Goal: Find specific page/section: Find specific page/section

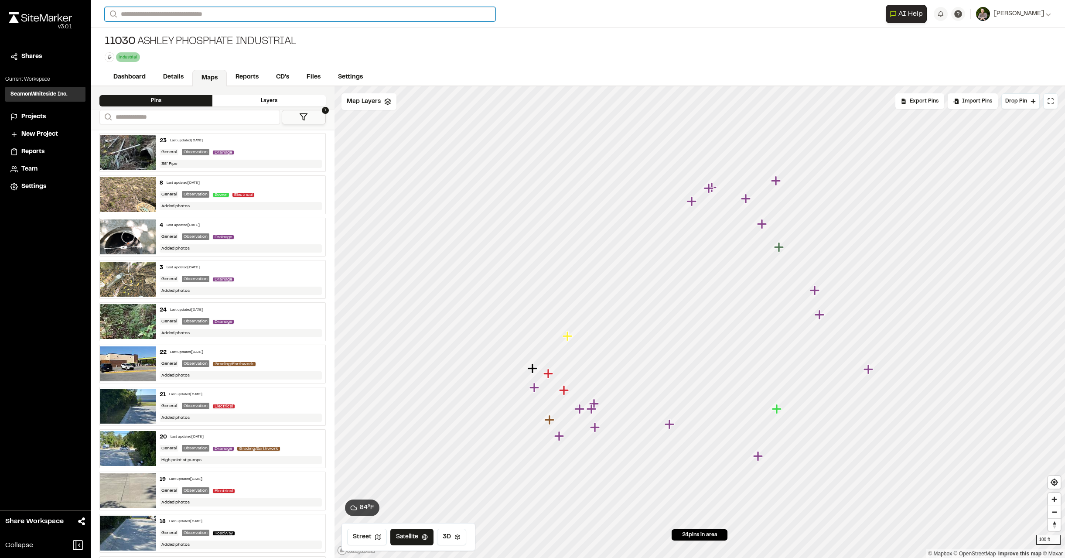
click at [247, 7] on input "Search" at bounding box center [300, 14] width 391 height 14
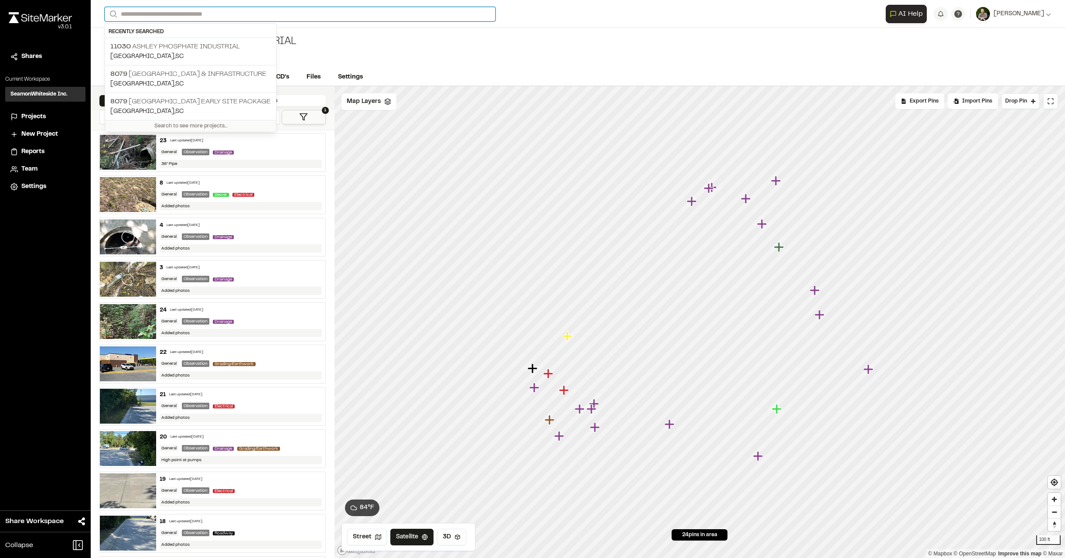
click at [246, 13] on input "Search" at bounding box center [300, 14] width 391 height 14
type input "****"
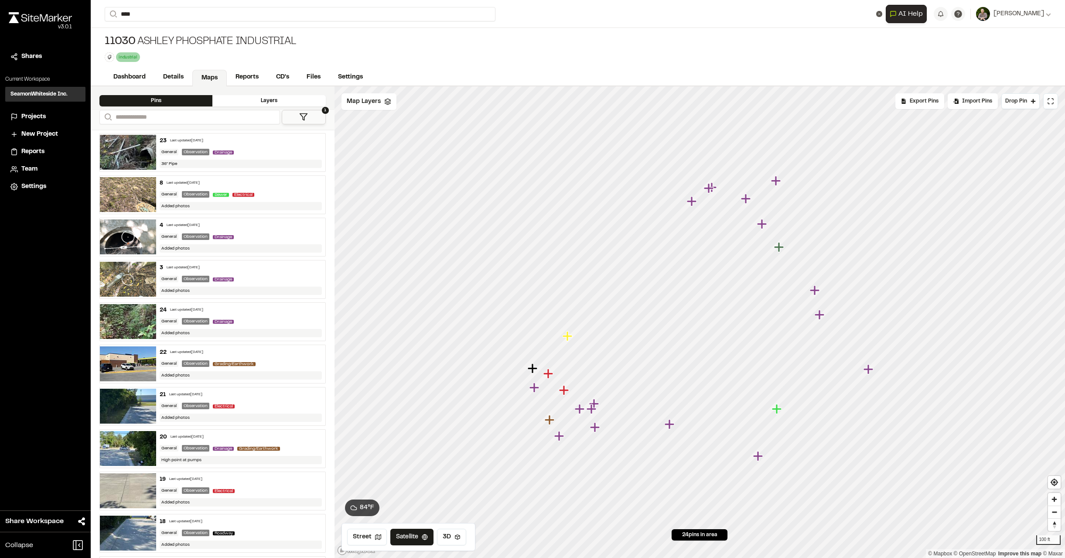
click at [167, 23] on div "**********" at bounding box center [578, 14] width 946 height 28
click at [167, 20] on input "****" at bounding box center [300, 14] width 391 height 14
click at [197, 68] on p "[GEOGRAPHIC_DATA] , [GEOGRAPHIC_DATA]" at bounding box center [190, 73] width 161 height 10
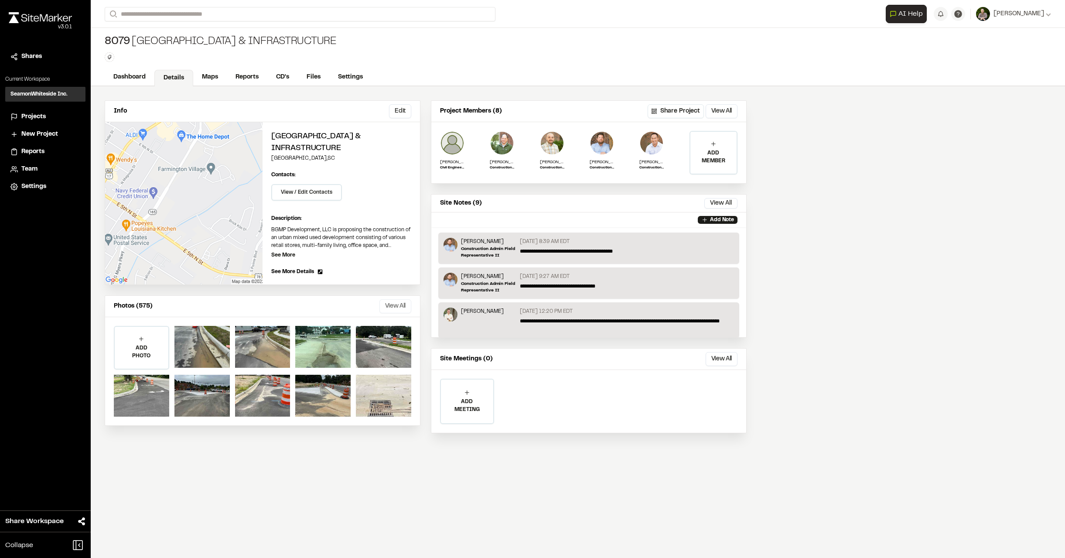
click at [401, 307] on button "View All" at bounding box center [395, 306] width 32 height 14
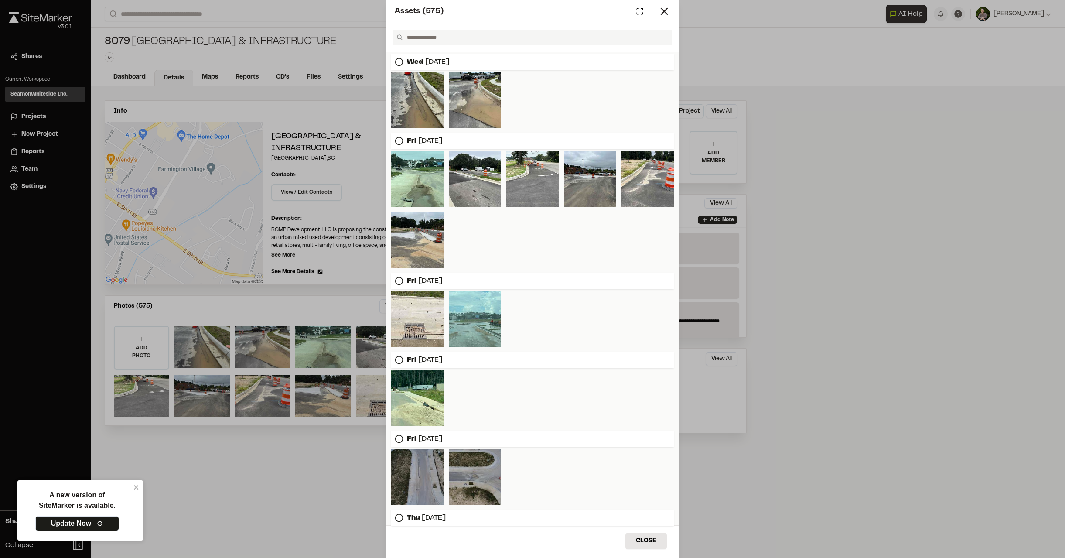
click at [227, 469] on div "Assets ( 575 ) [DATE] [DATE] [DATE] [DATE] [DATE] [DATE] [DATE] [DATE] [DATE] […" at bounding box center [532, 279] width 1065 height 558
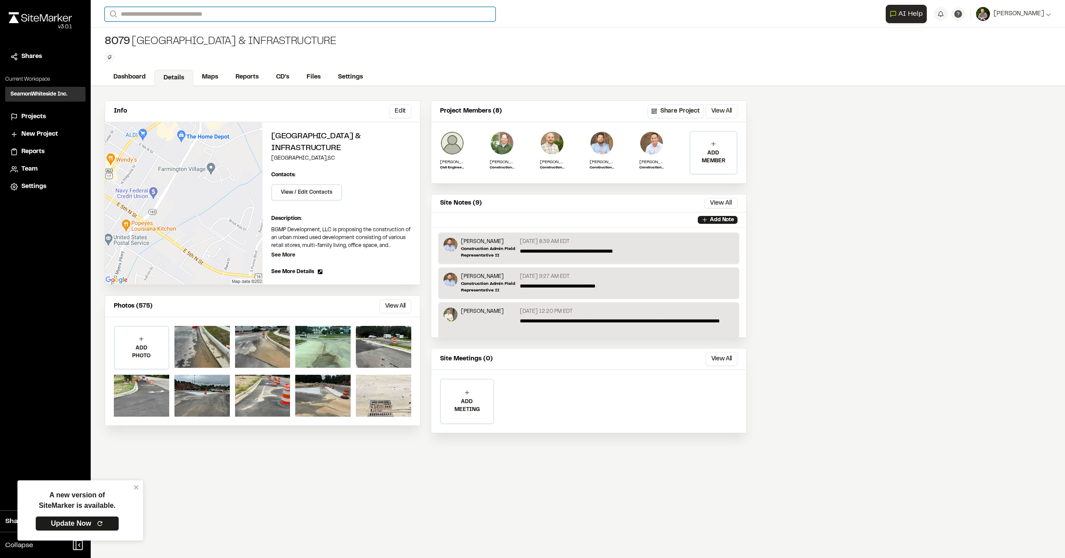
click at [199, 16] on input "Search" at bounding box center [300, 14] width 391 height 14
type input "****"
click at [173, 48] on p "[GEOGRAPHIC_DATA] , [GEOGRAPHIC_DATA]" at bounding box center [174, 45] width 128 height 10
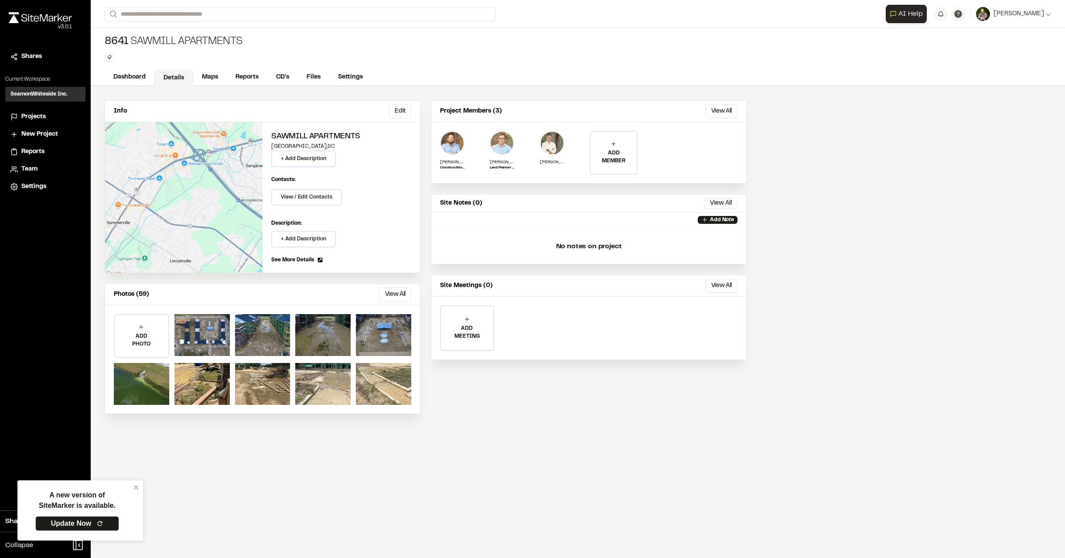
click at [408, 285] on div "Photos (59) View All ... Close Select Download Zoom to Pin Unselect Download Zo…" at bounding box center [262, 294] width 315 height 21
click at [404, 291] on button "View All" at bounding box center [395, 294] width 32 height 14
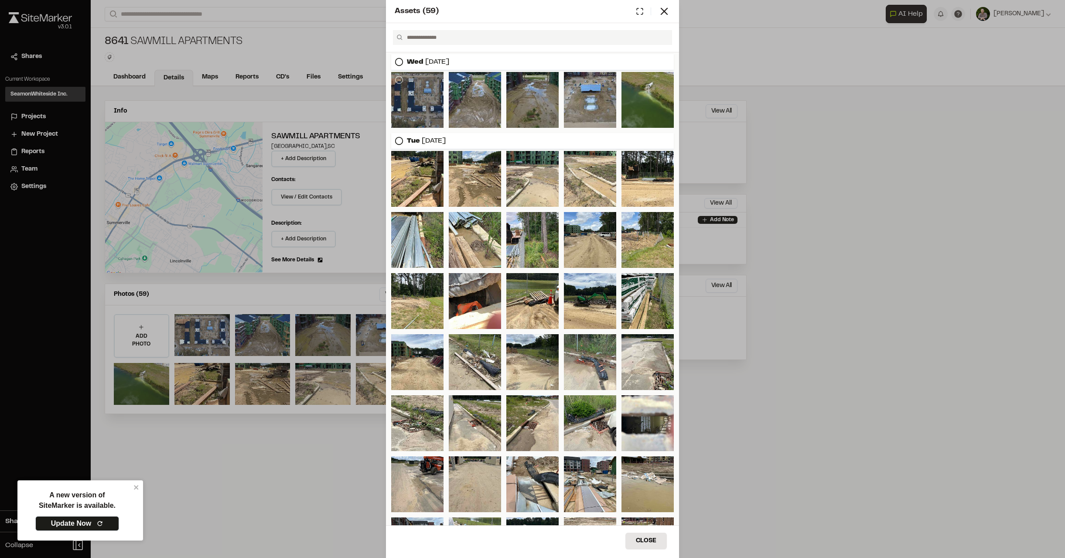
click at [416, 92] on div at bounding box center [417, 100] width 52 height 56
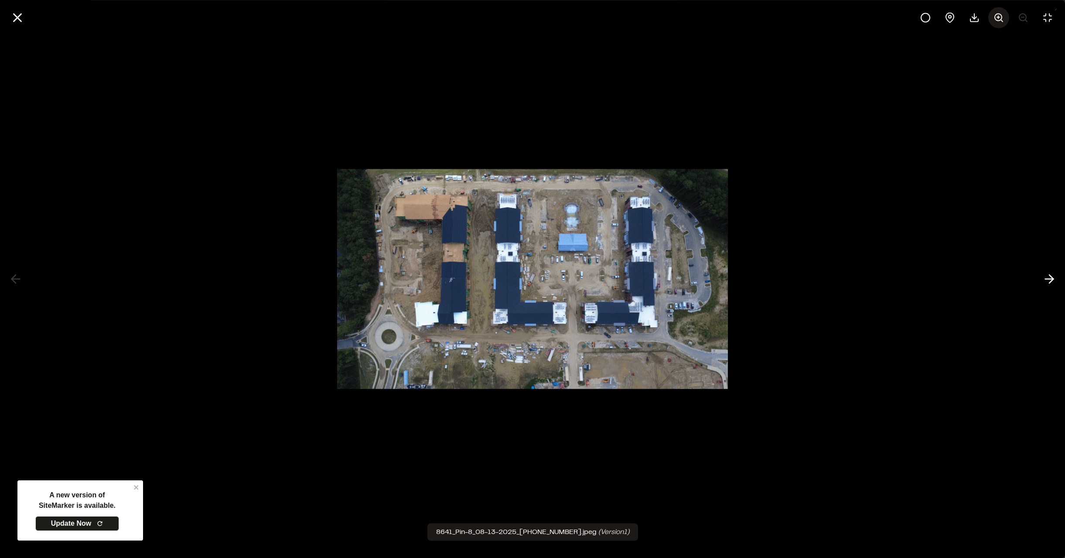
click at [999, 17] on line at bounding box center [998, 17] width 3 height 0
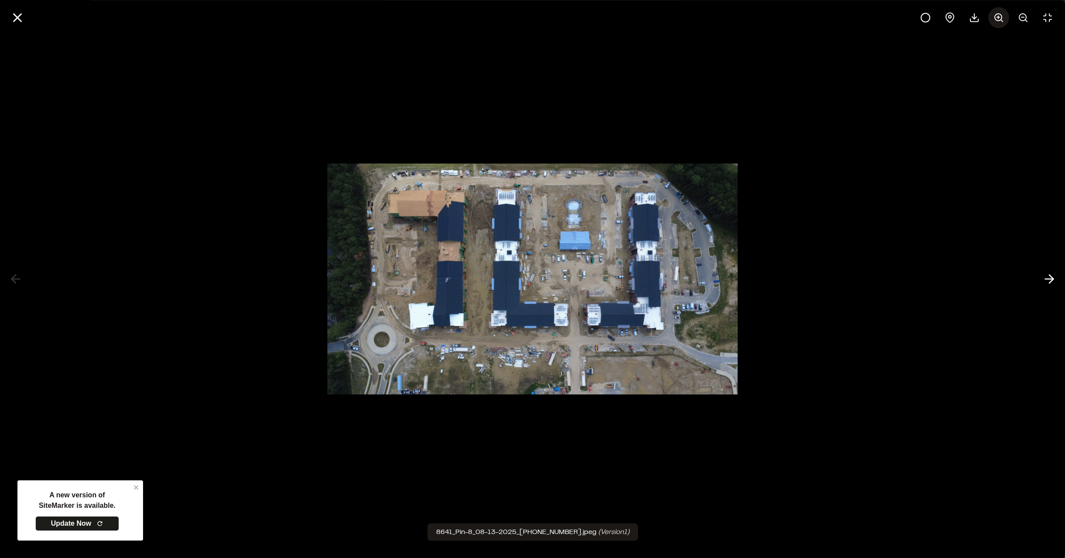
click at [999, 17] on line at bounding box center [998, 17] width 3 height 0
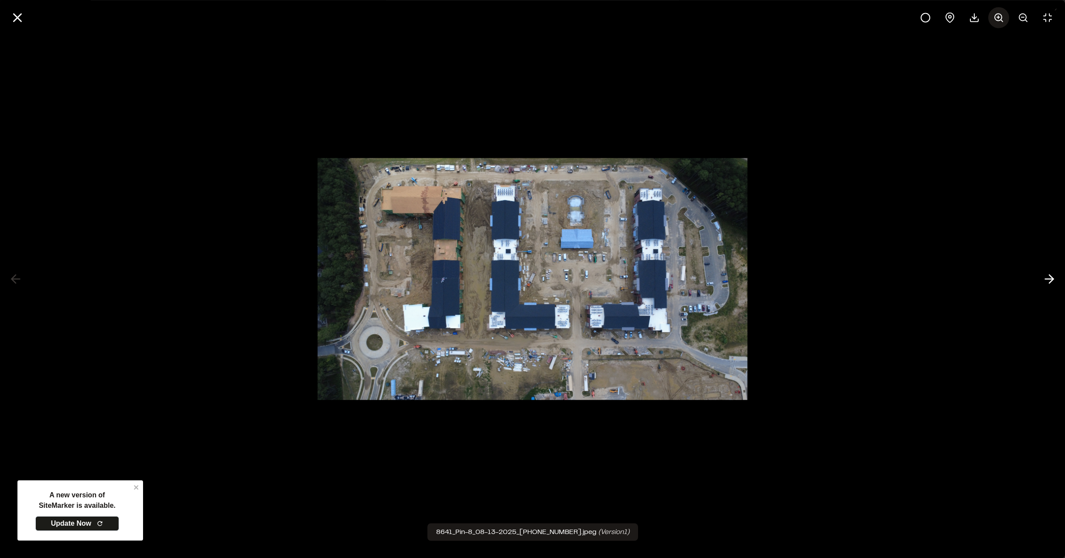
click at [999, 17] on line at bounding box center [998, 17] width 3 height 0
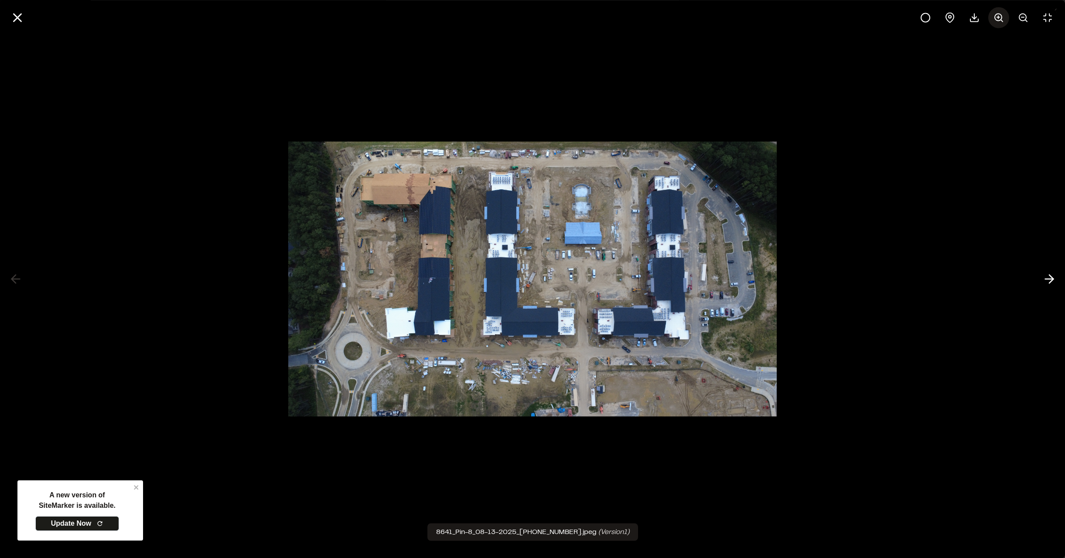
click at [999, 17] on line at bounding box center [998, 17] width 3 height 0
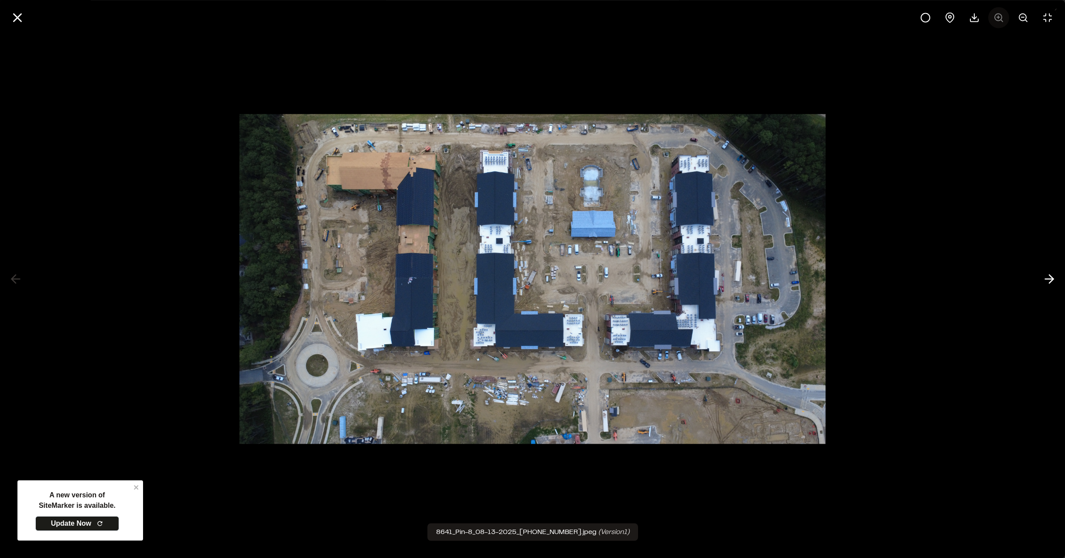
click at [999, 17] on div at bounding box center [986, 17] width 143 height 21
click at [1047, 277] on icon at bounding box center [1049, 279] width 14 height 15
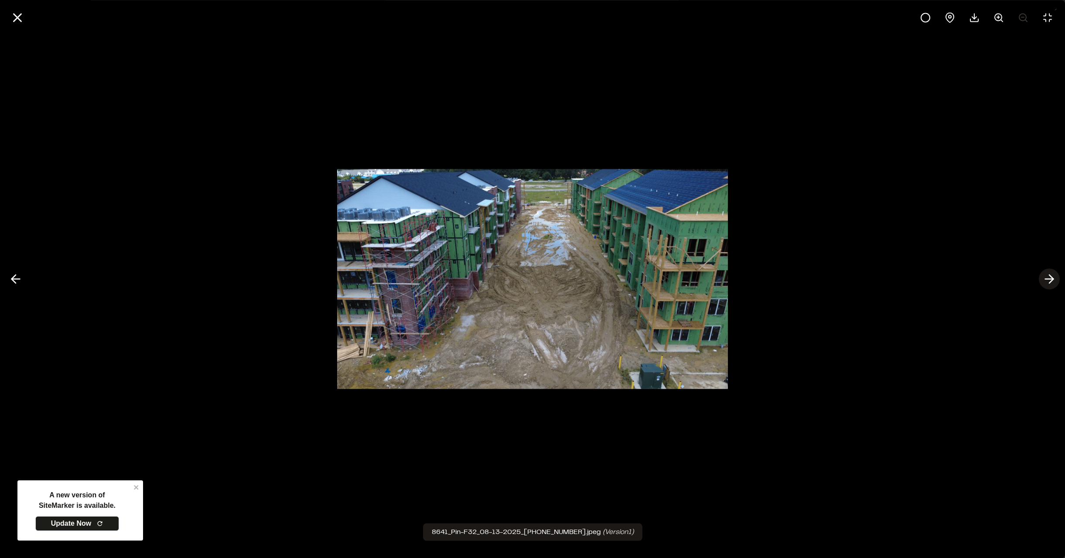
click at [1047, 277] on icon at bounding box center [1049, 279] width 14 height 15
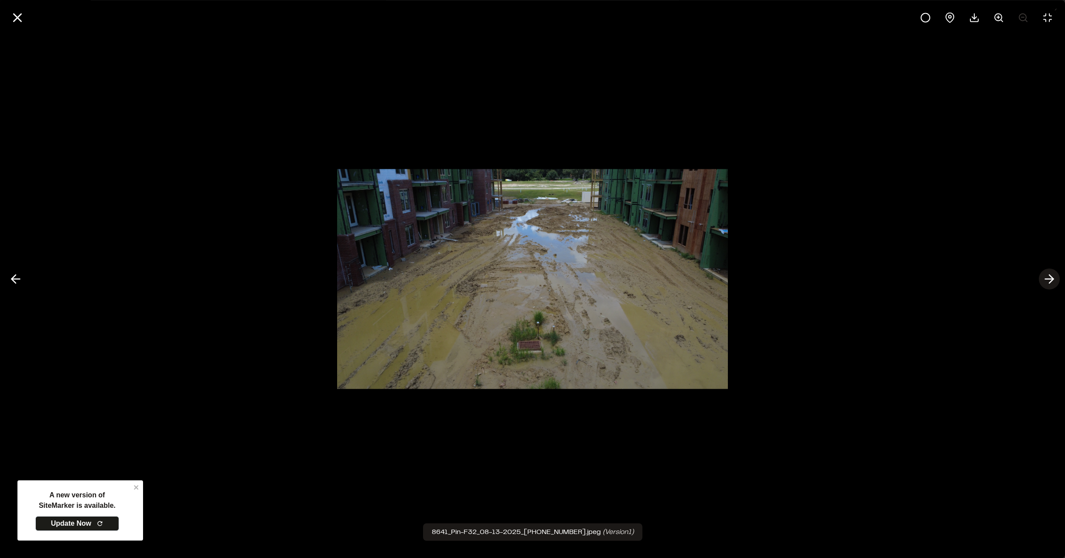
click at [1047, 277] on icon at bounding box center [1049, 279] width 14 height 15
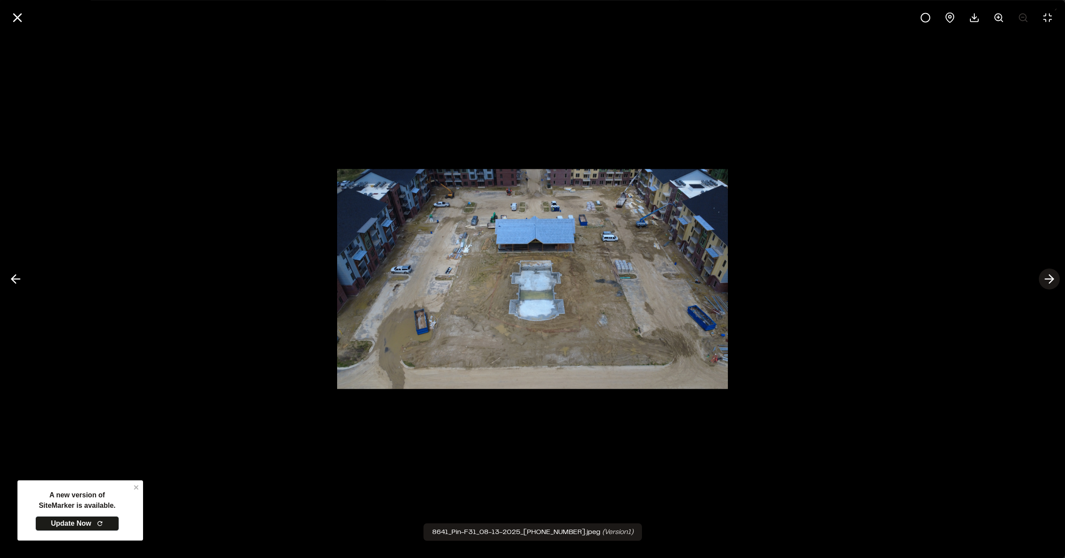
click at [1047, 277] on icon at bounding box center [1049, 279] width 14 height 15
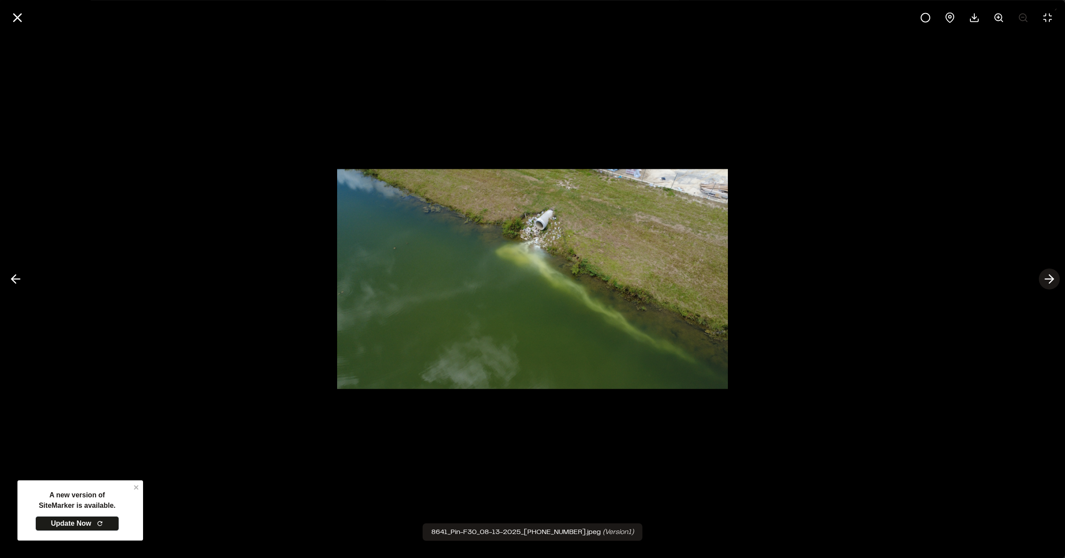
click at [1047, 277] on icon at bounding box center [1049, 279] width 14 height 15
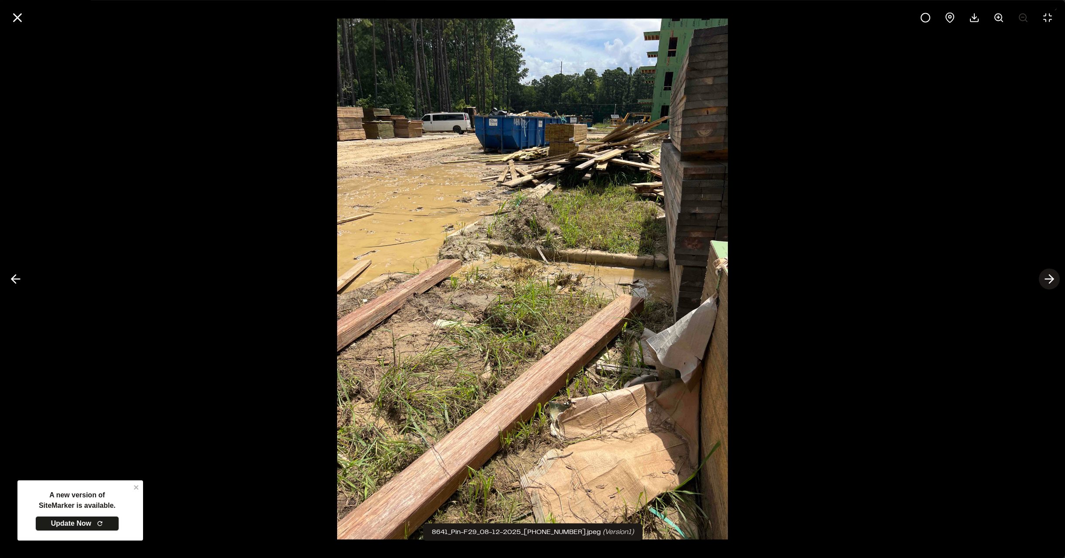
click at [1047, 277] on icon at bounding box center [1049, 279] width 14 height 15
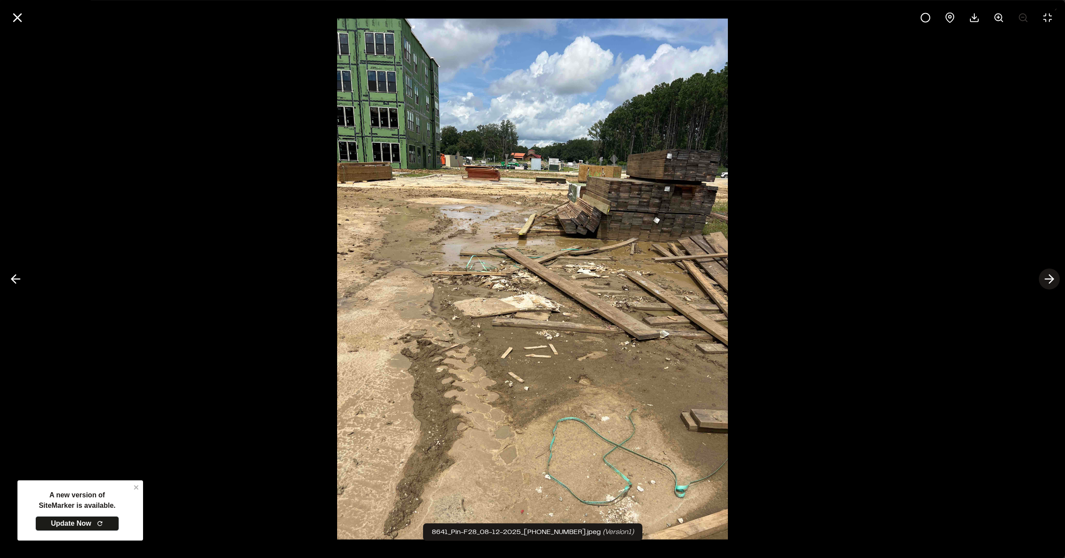
click at [1047, 277] on icon at bounding box center [1049, 279] width 14 height 15
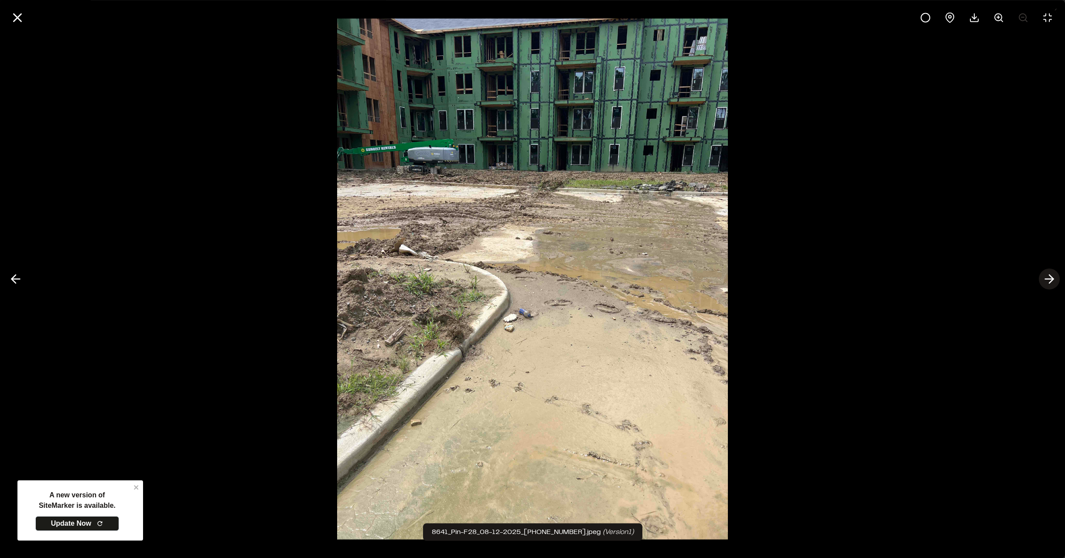
click at [1047, 277] on icon at bounding box center [1049, 279] width 14 height 15
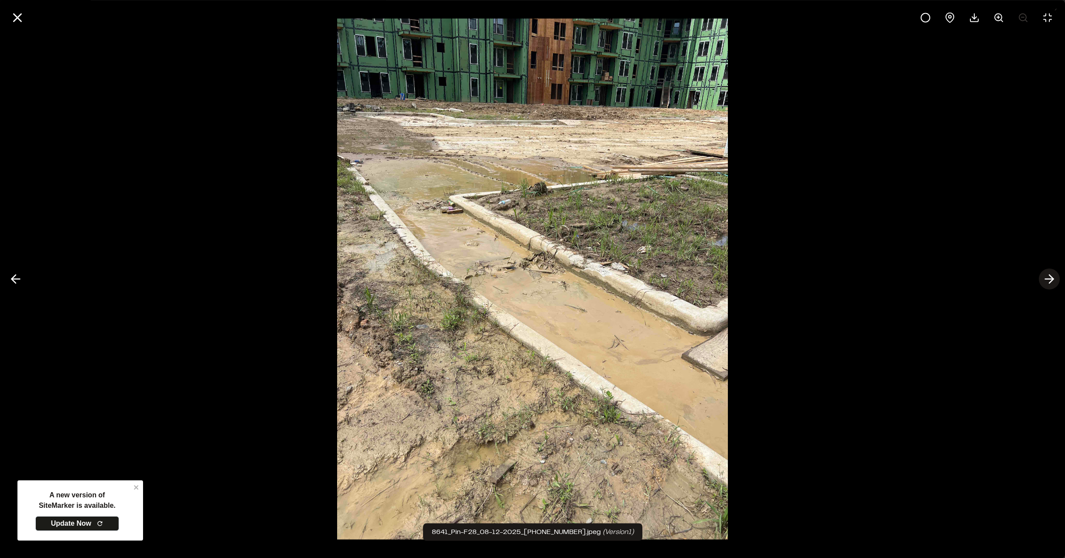
click at [1054, 283] on icon at bounding box center [1049, 279] width 14 height 15
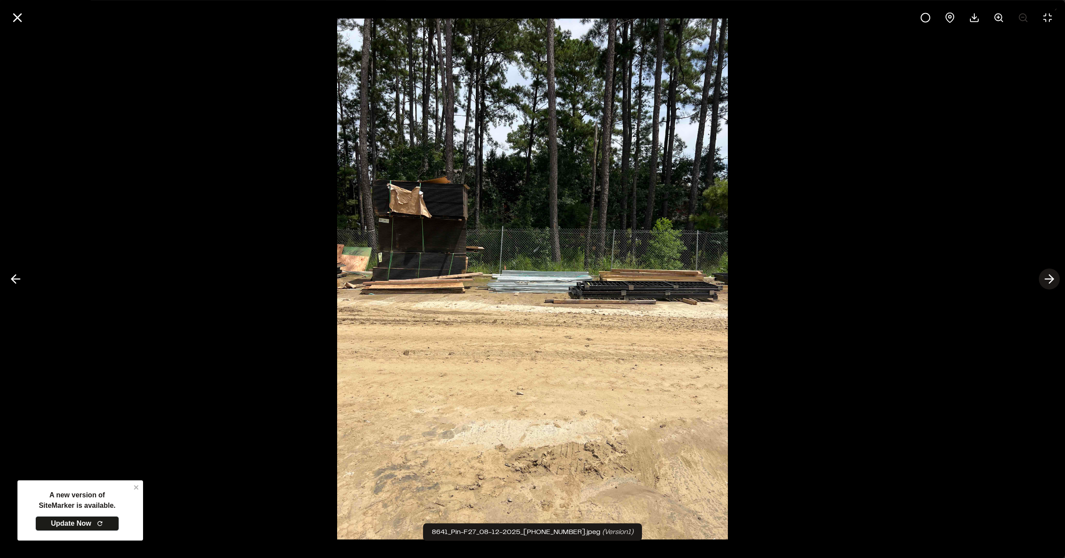
click at [1045, 281] on icon at bounding box center [1049, 279] width 14 height 15
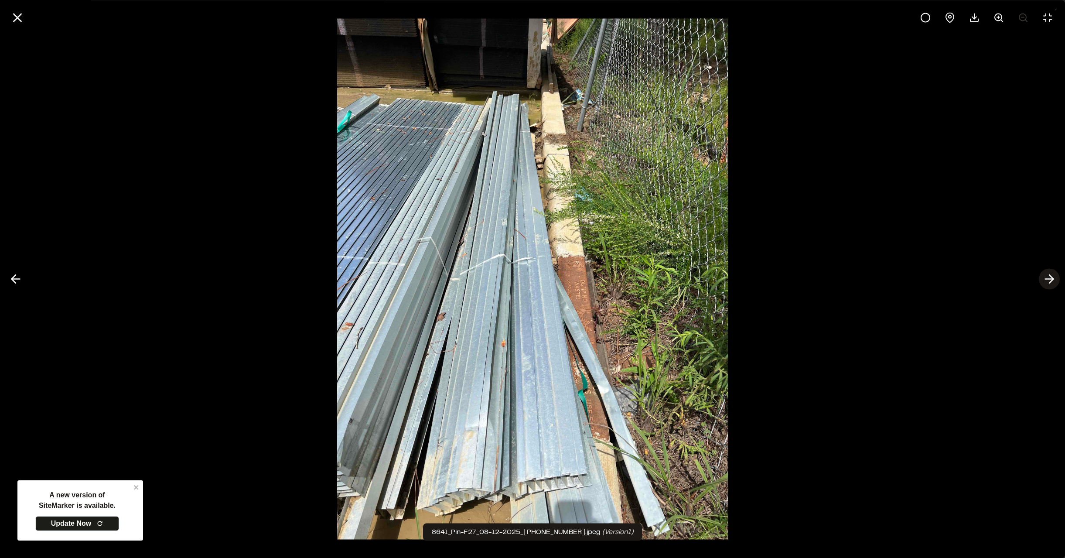
click at [1045, 281] on icon at bounding box center [1049, 279] width 14 height 15
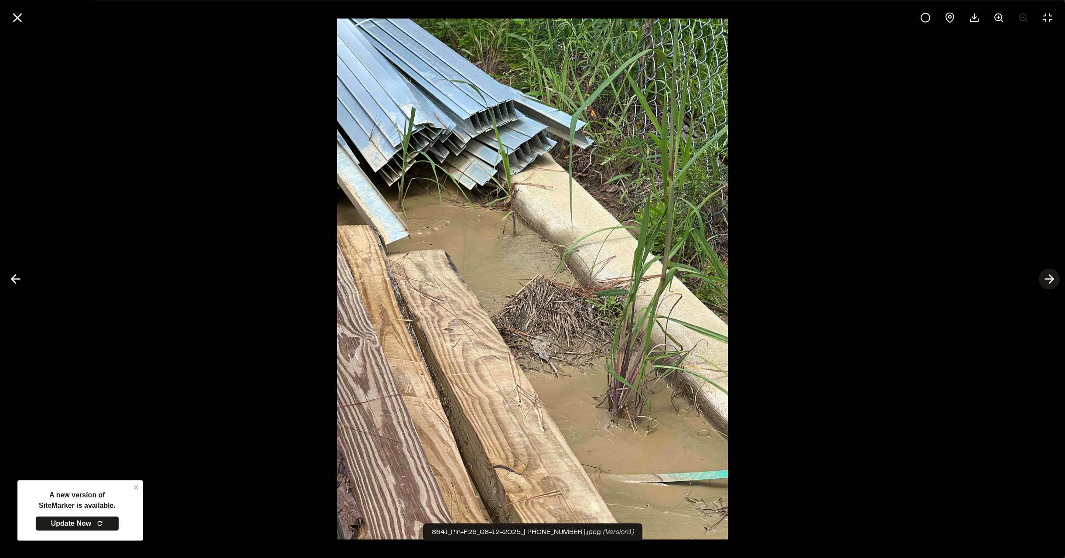
click at [1053, 277] on icon at bounding box center [1049, 279] width 14 height 15
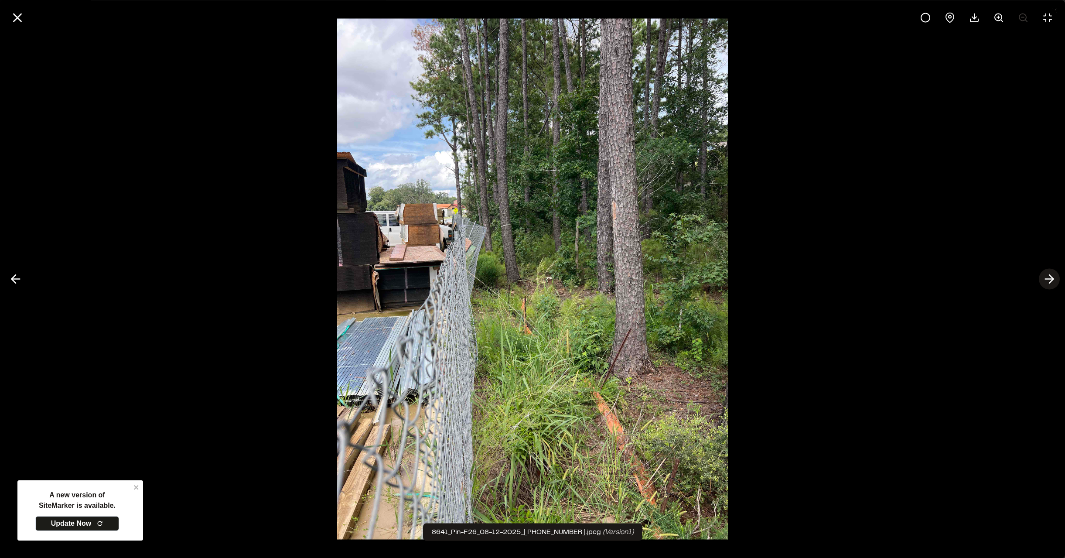
click at [1052, 277] on icon at bounding box center [1049, 279] width 14 height 15
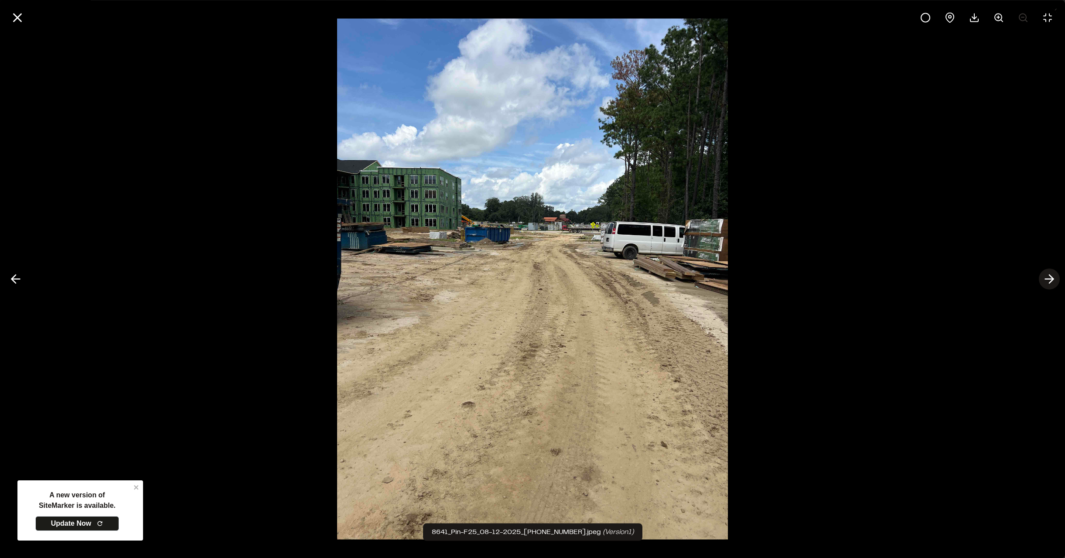
click at [1052, 277] on icon at bounding box center [1049, 279] width 14 height 15
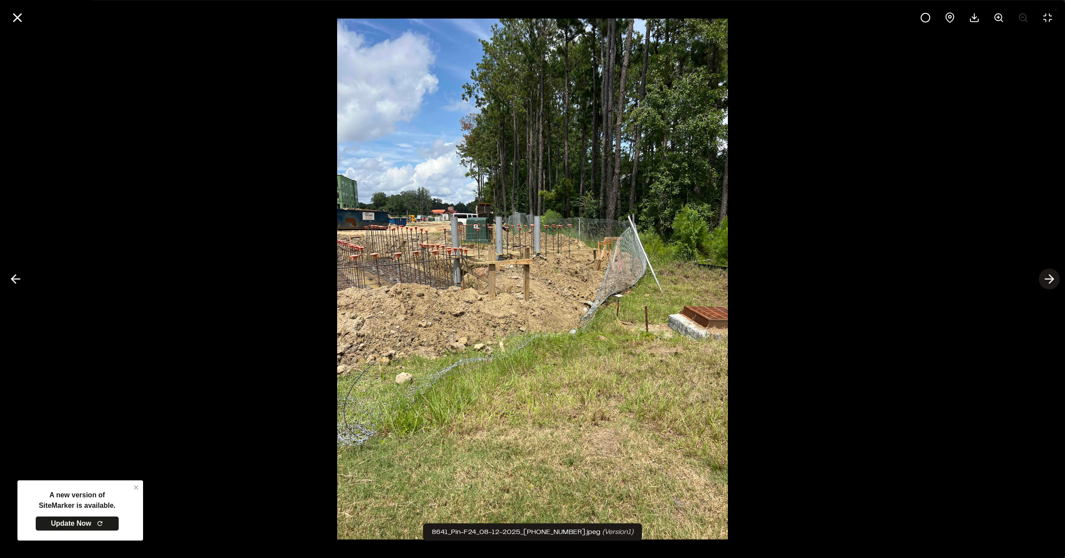
click at [1052, 277] on icon at bounding box center [1049, 279] width 14 height 15
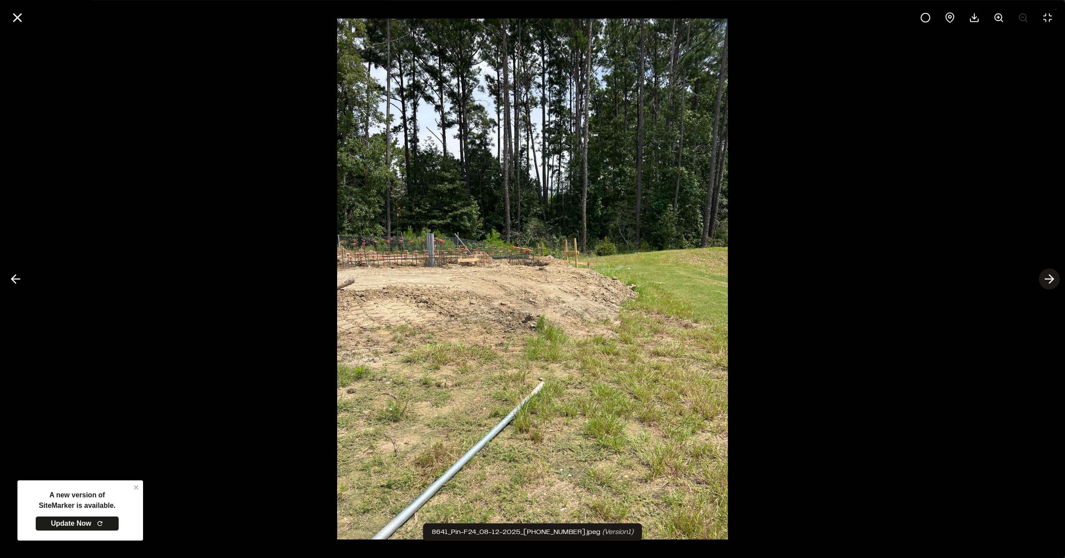
click at [1052, 277] on icon at bounding box center [1049, 279] width 14 height 15
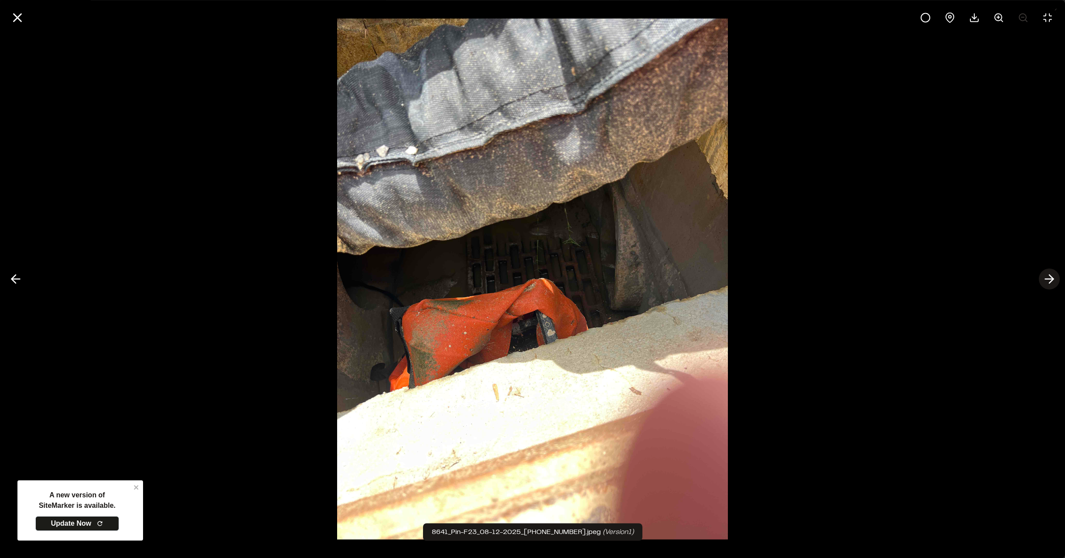
click at [1052, 277] on icon at bounding box center [1049, 279] width 14 height 15
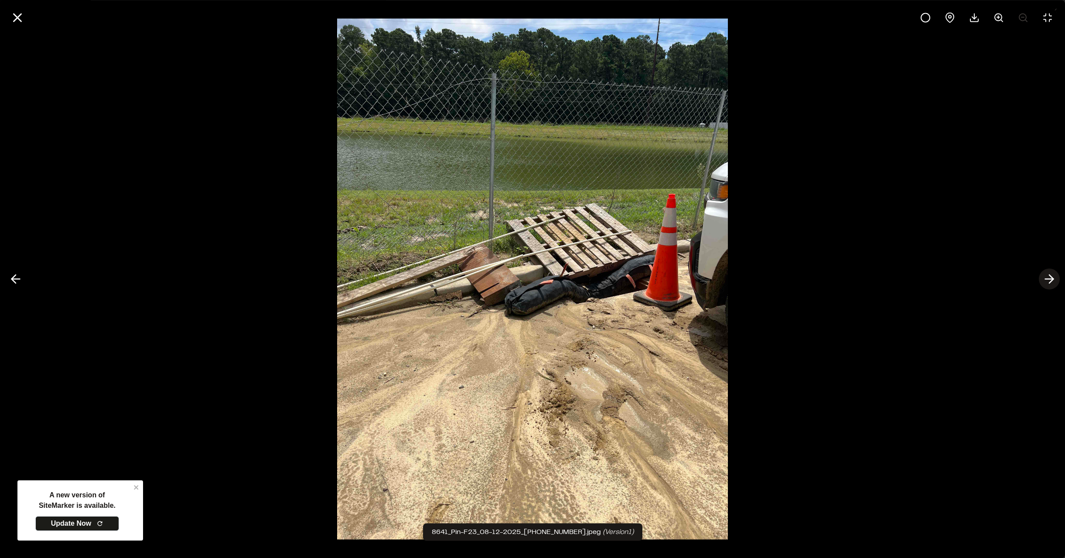
click at [1052, 277] on icon at bounding box center [1049, 279] width 14 height 15
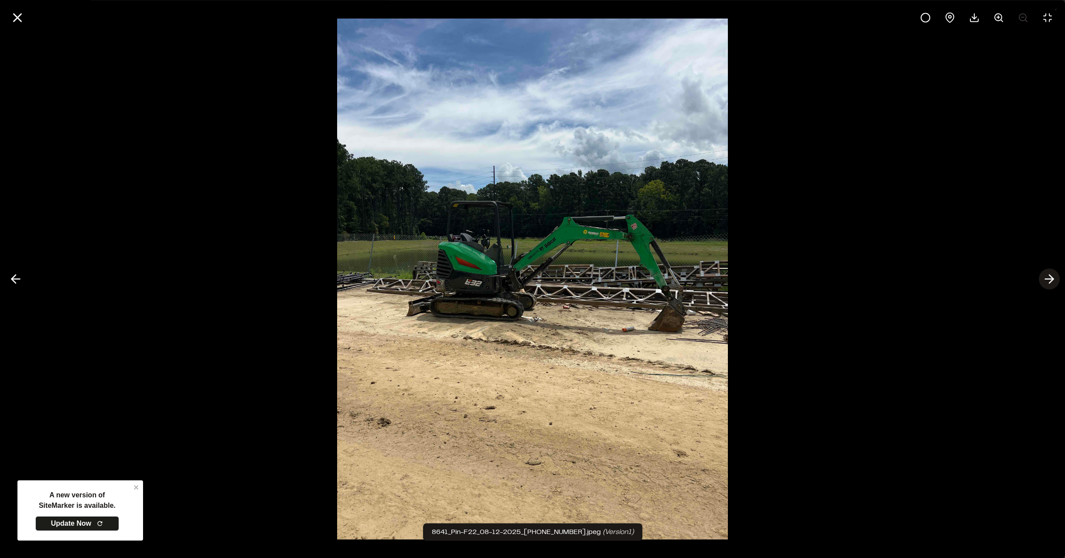
click at [1052, 277] on icon at bounding box center [1049, 279] width 14 height 15
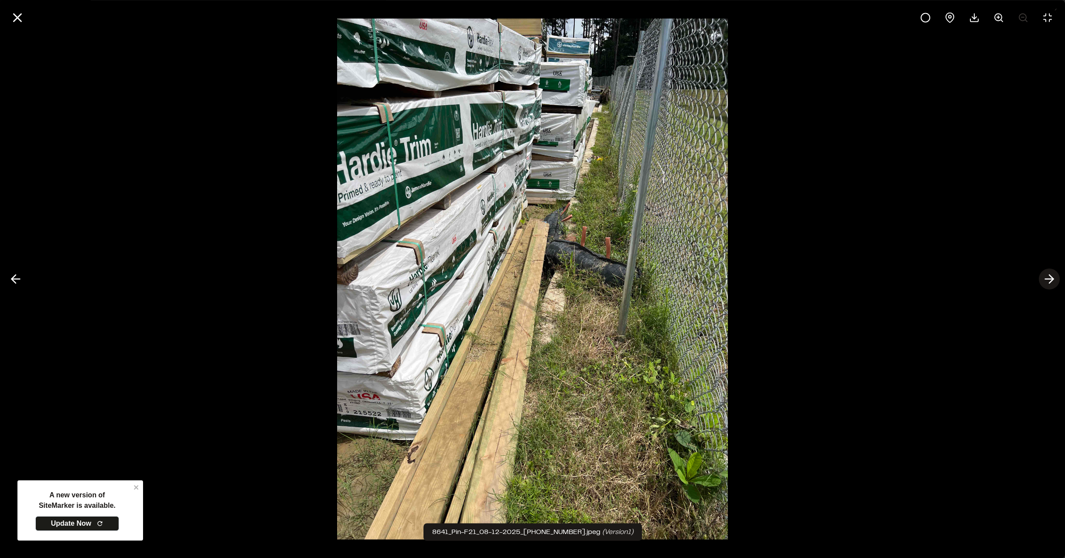
click at [1052, 277] on icon at bounding box center [1049, 279] width 14 height 15
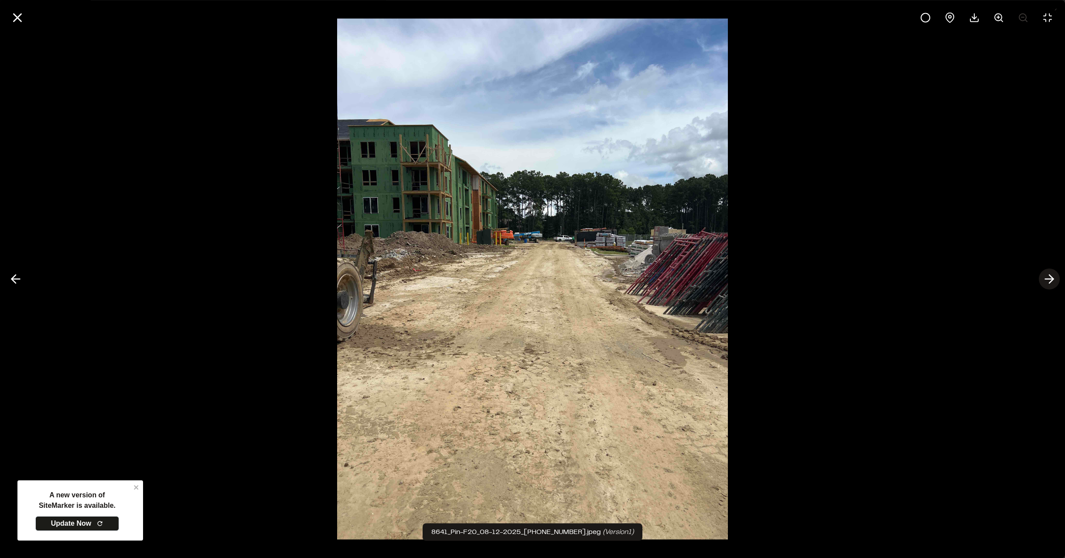
click at [1052, 277] on icon at bounding box center [1049, 279] width 14 height 15
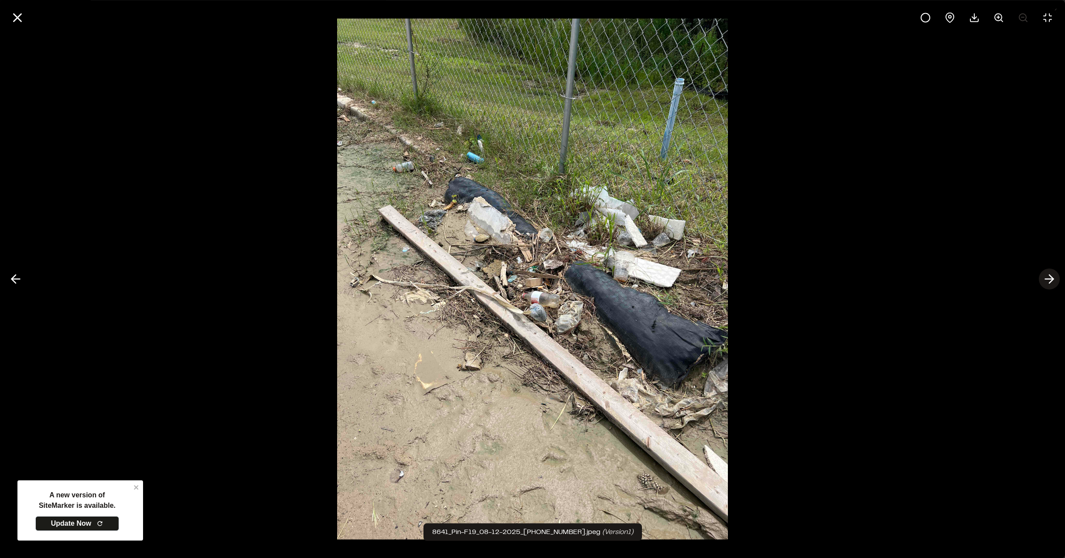
click at [1052, 277] on icon at bounding box center [1049, 279] width 14 height 15
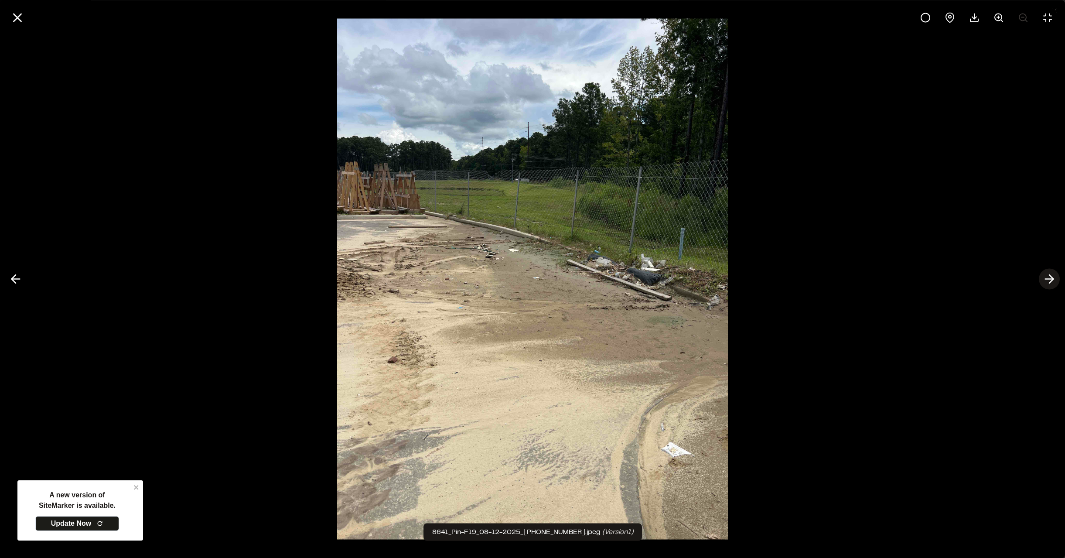
click at [1052, 277] on icon at bounding box center [1049, 279] width 14 height 15
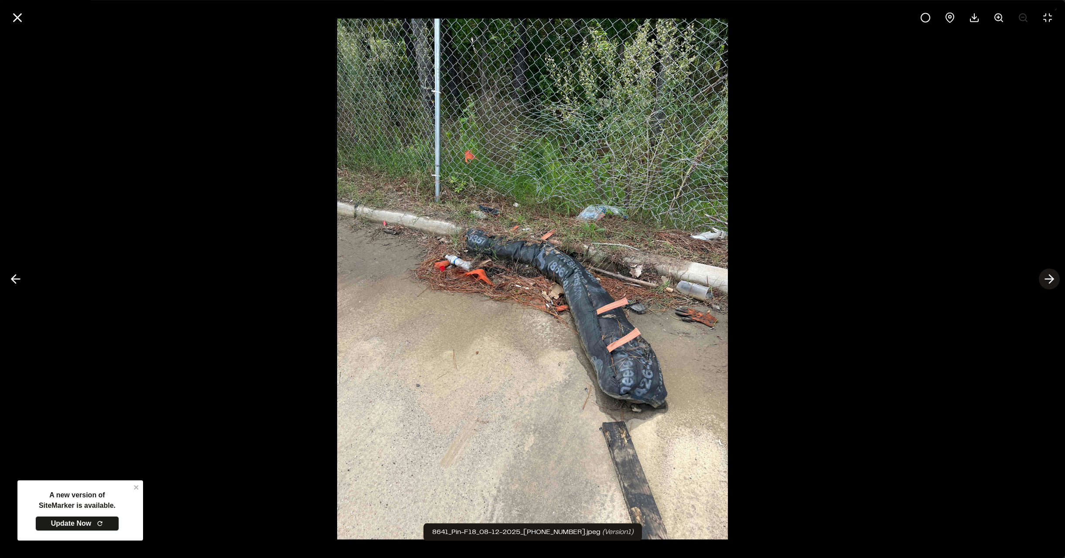
click at [1052, 277] on icon at bounding box center [1049, 279] width 14 height 15
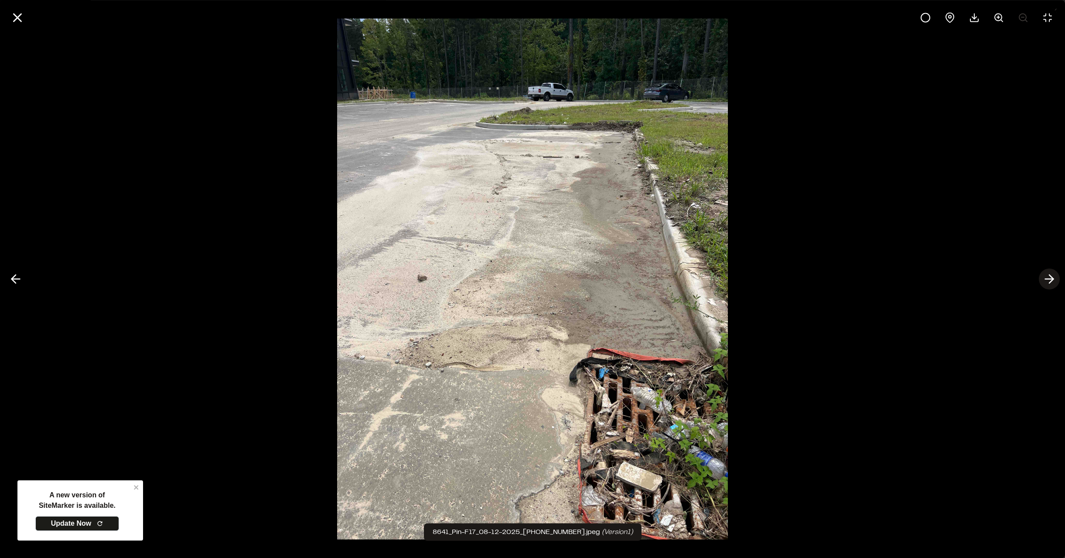
click at [1052, 277] on icon at bounding box center [1049, 279] width 14 height 15
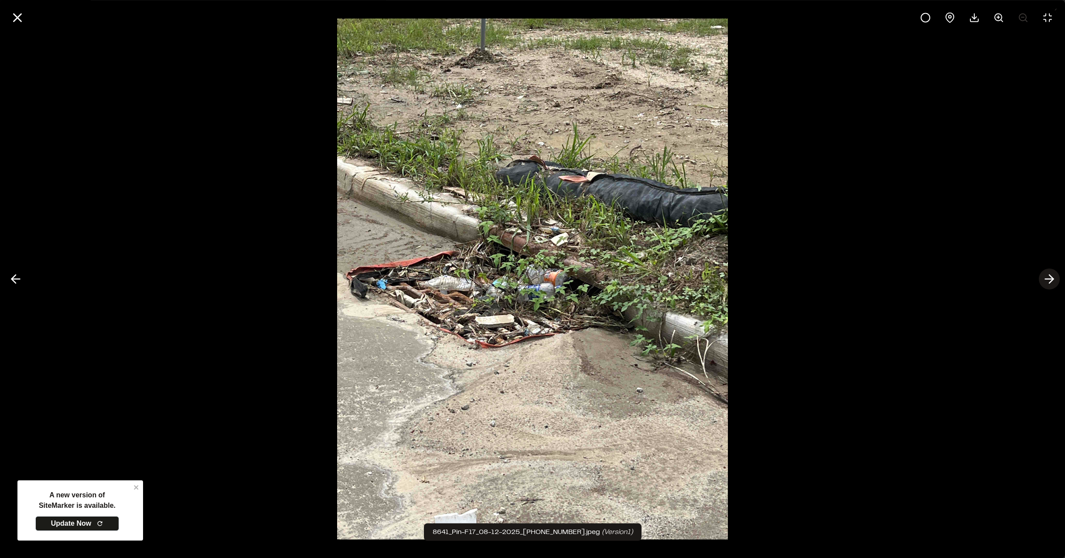
click at [1052, 277] on icon at bounding box center [1049, 279] width 14 height 15
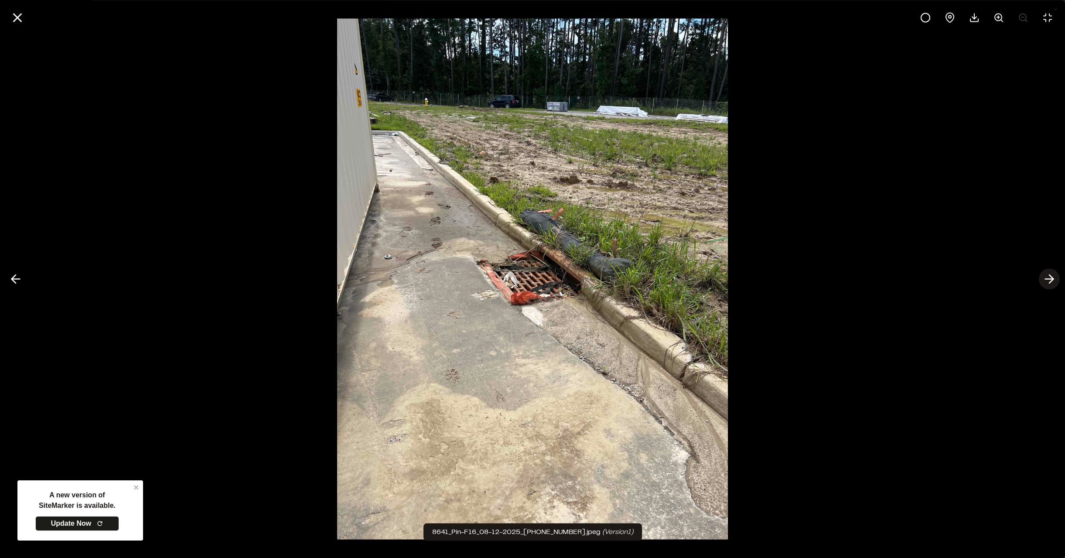
click at [1052, 277] on icon at bounding box center [1049, 279] width 14 height 15
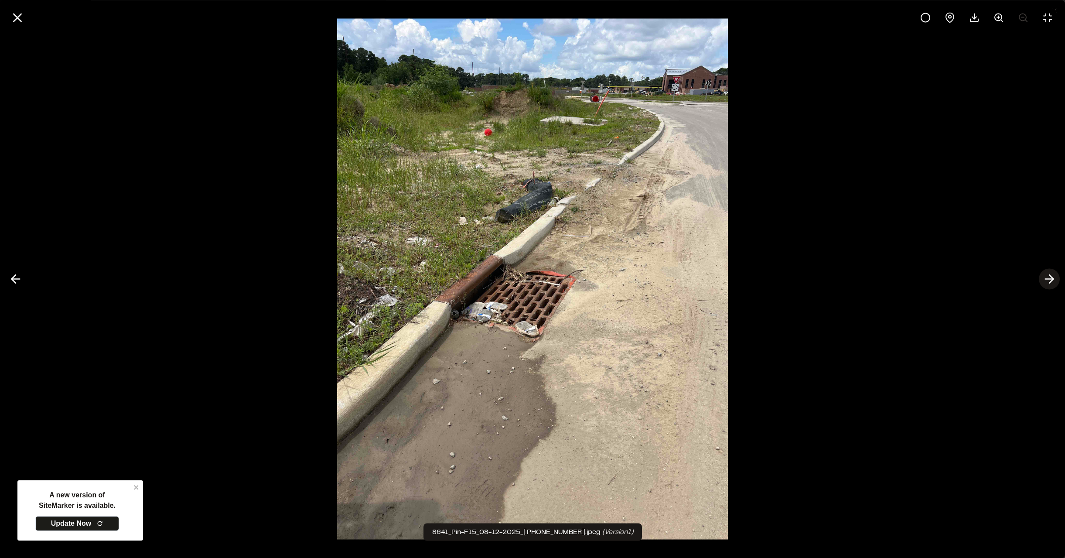
click at [1052, 277] on icon at bounding box center [1049, 279] width 14 height 15
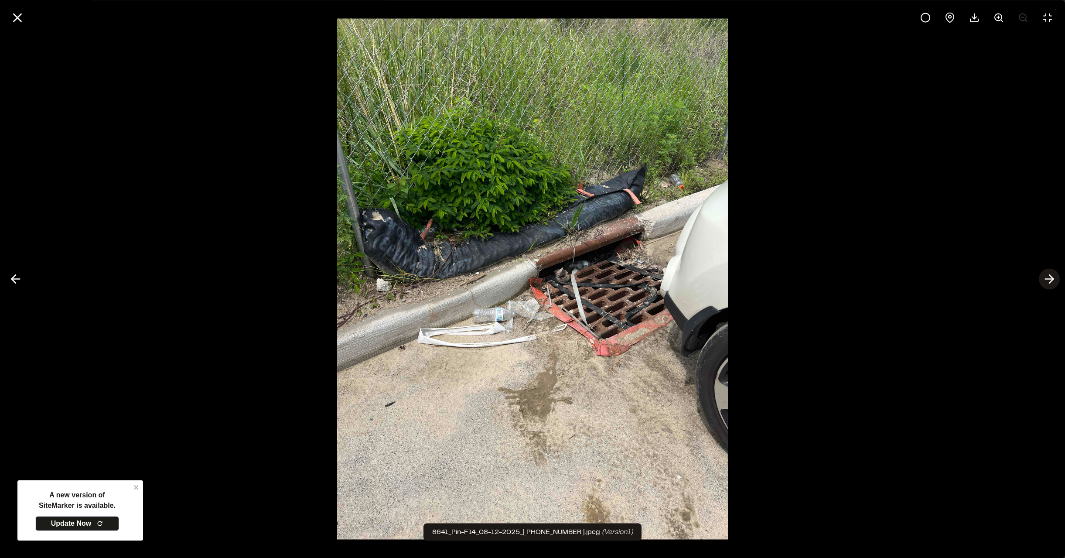
click at [1047, 280] on icon at bounding box center [1049, 279] width 14 height 15
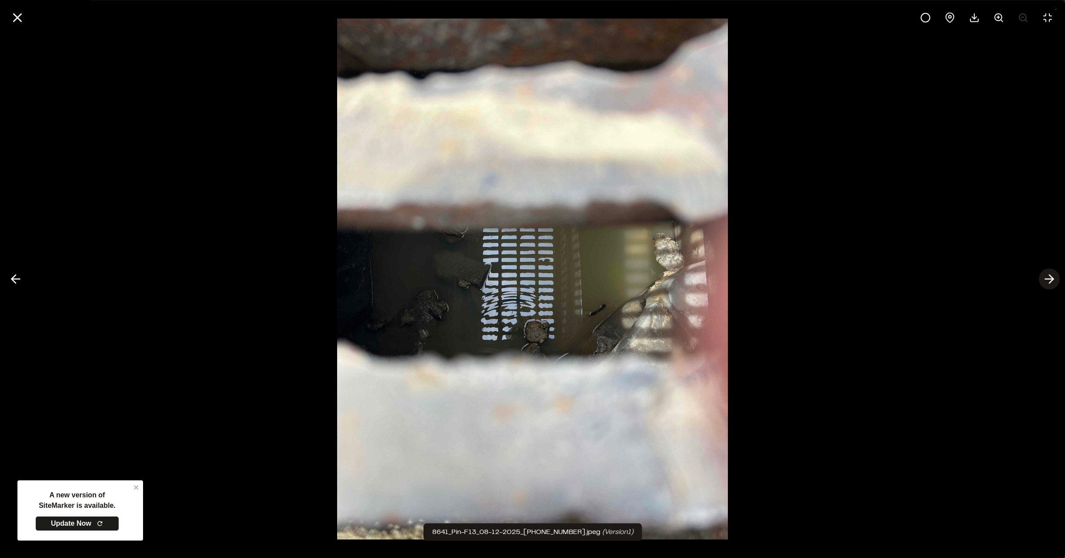
click at [1047, 280] on icon at bounding box center [1049, 279] width 14 height 15
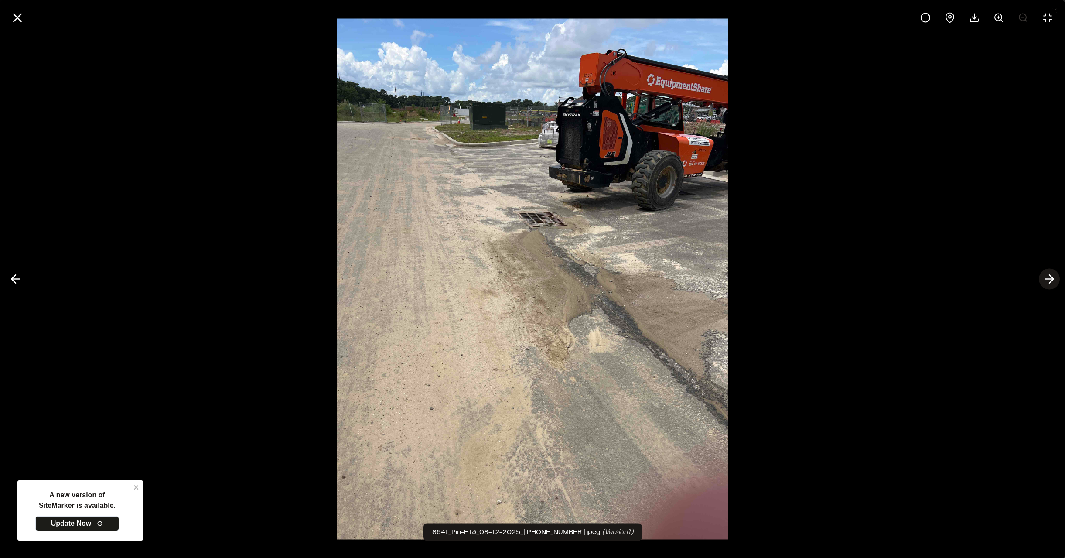
click at [1047, 280] on icon at bounding box center [1049, 279] width 14 height 15
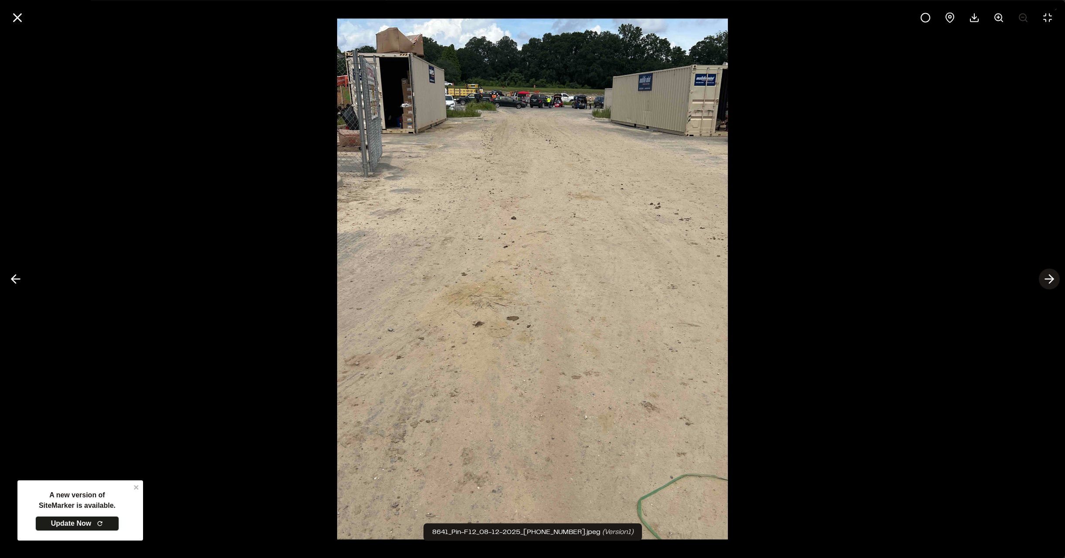
click at [1047, 280] on icon at bounding box center [1049, 279] width 14 height 15
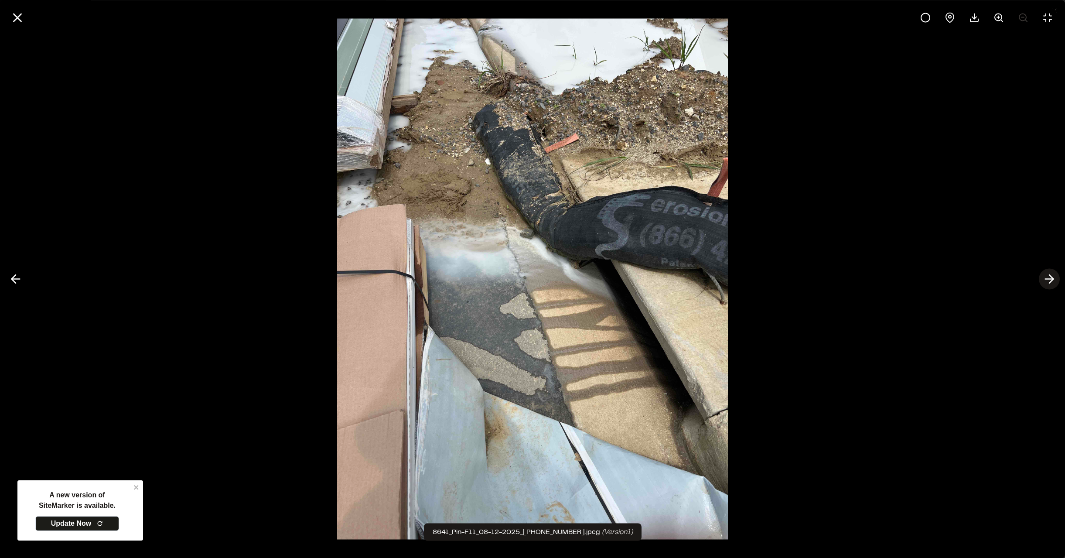
click at [1044, 282] on icon at bounding box center [1049, 279] width 14 height 15
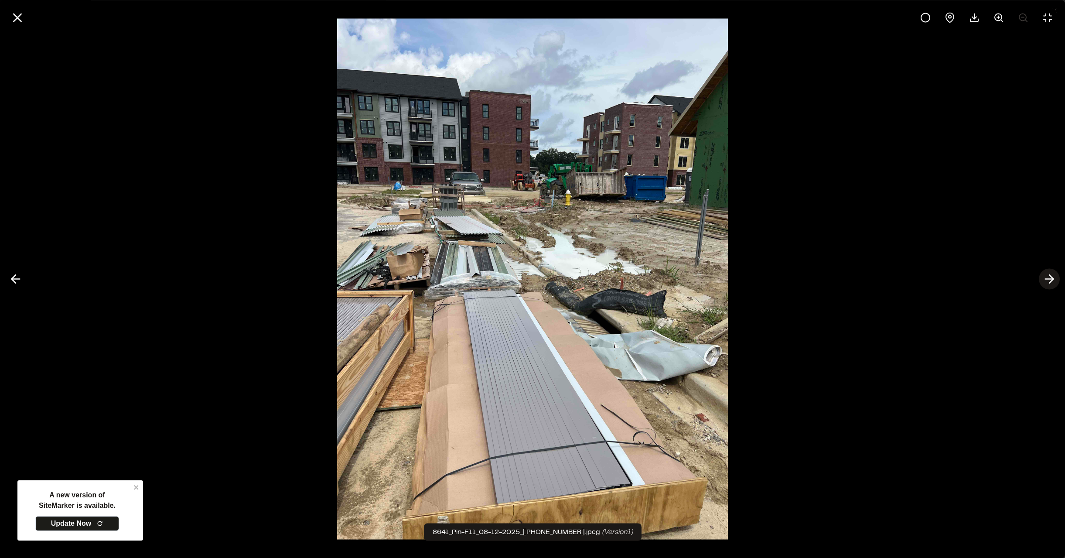
click at [1044, 281] on icon at bounding box center [1049, 279] width 14 height 15
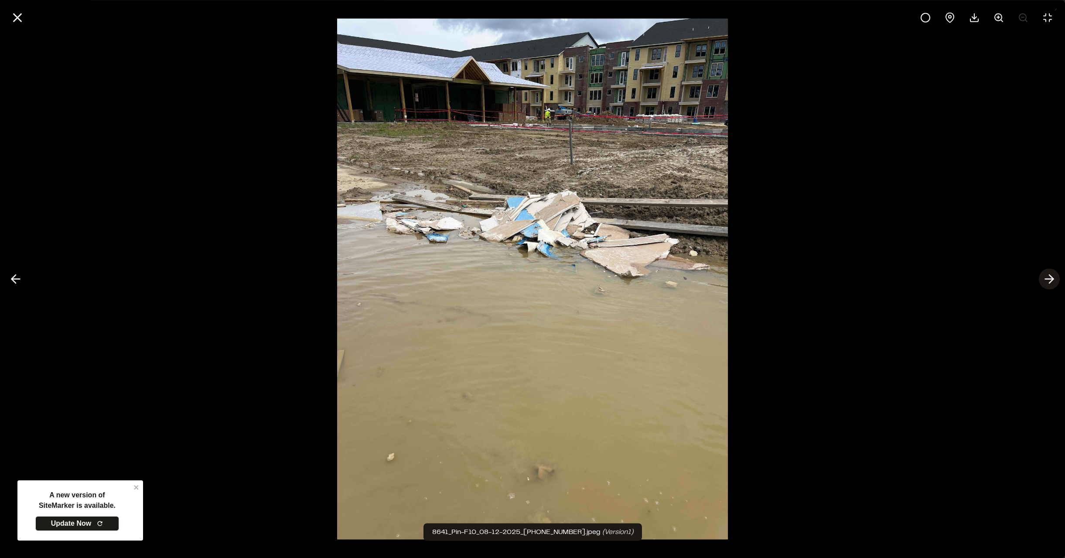
click at [1044, 281] on icon at bounding box center [1049, 279] width 14 height 15
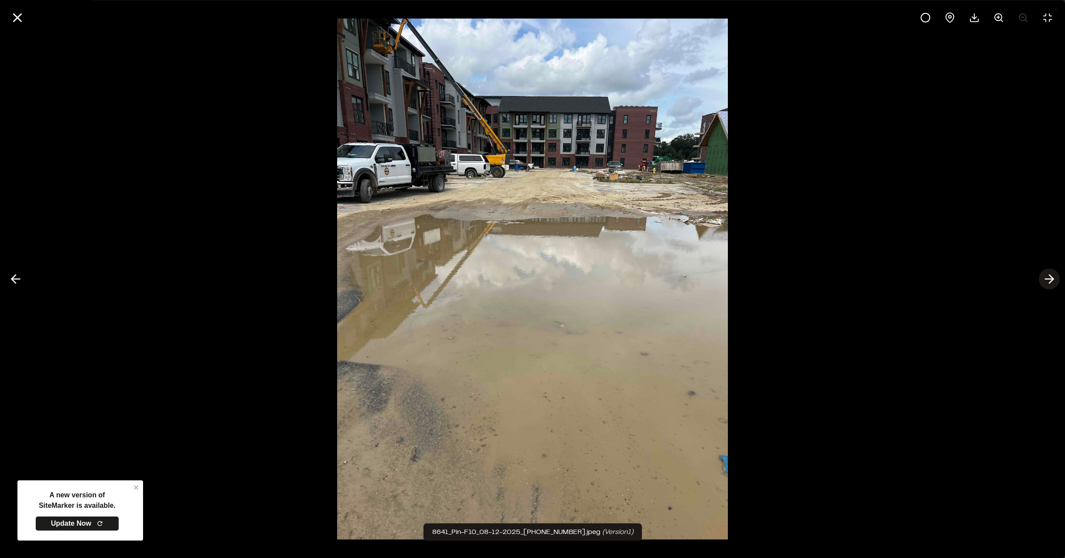
click at [1044, 281] on icon at bounding box center [1049, 279] width 14 height 15
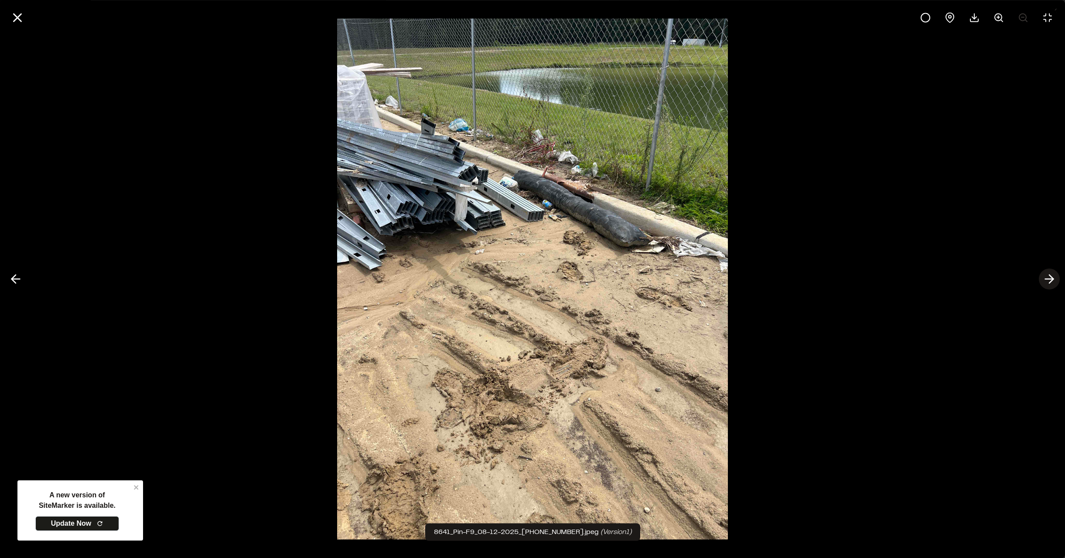
click at [1044, 281] on icon at bounding box center [1049, 279] width 14 height 15
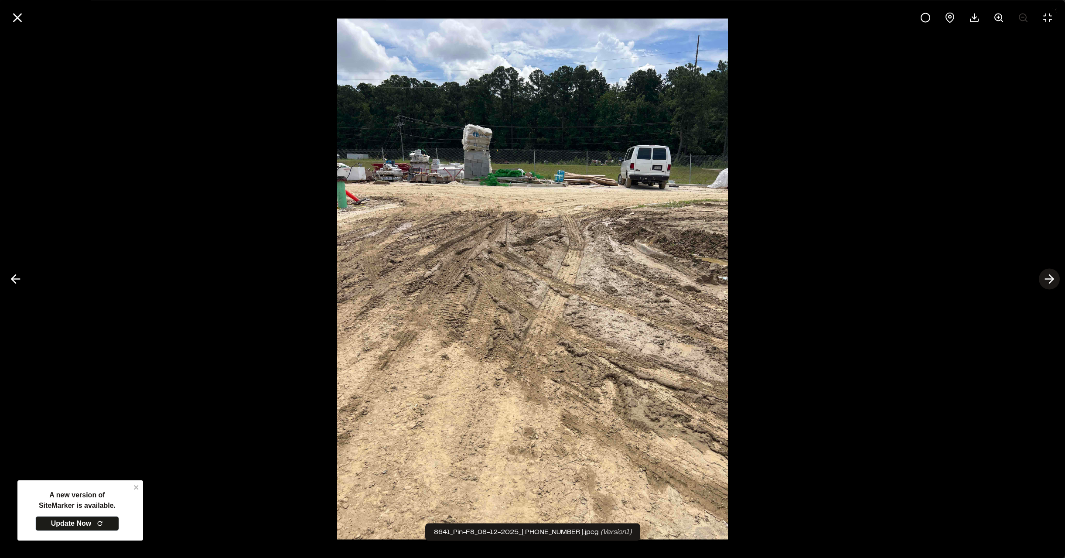
click at [1044, 281] on icon at bounding box center [1049, 279] width 14 height 15
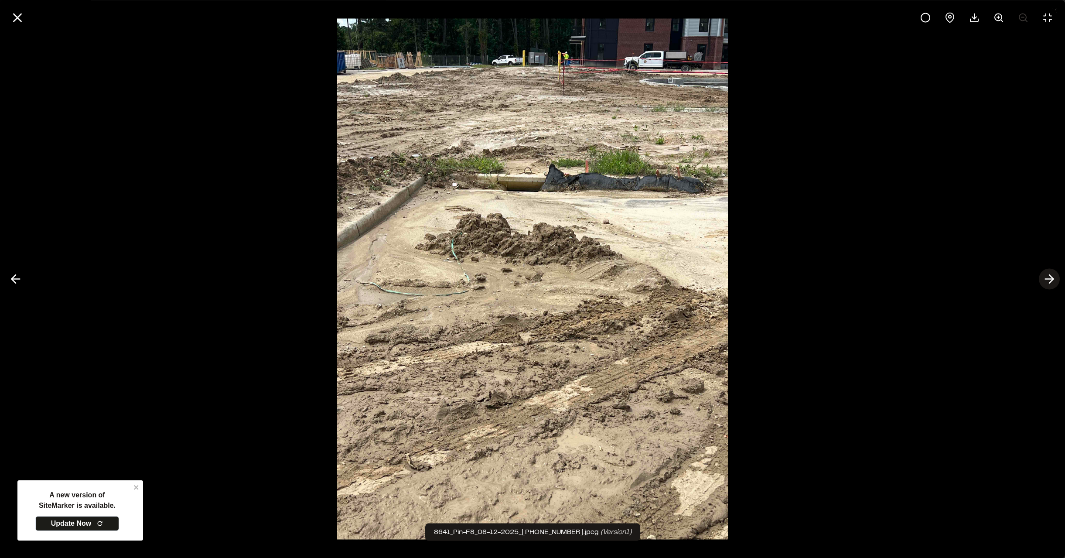
click at [1044, 281] on icon at bounding box center [1049, 279] width 14 height 15
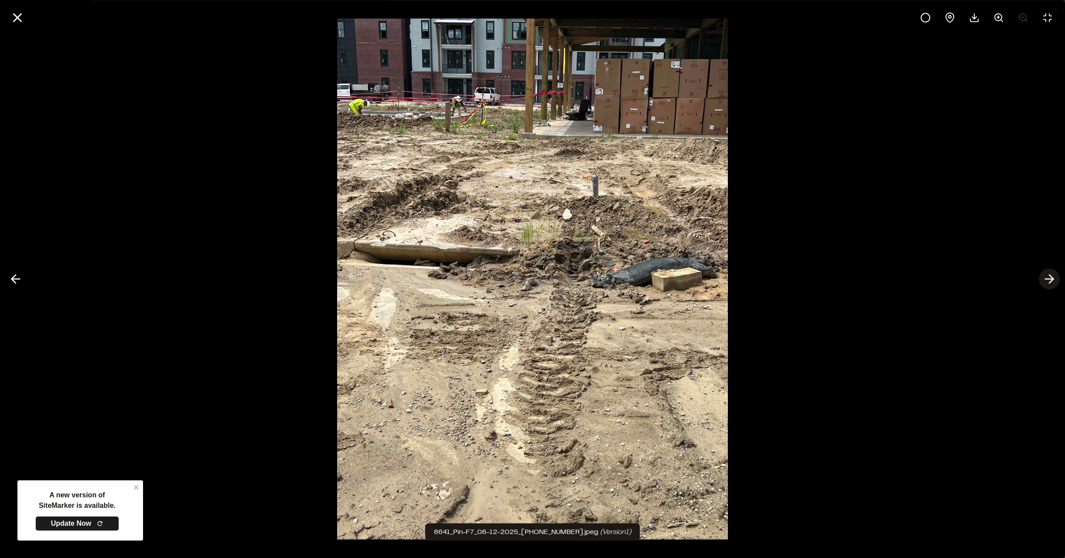
click at [1044, 281] on icon at bounding box center [1049, 279] width 14 height 15
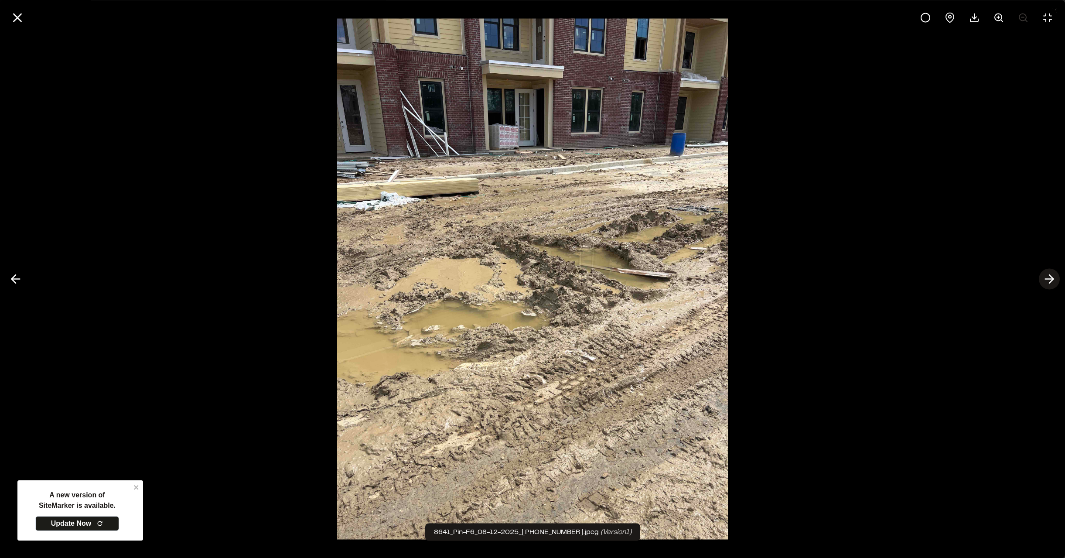
click at [1044, 281] on icon at bounding box center [1049, 279] width 14 height 15
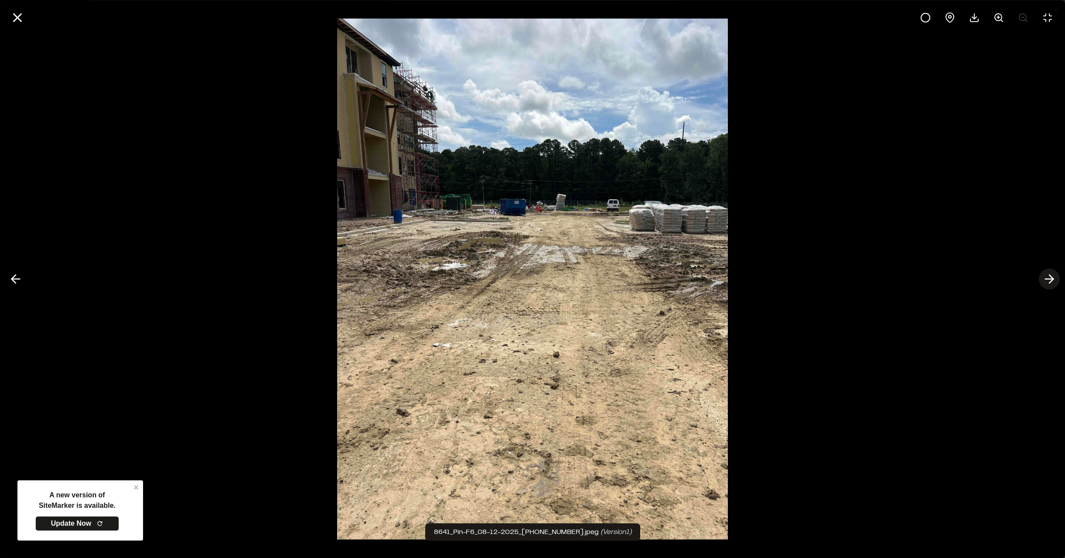
click at [1044, 281] on icon at bounding box center [1049, 279] width 14 height 15
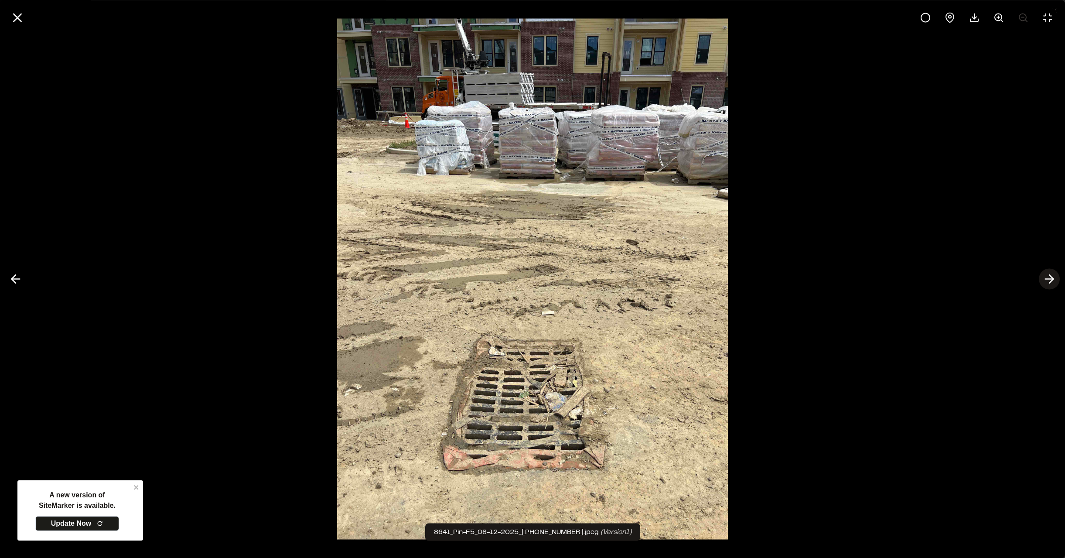
click at [1044, 281] on icon at bounding box center [1049, 279] width 14 height 15
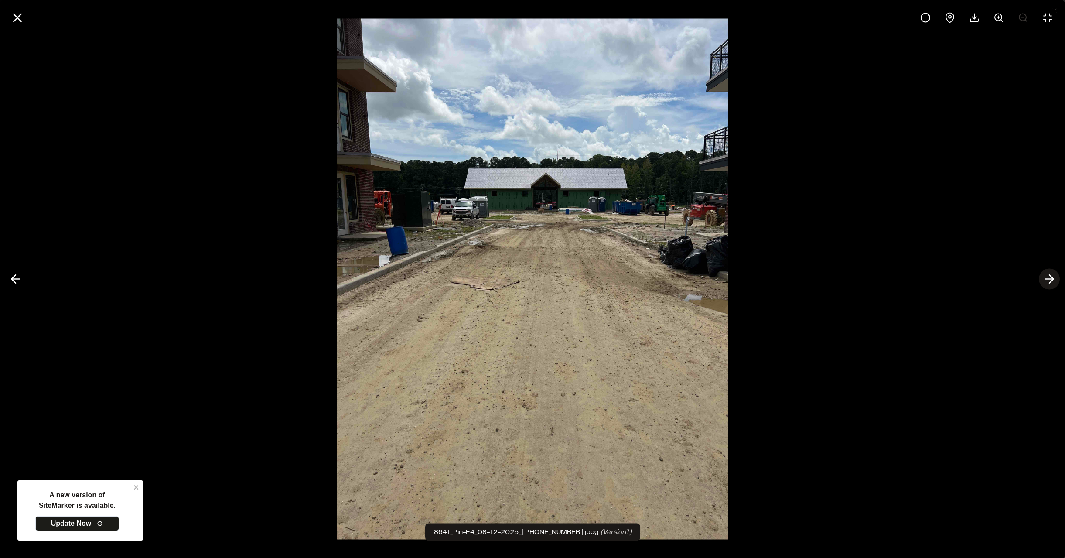
click at [1044, 281] on icon at bounding box center [1049, 279] width 14 height 15
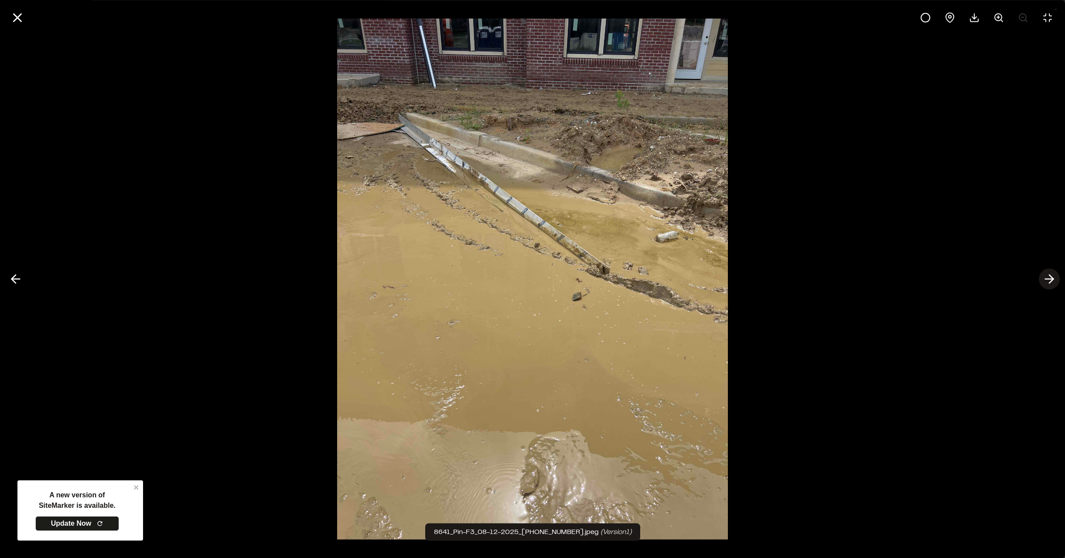
click at [1044, 281] on icon at bounding box center [1049, 279] width 14 height 15
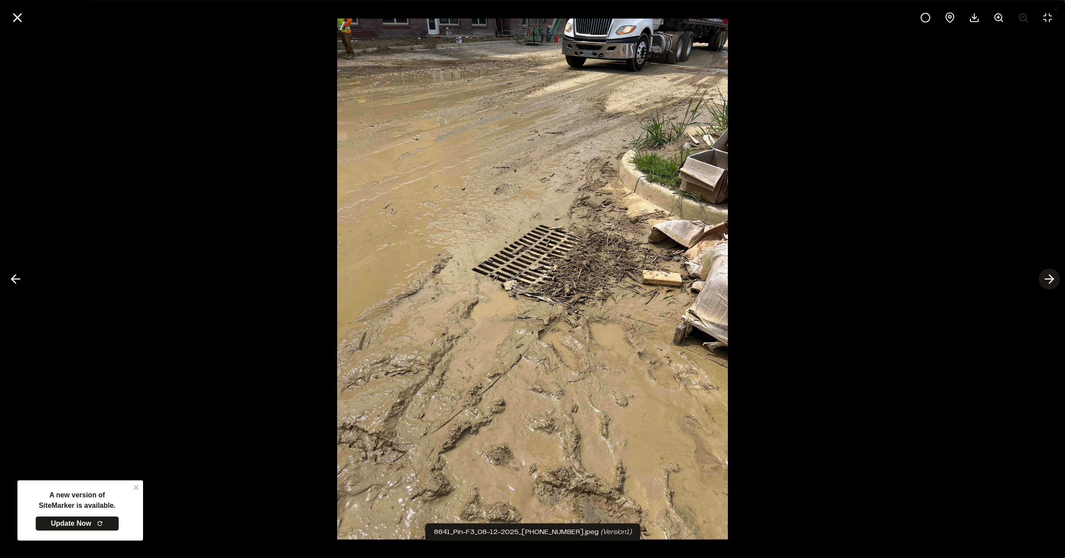
click at [1044, 281] on icon at bounding box center [1049, 279] width 14 height 15
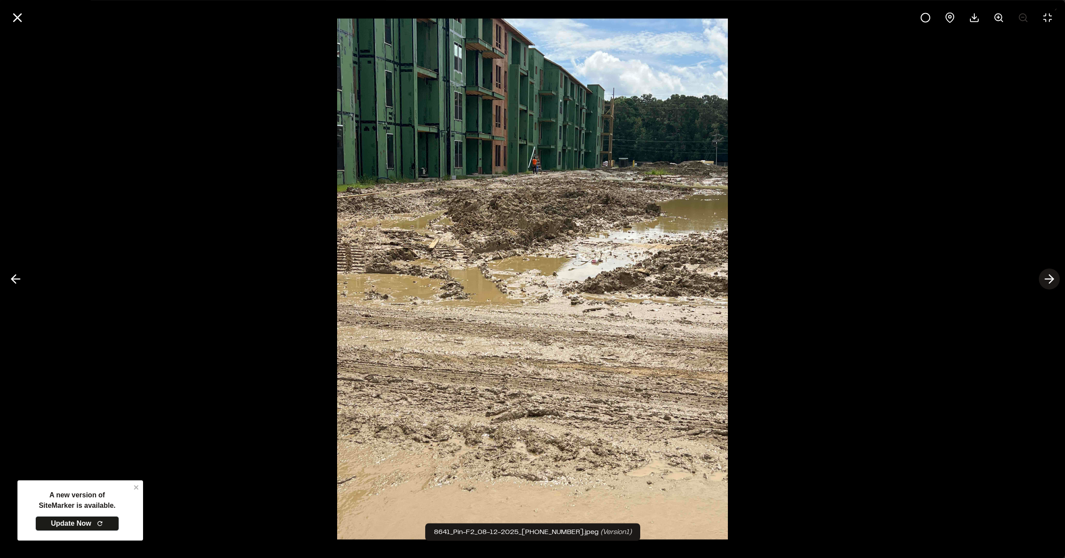
click at [1044, 281] on icon at bounding box center [1049, 279] width 14 height 15
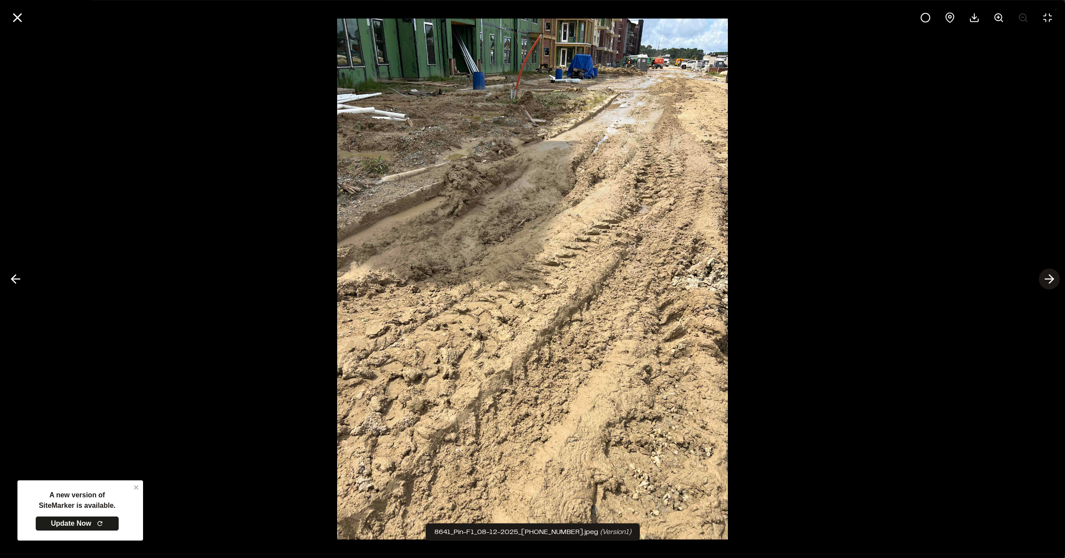
click at [1044, 281] on icon at bounding box center [1049, 279] width 14 height 15
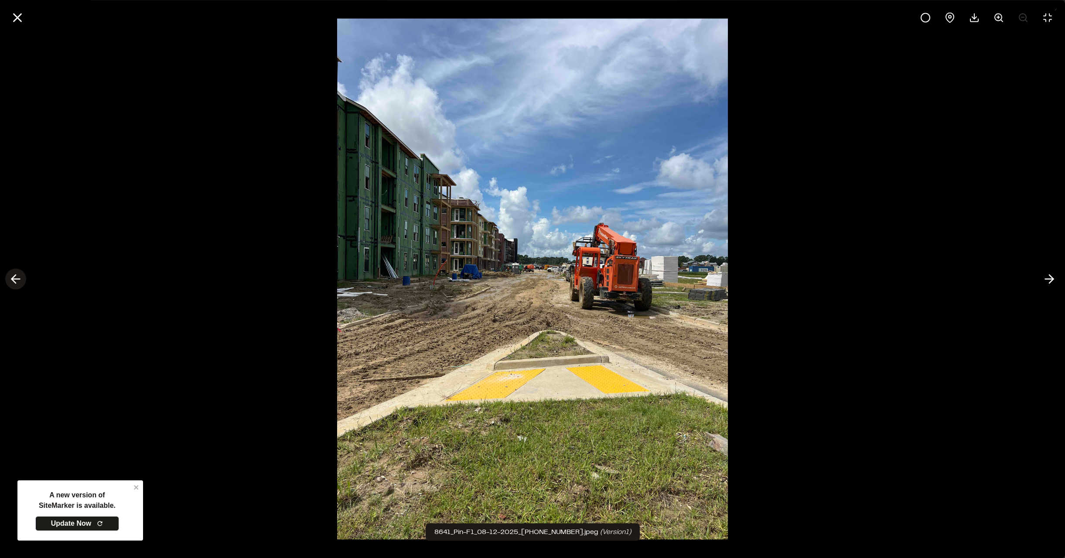
click at [22, 276] on icon at bounding box center [16, 279] width 14 height 15
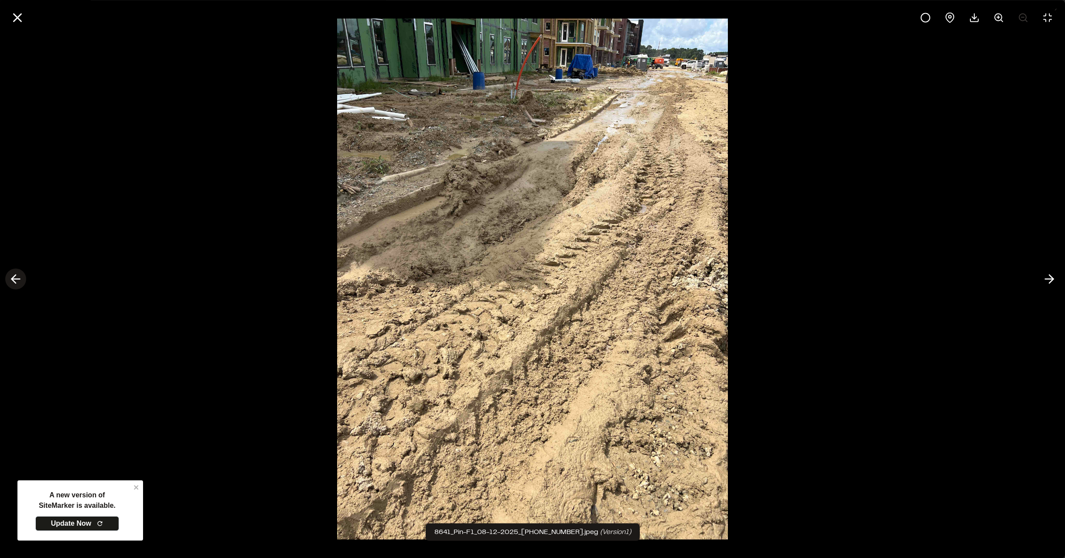
click at [22, 276] on icon at bounding box center [16, 279] width 14 height 15
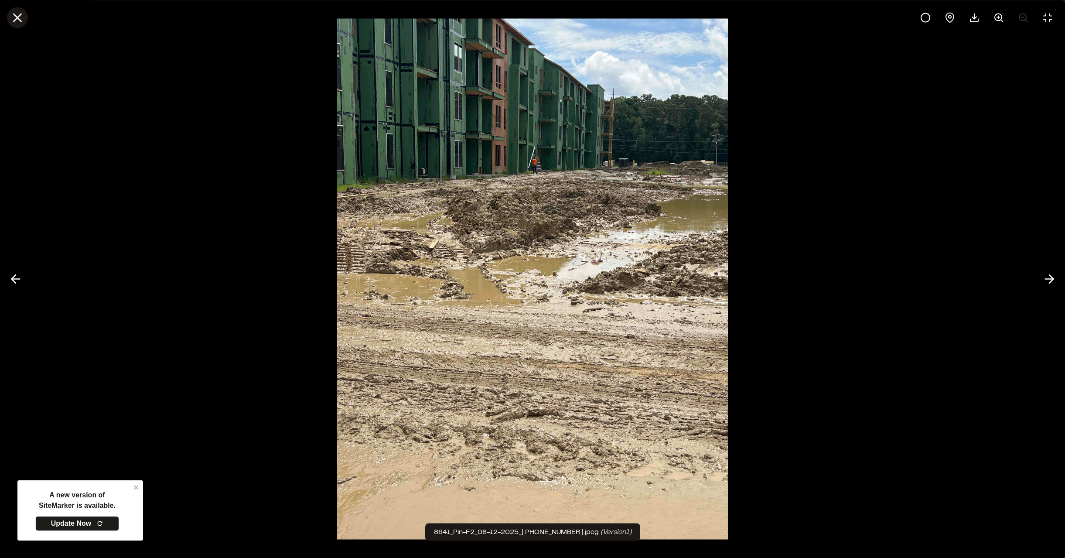
click at [24, 15] on icon at bounding box center [17, 17] width 15 height 15
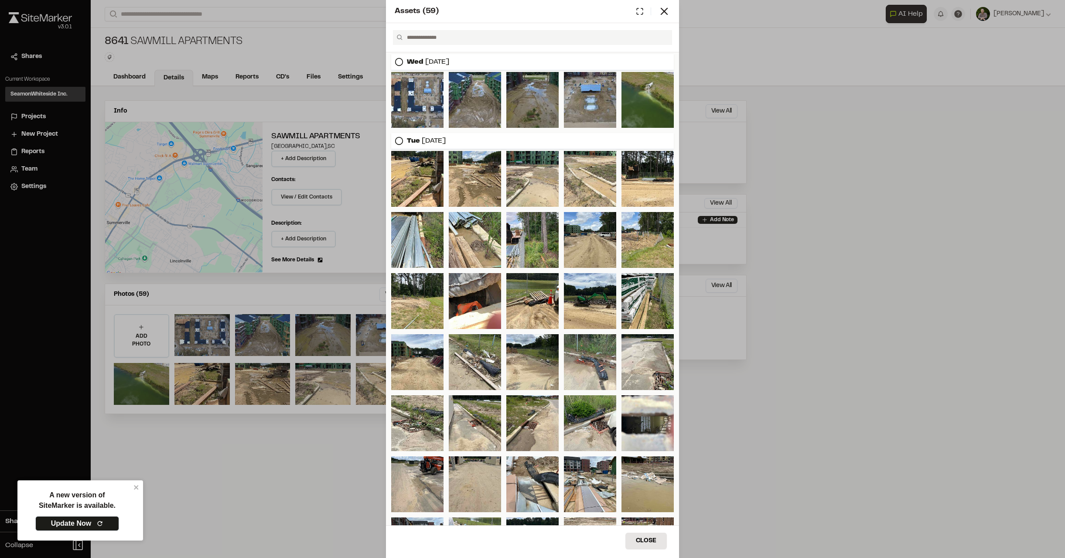
click at [813, 445] on div "Assets ( 59 ) [DATE] [DATE] [DATE] [DATE] [DATE] Close Select Download Zoom to …" at bounding box center [532, 279] width 1065 height 558
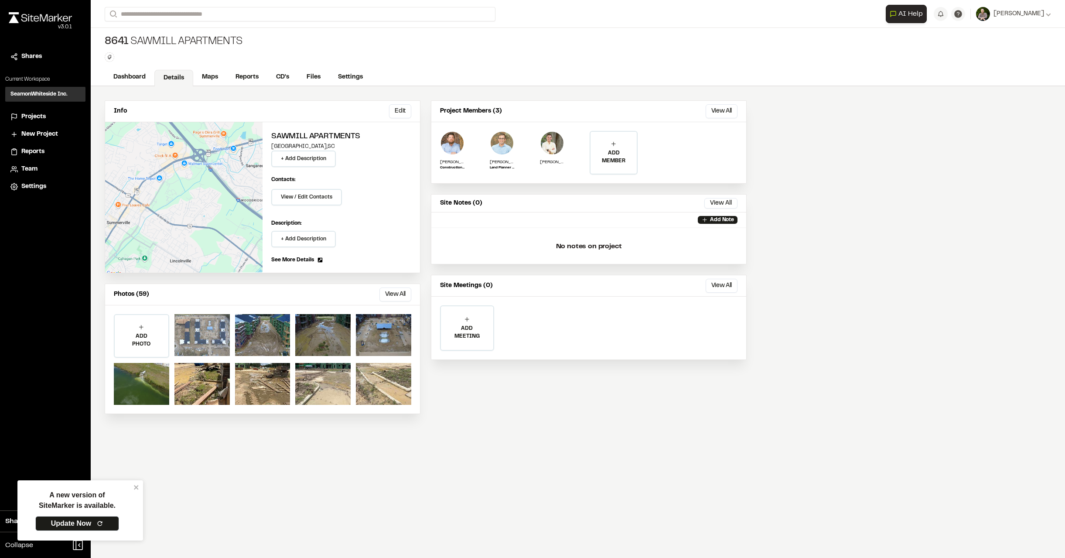
click at [195, 324] on div at bounding box center [201, 335] width 55 height 42
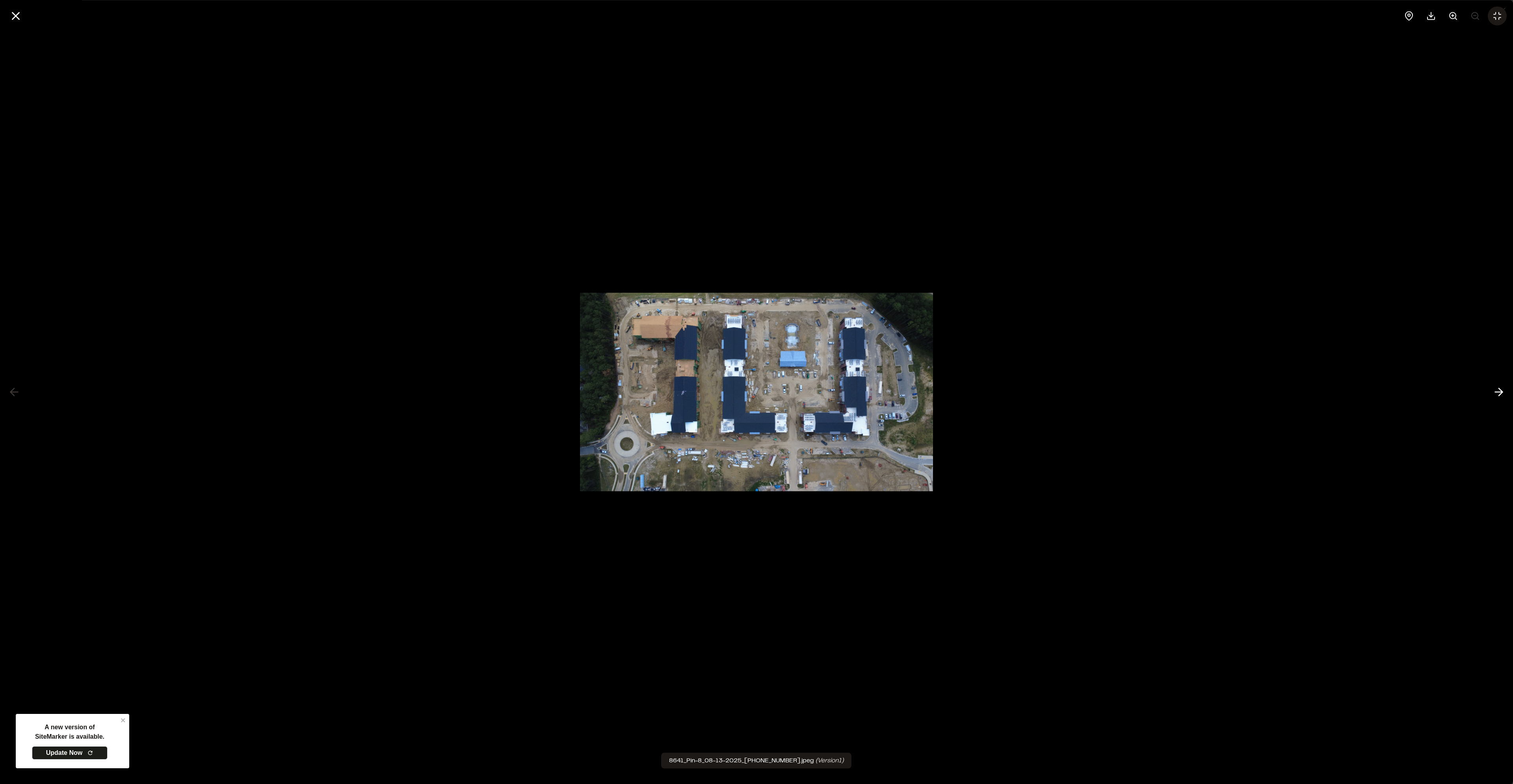
click at [962, 16] on icon at bounding box center [1497, 15] width 9 height 9
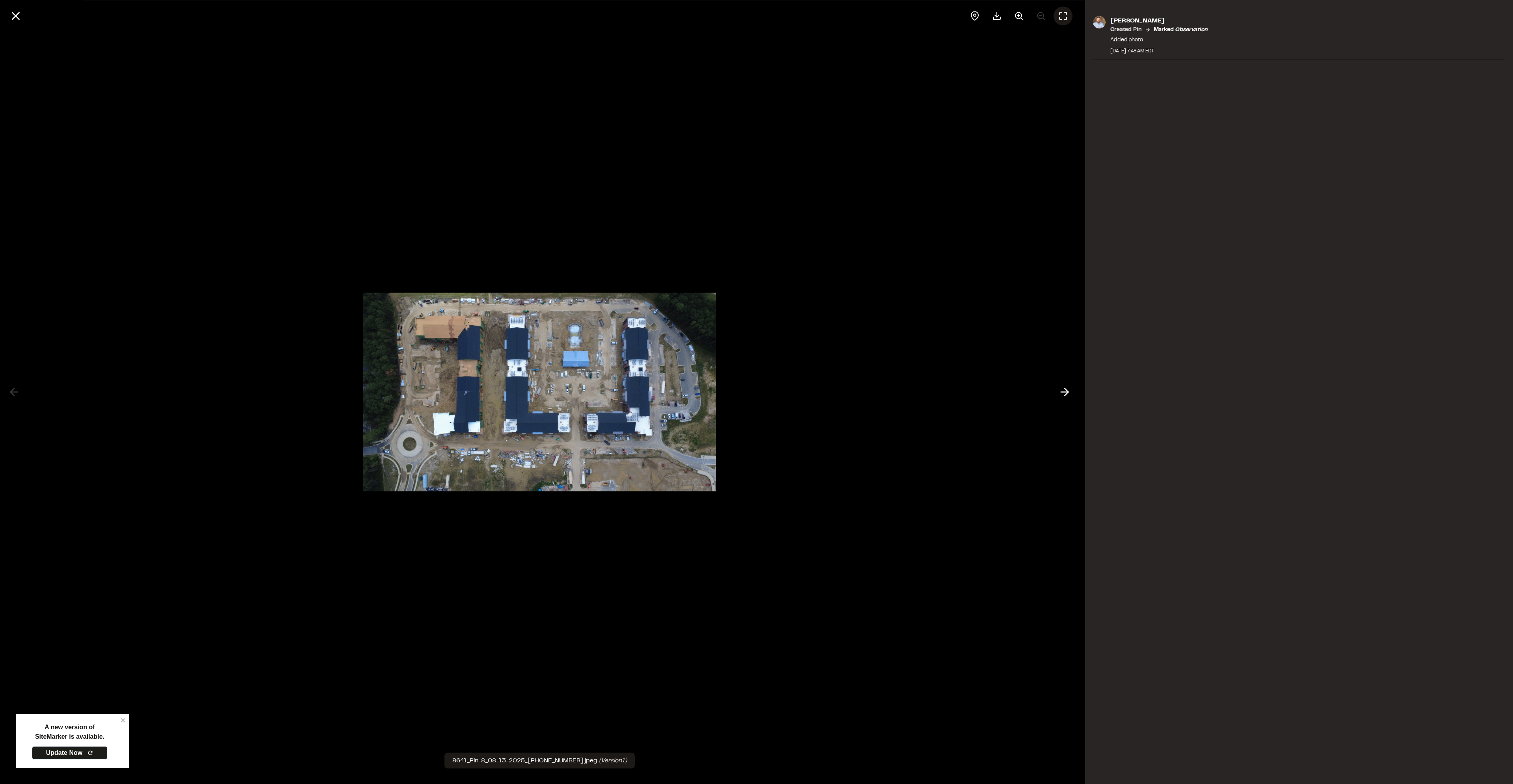
click at [962, 16] on icon at bounding box center [1062, 15] width 9 height 9
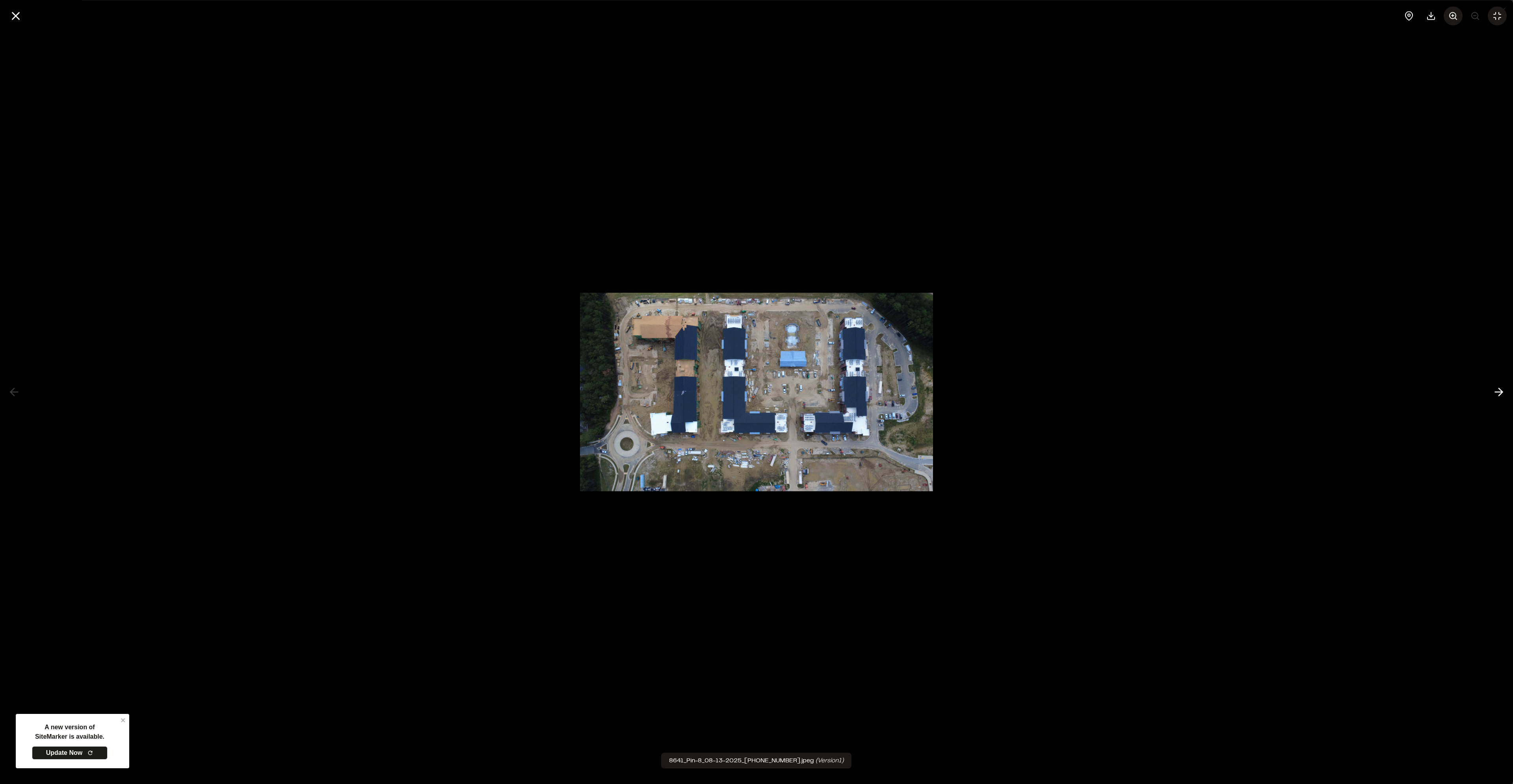
click at [962, 13] on circle at bounding box center [1452, 15] width 6 height 6
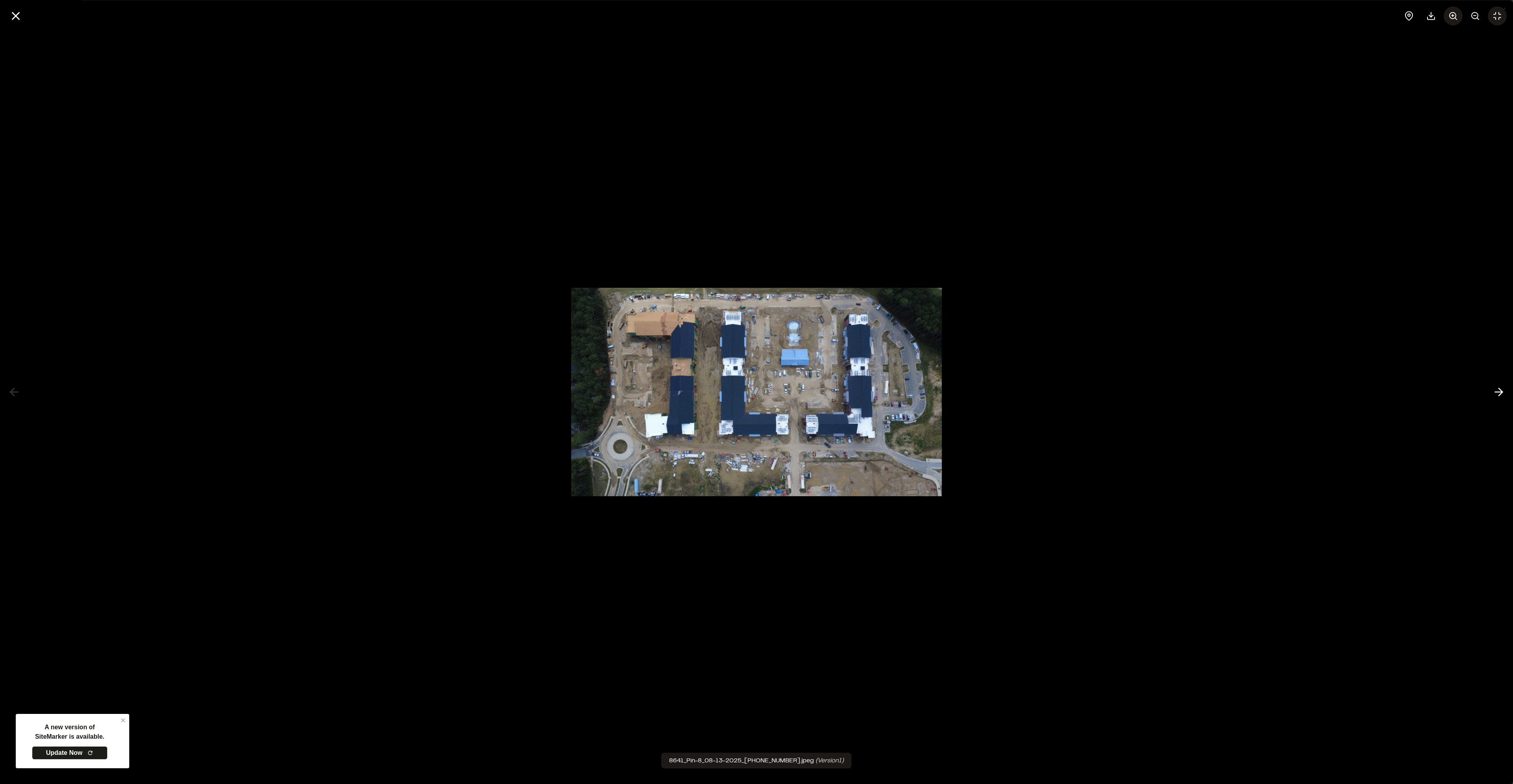
click at [962, 13] on circle at bounding box center [1452, 15] width 6 height 6
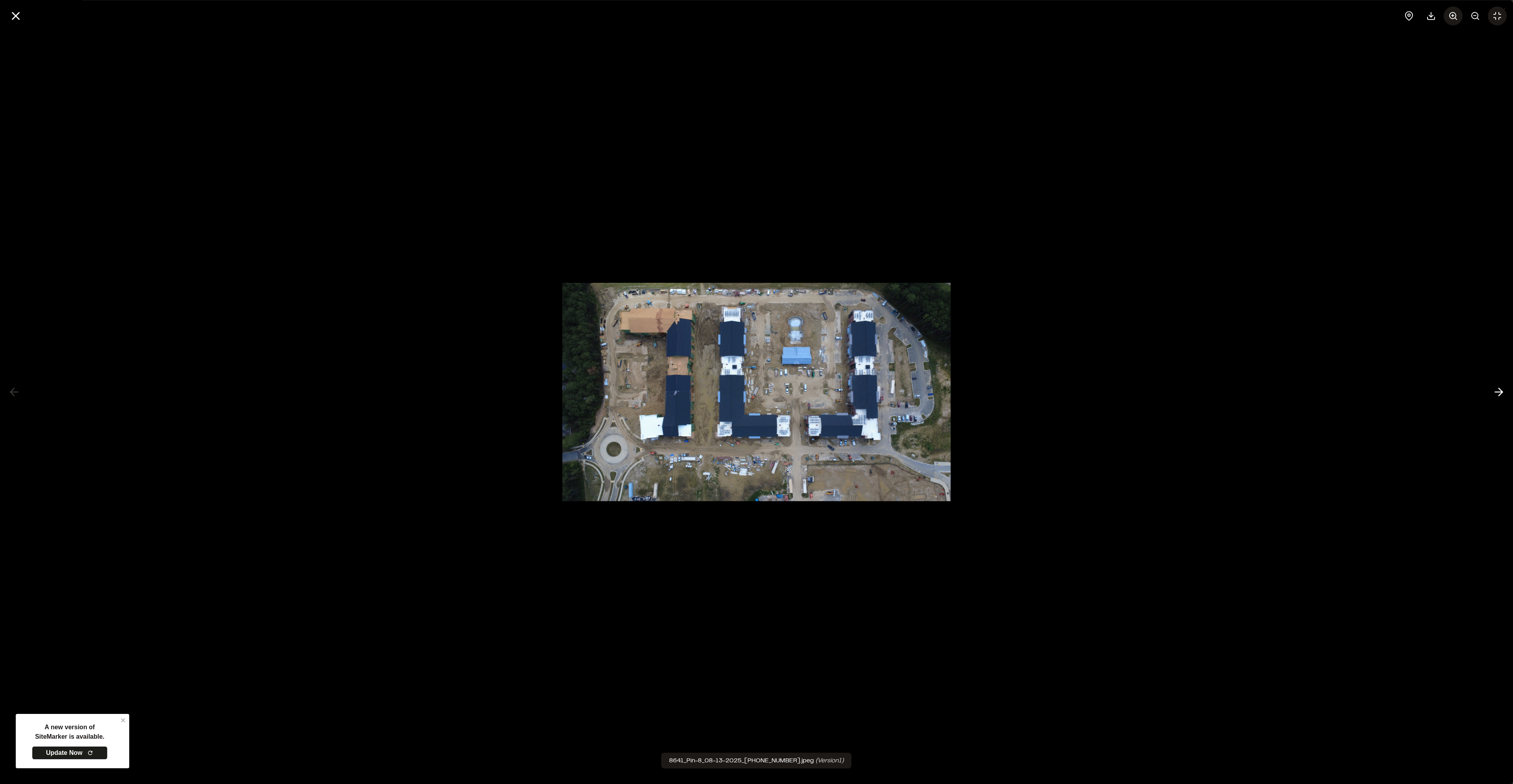
click at [962, 13] on circle at bounding box center [1452, 15] width 6 height 6
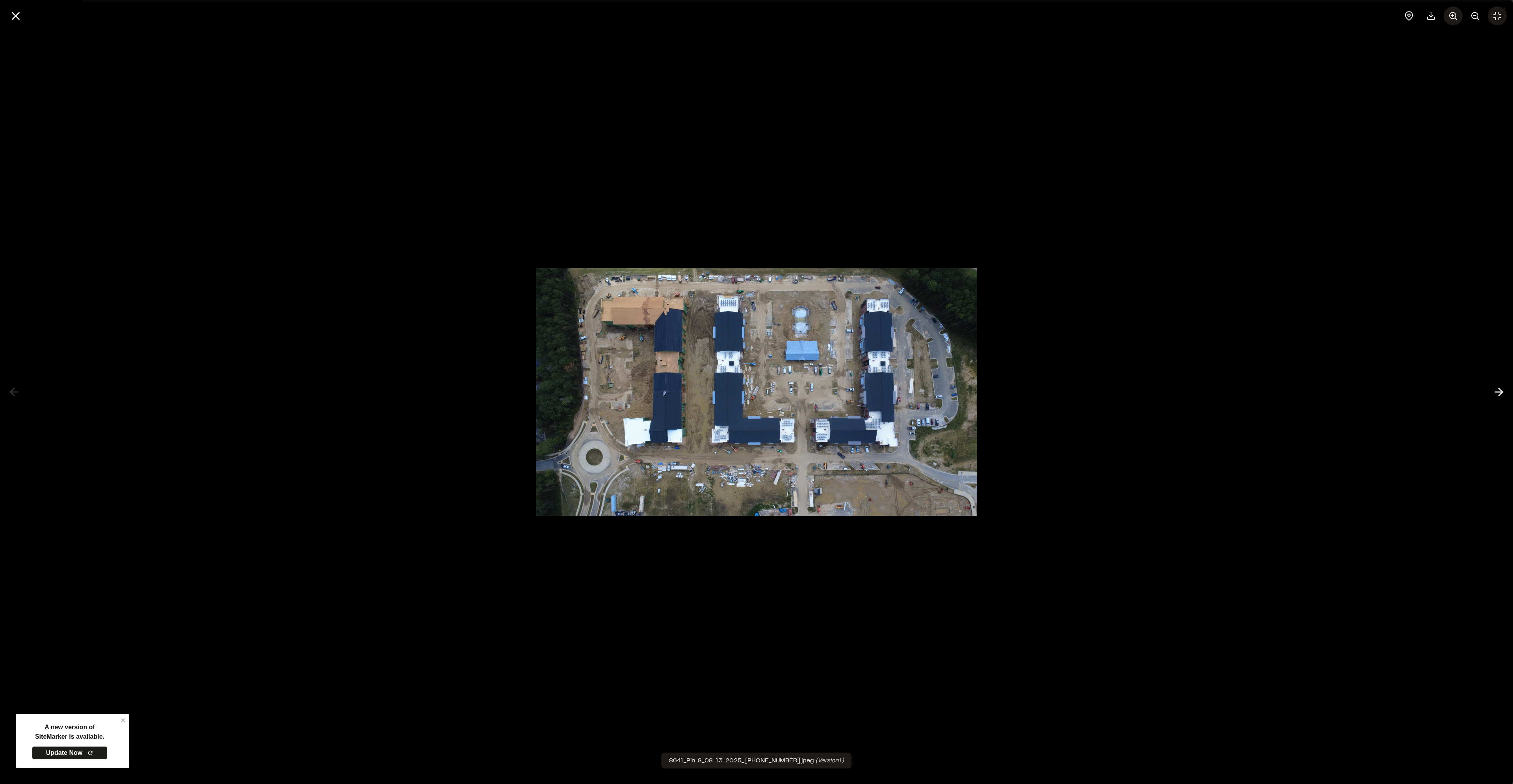
click at [962, 13] on circle at bounding box center [1452, 15] width 6 height 6
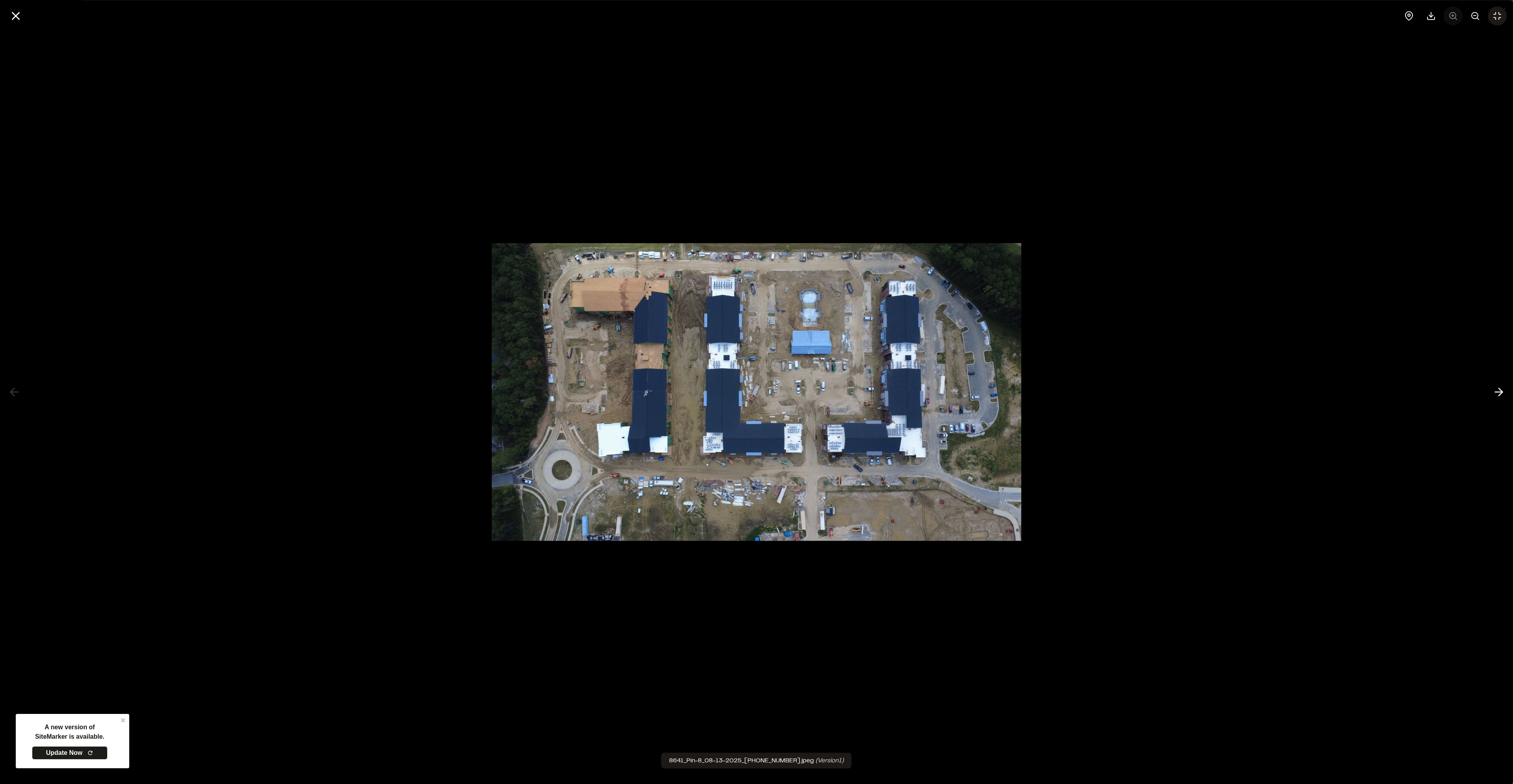
click at [962, 13] on div at bounding box center [1452, 15] width 107 height 19
click at [962, 18] on div at bounding box center [1452, 15] width 107 height 19
click at [962, 388] on polyline at bounding box center [1500, 392] width 4 height 7
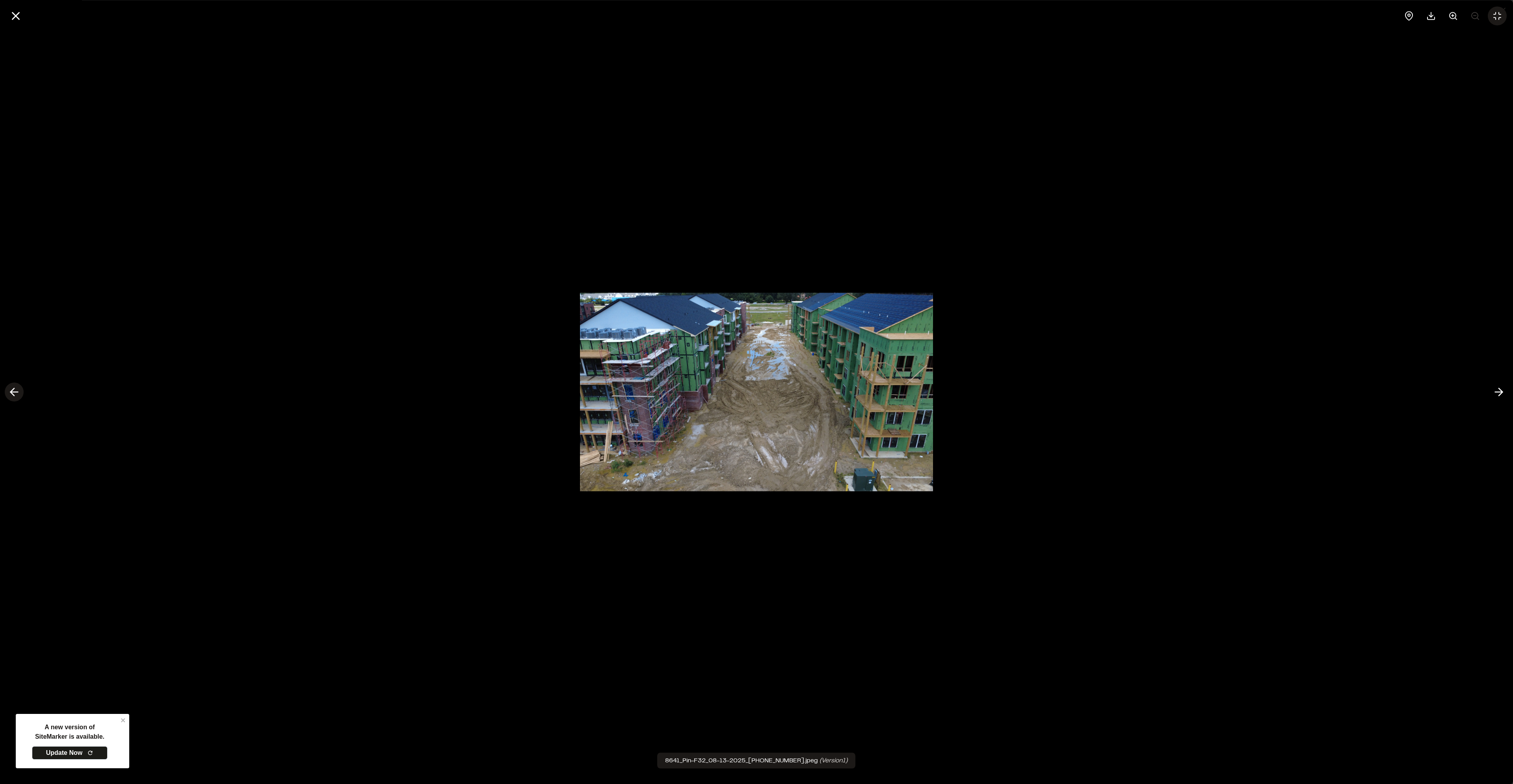
click at [17, 396] on icon at bounding box center [14, 392] width 13 height 14
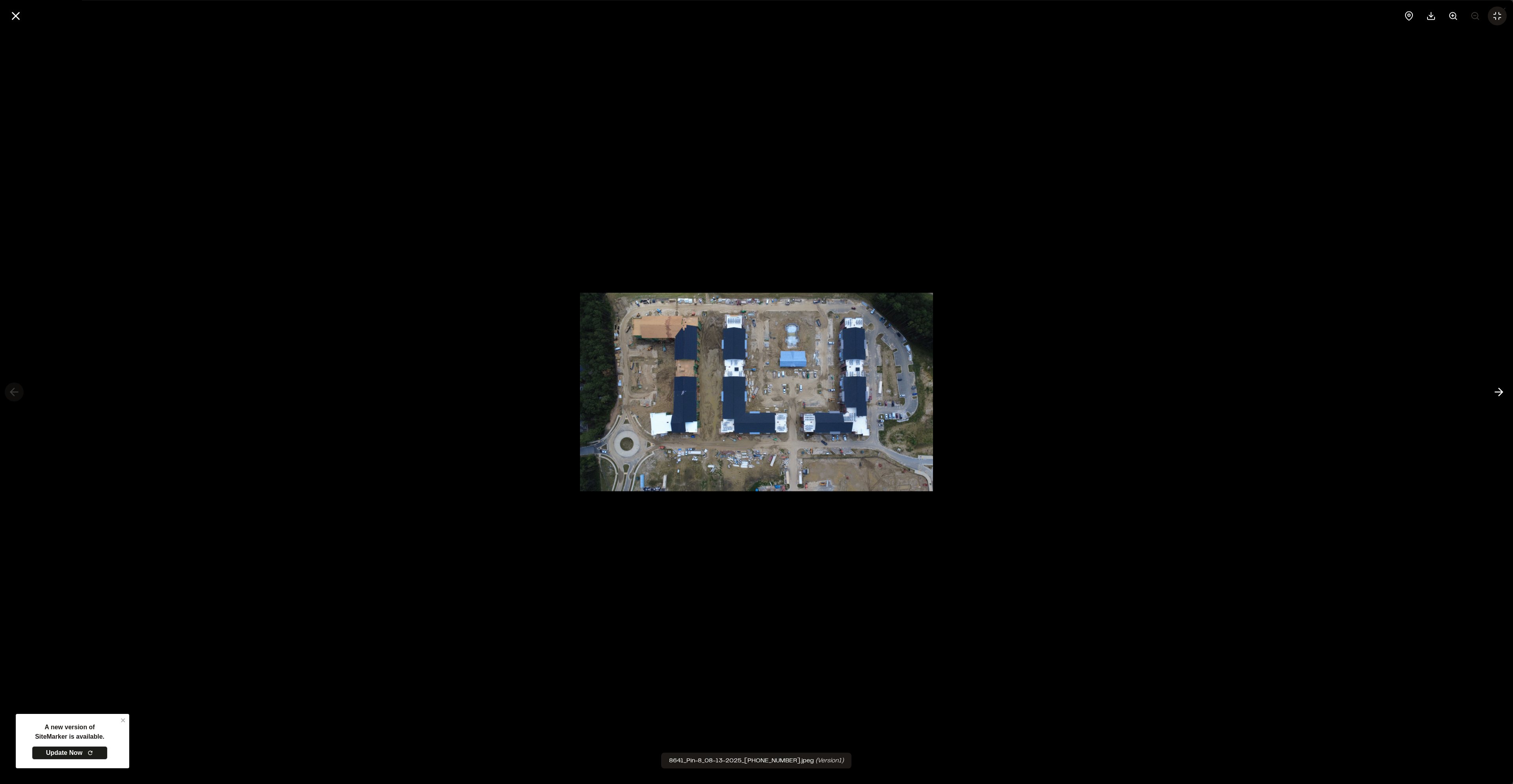
click at [17, 396] on div at bounding box center [756, 392] width 1513 height 784
click at [962, 16] on button at bounding box center [1452, 15] width 19 height 19
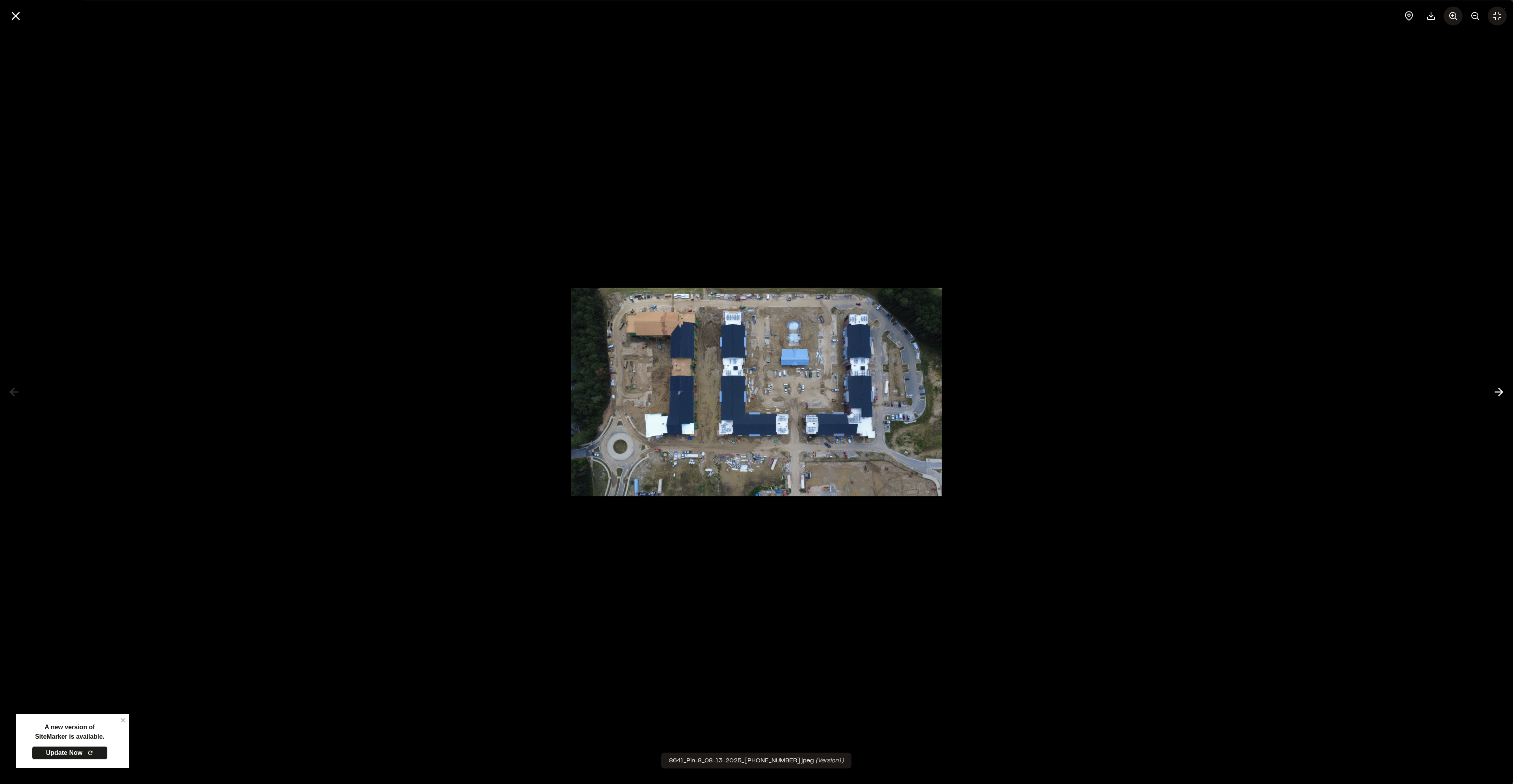
click at [962, 16] on button at bounding box center [1452, 15] width 19 height 19
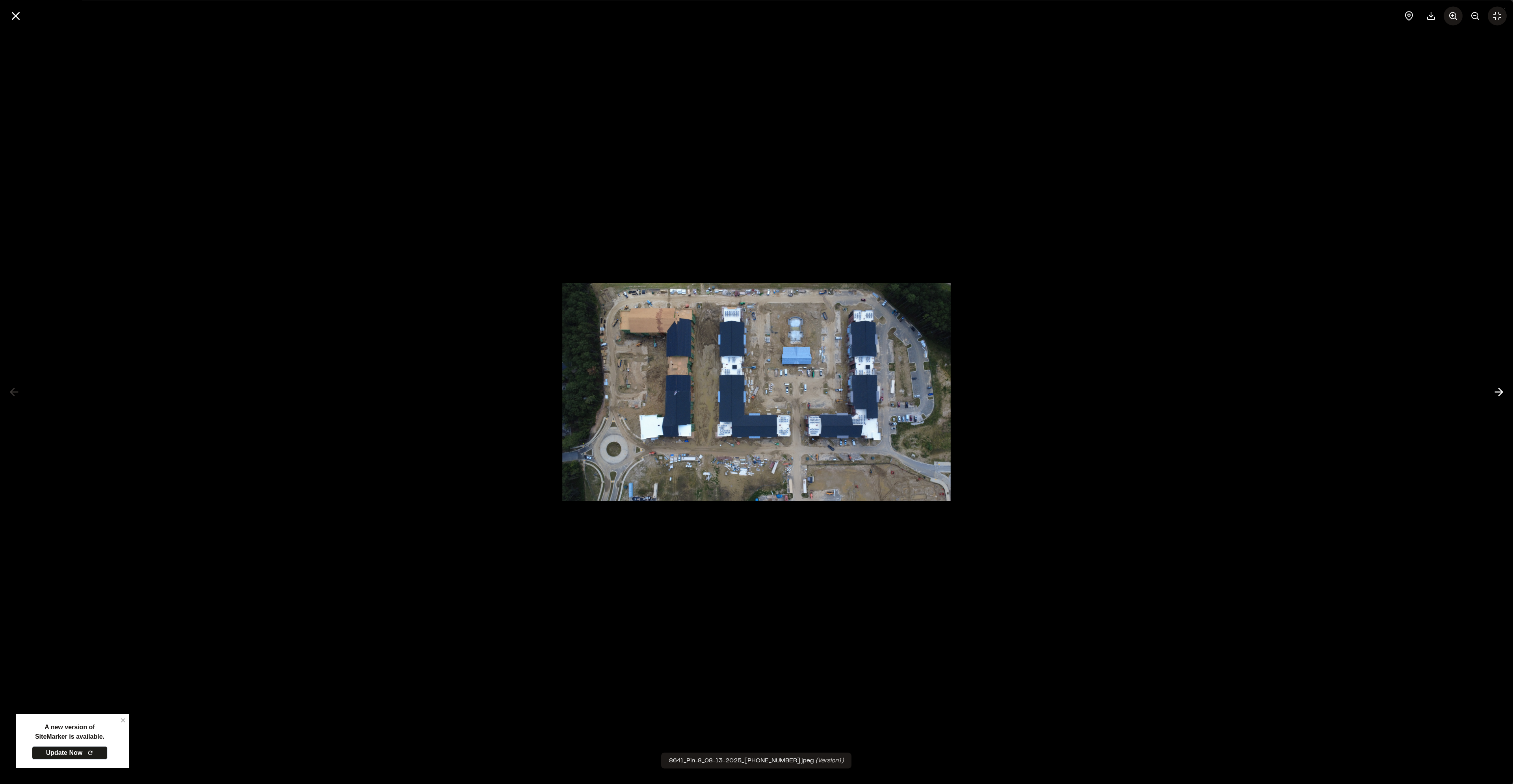
click at [962, 16] on button at bounding box center [1452, 15] width 19 height 19
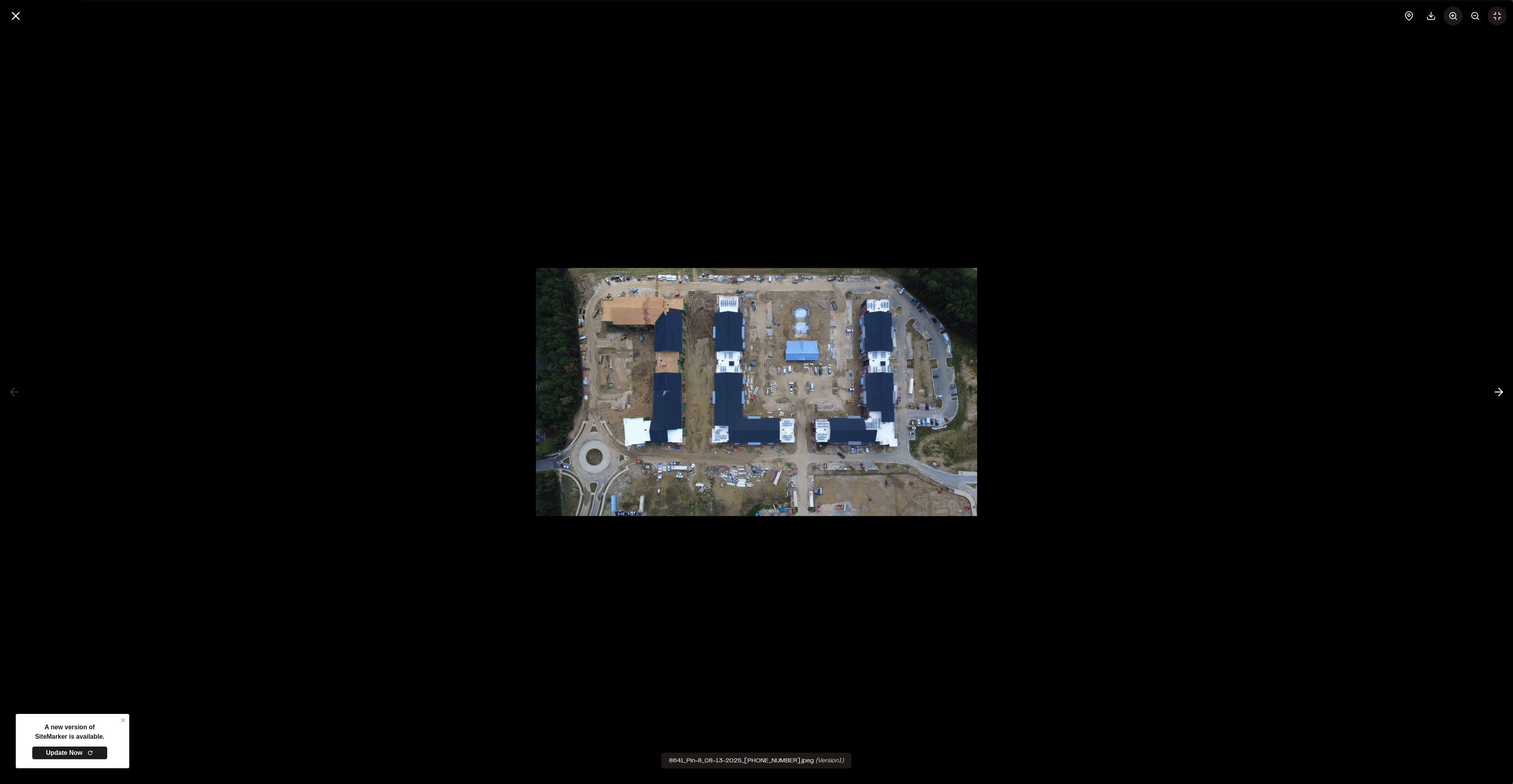
click at [962, 16] on button at bounding box center [1452, 15] width 19 height 19
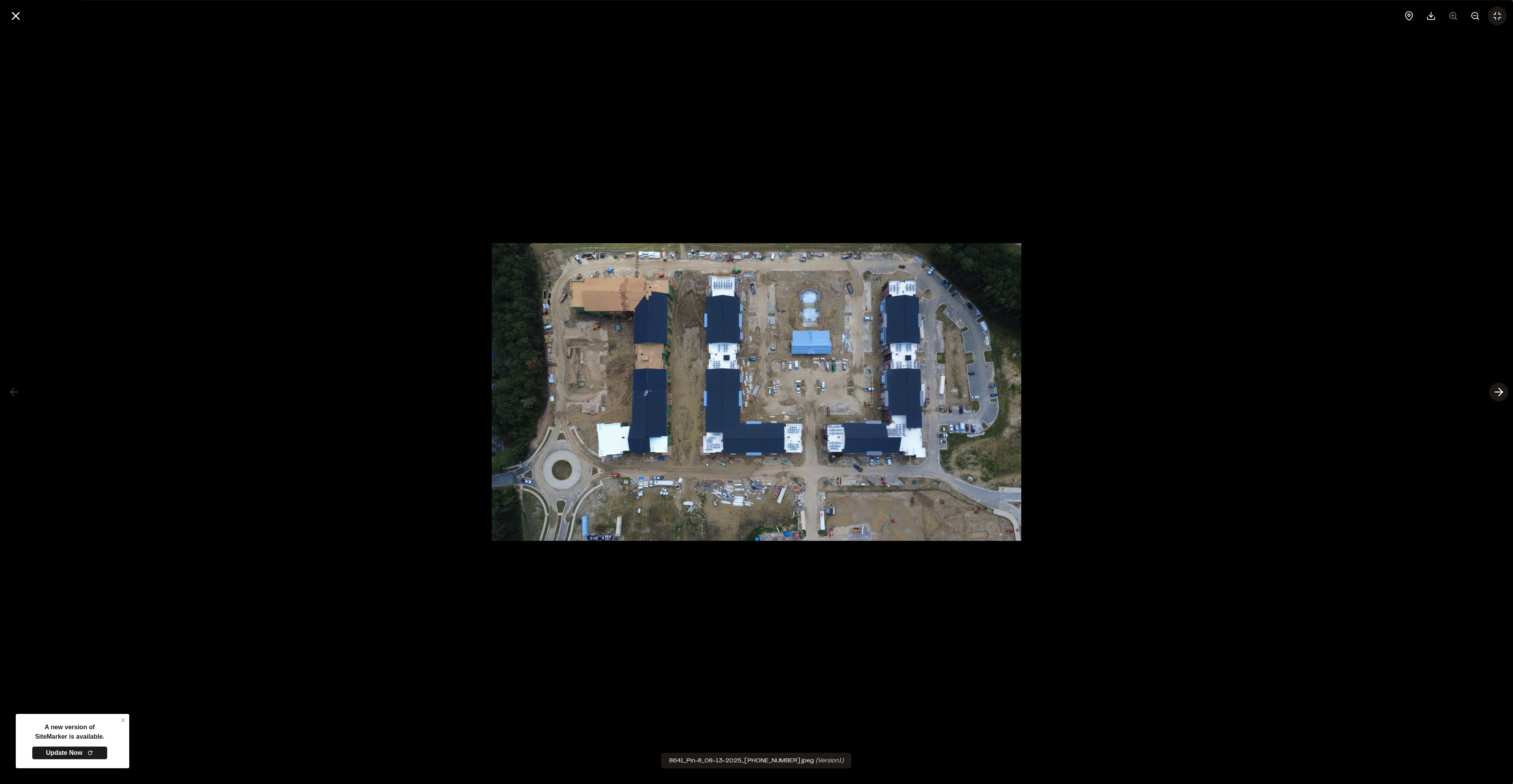
click at [962, 392] on icon at bounding box center [1499, 392] width 13 height 14
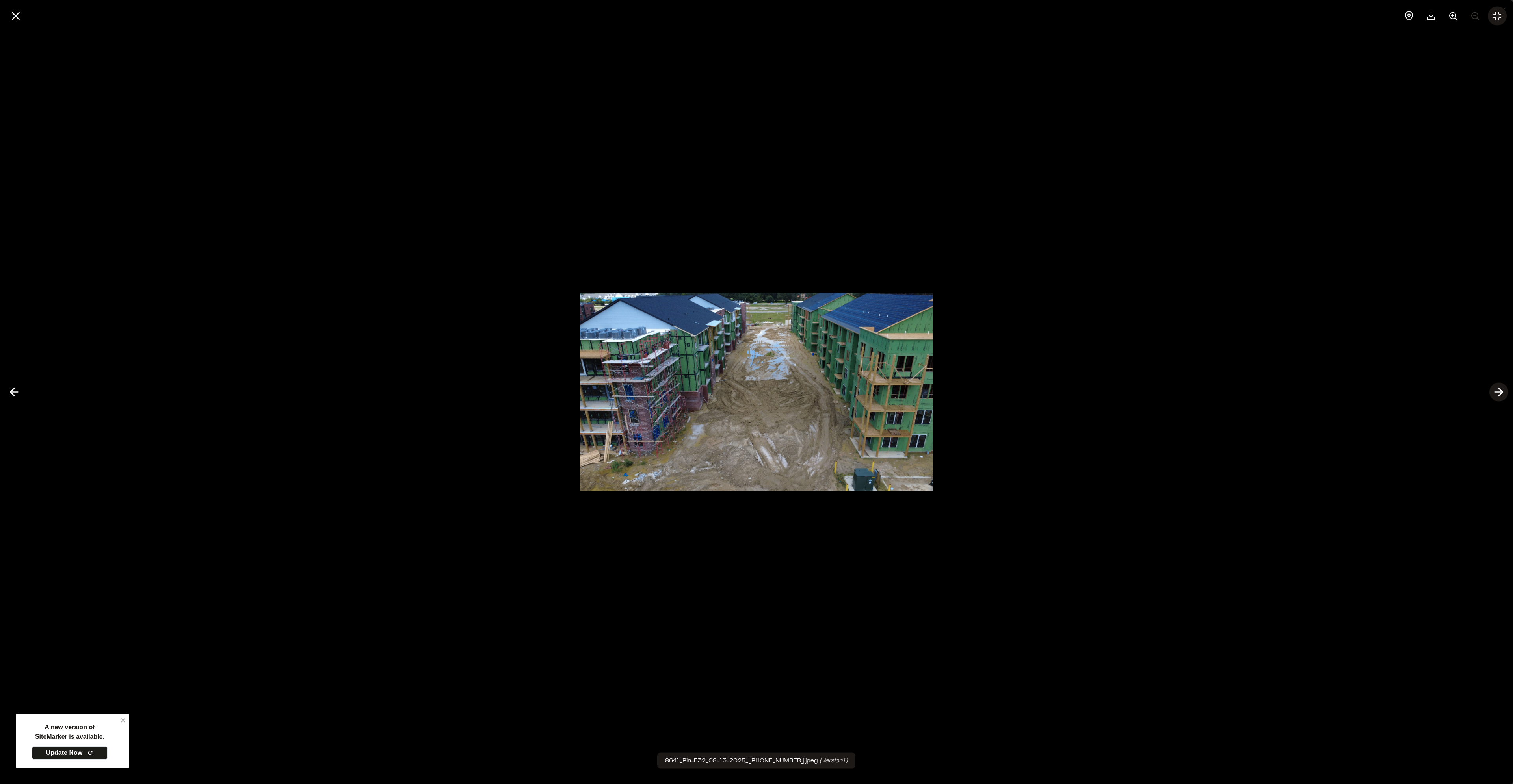
click at [962, 392] on icon at bounding box center [1499, 392] width 13 height 14
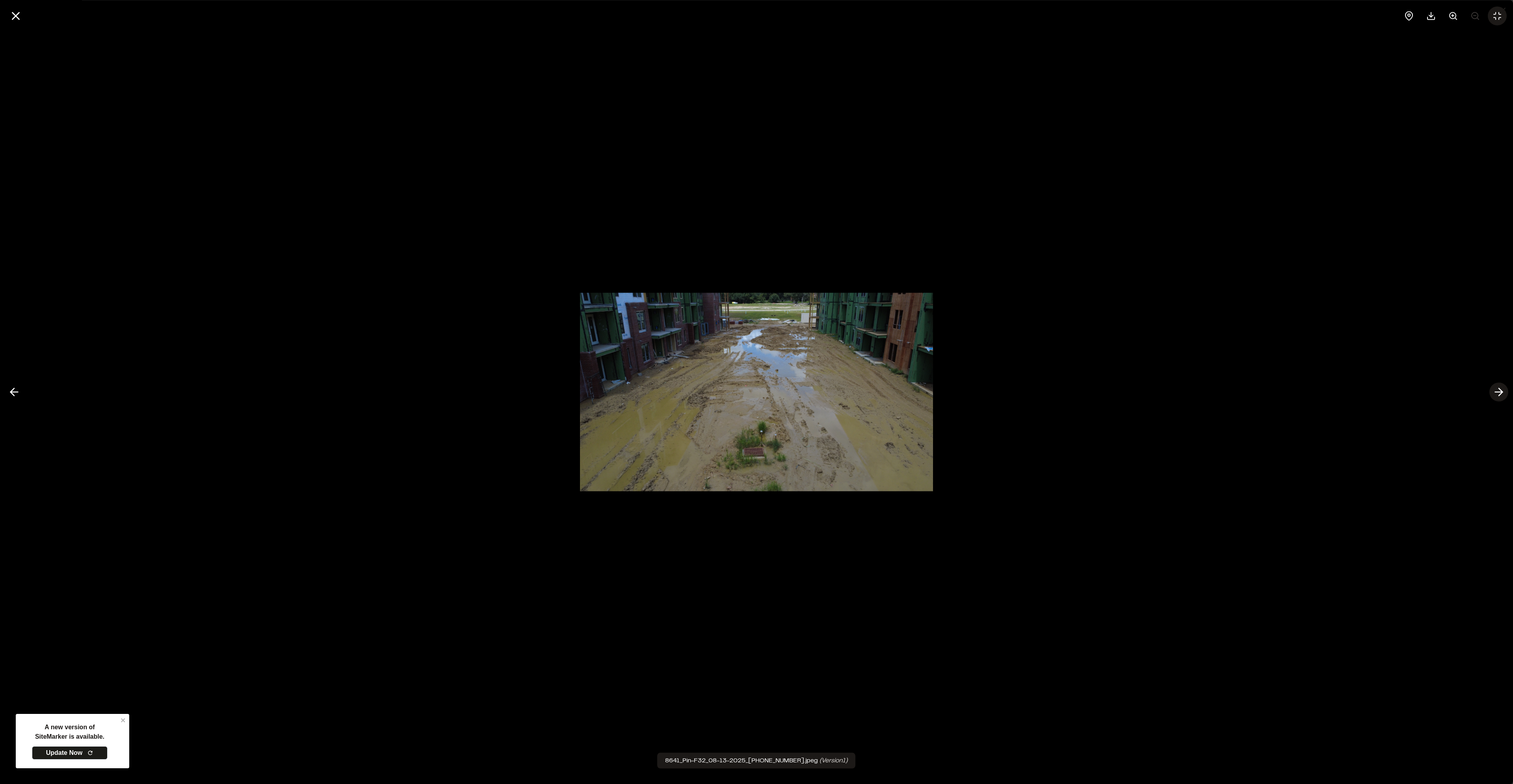
click at [962, 392] on icon at bounding box center [1499, 392] width 13 height 14
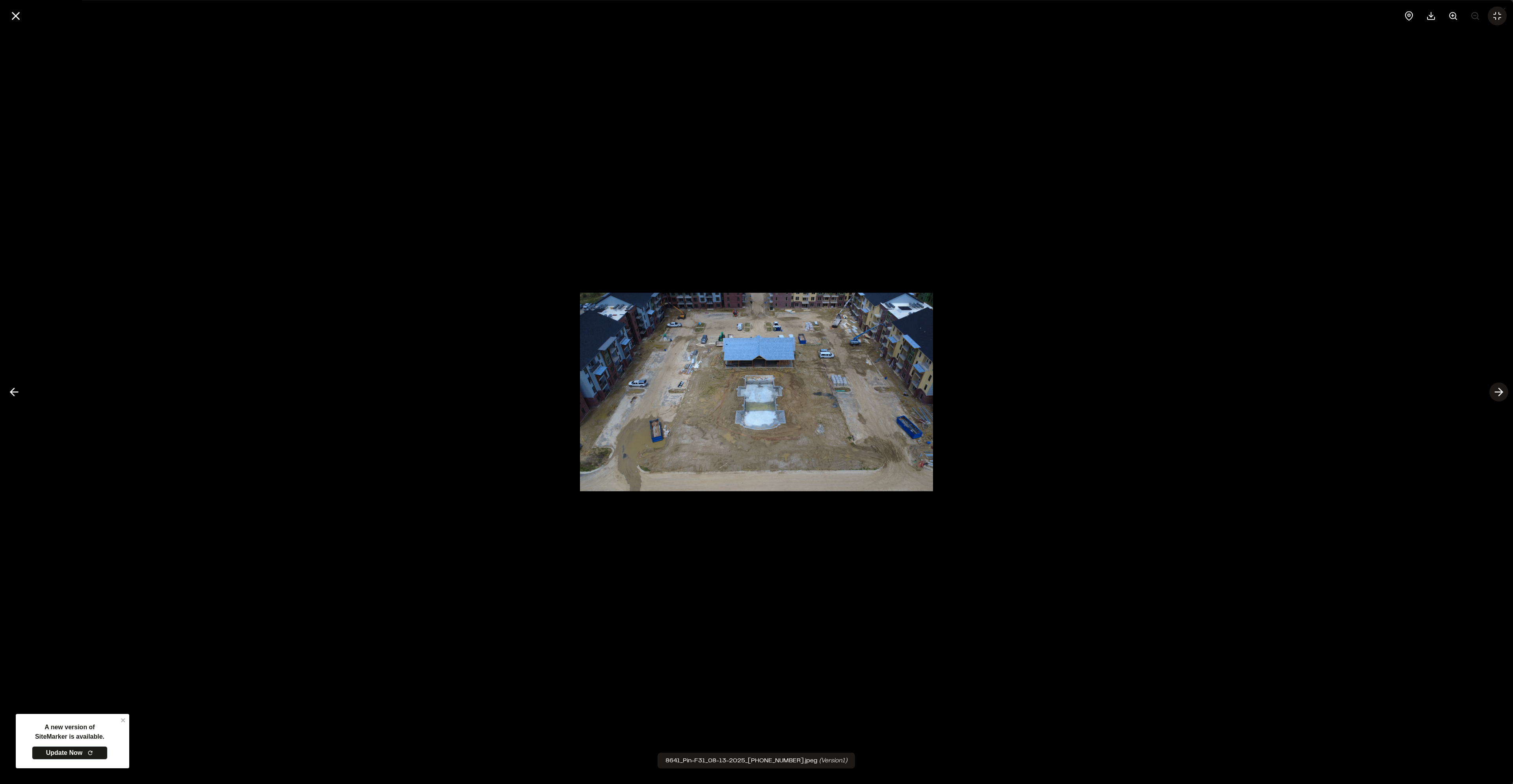
click at [962, 392] on icon at bounding box center [1499, 392] width 13 height 14
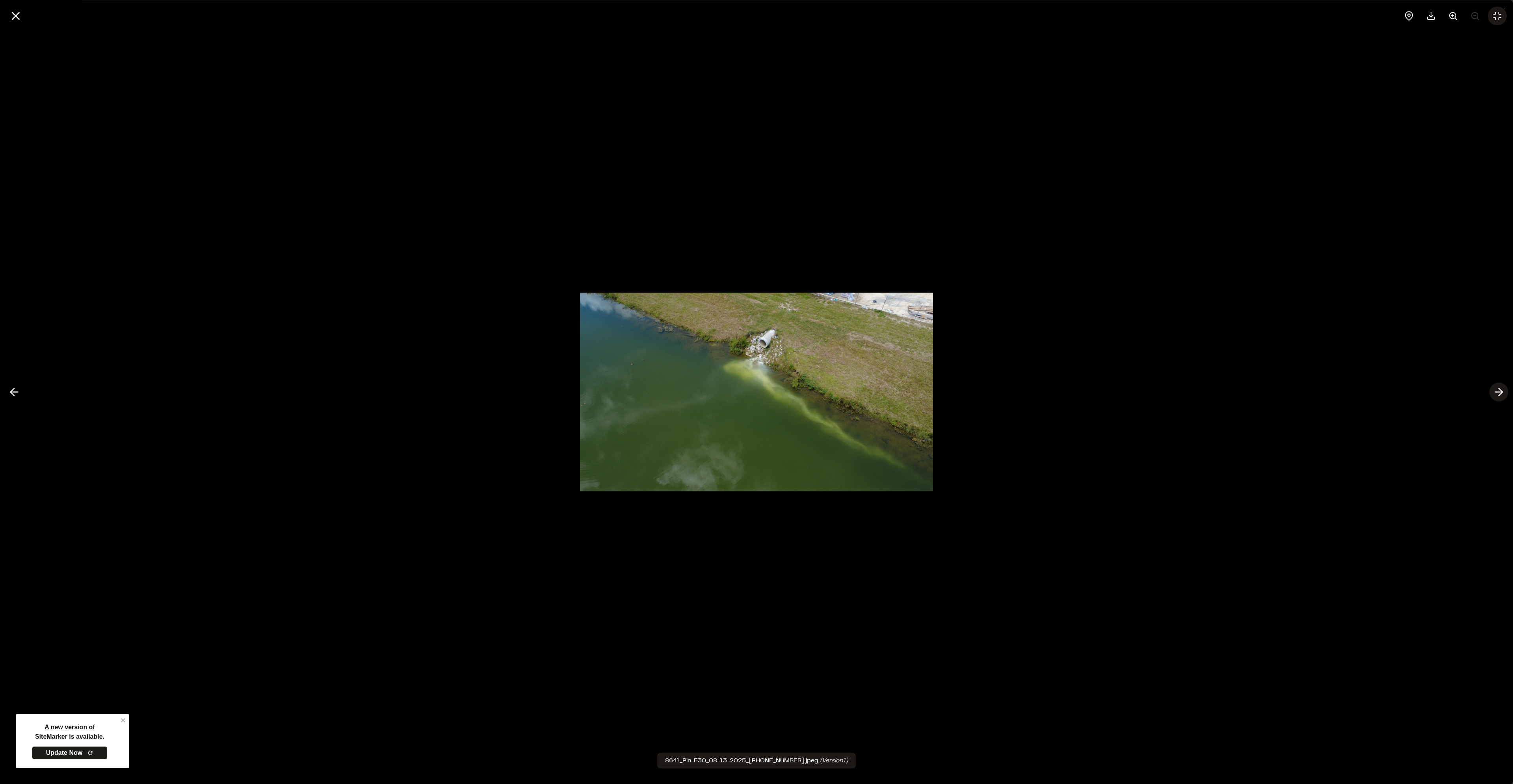
click at [962, 388] on icon at bounding box center [1499, 392] width 13 height 14
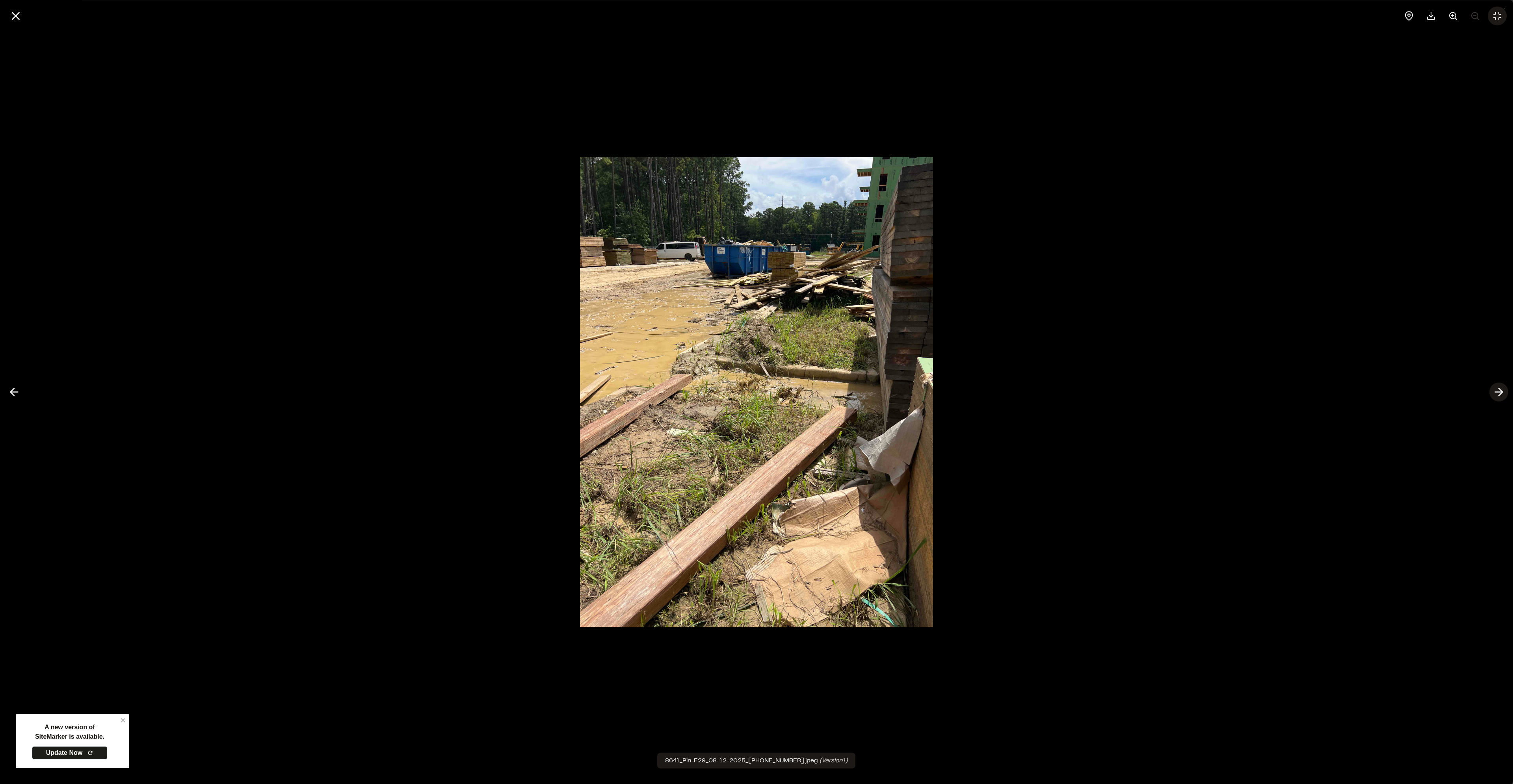
click at [962, 388] on icon at bounding box center [1499, 392] width 13 height 14
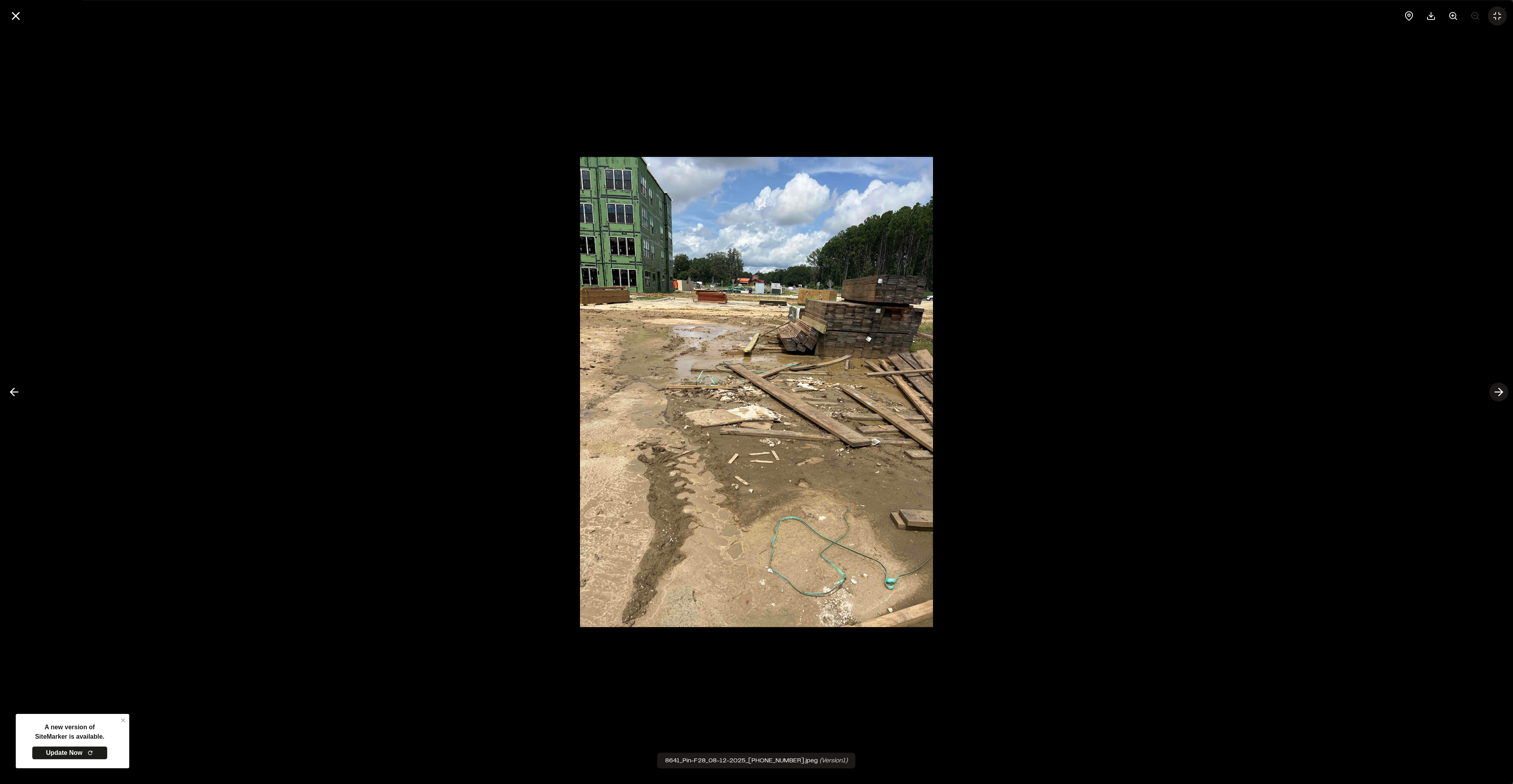
click at [962, 388] on icon at bounding box center [1499, 392] width 13 height 14
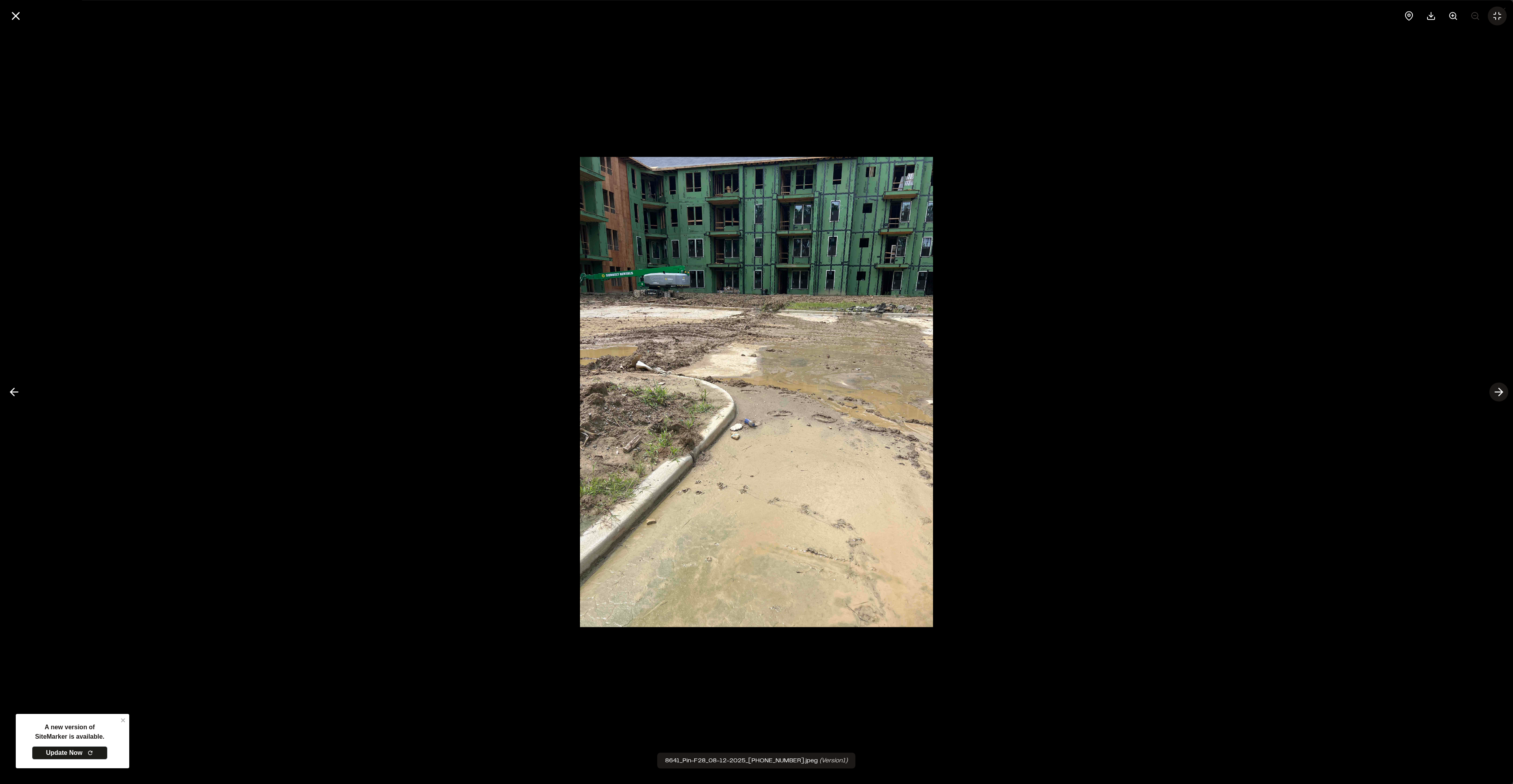
click at [962, 388] on icon at bounding box center [1499, 392] width 13 height 14
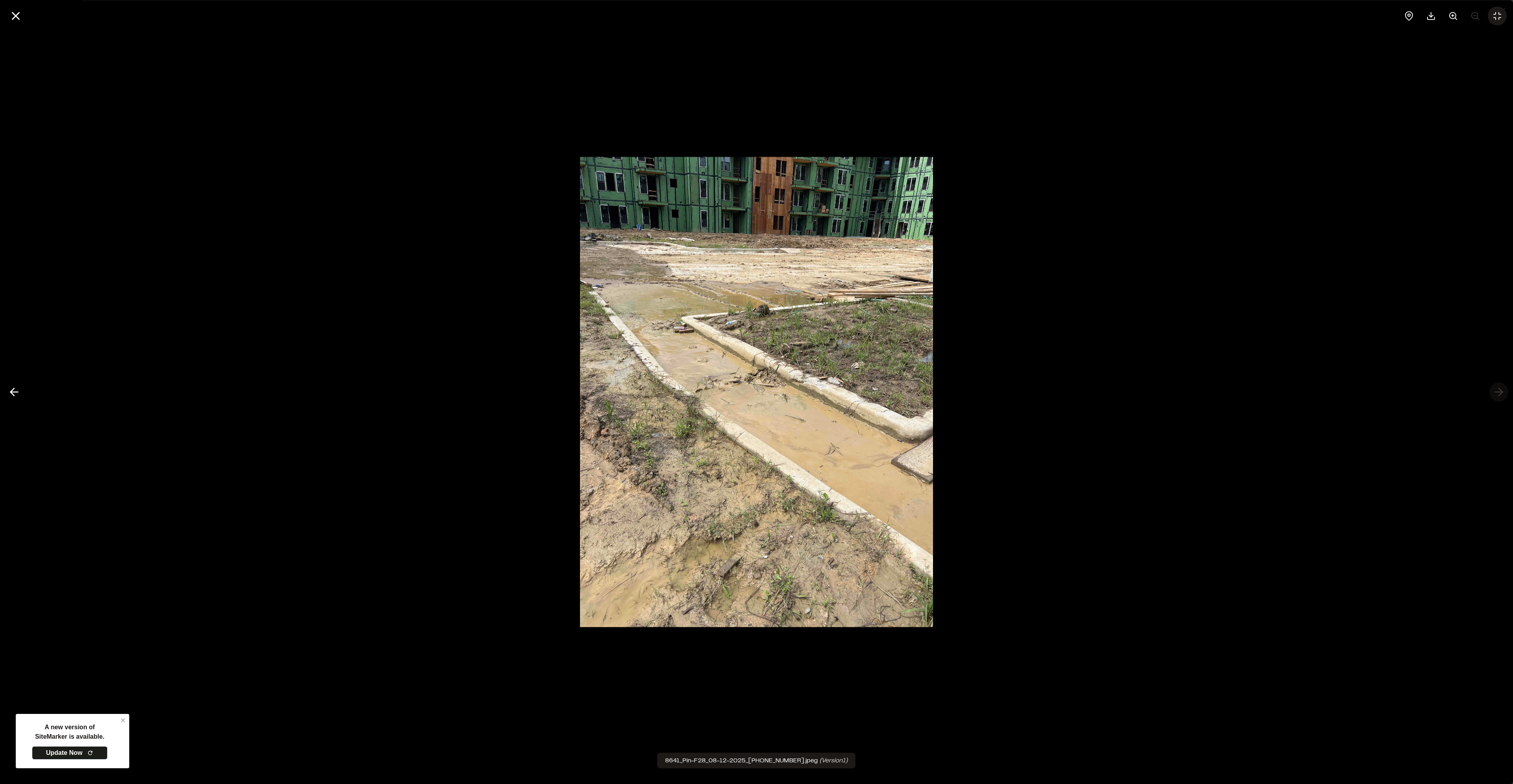
click at [962, 388] on div at bounding box center [756, 392] width 1513 height 784
click at [16, 10] on icon at bounding box center [15, 15] width 14 height 14
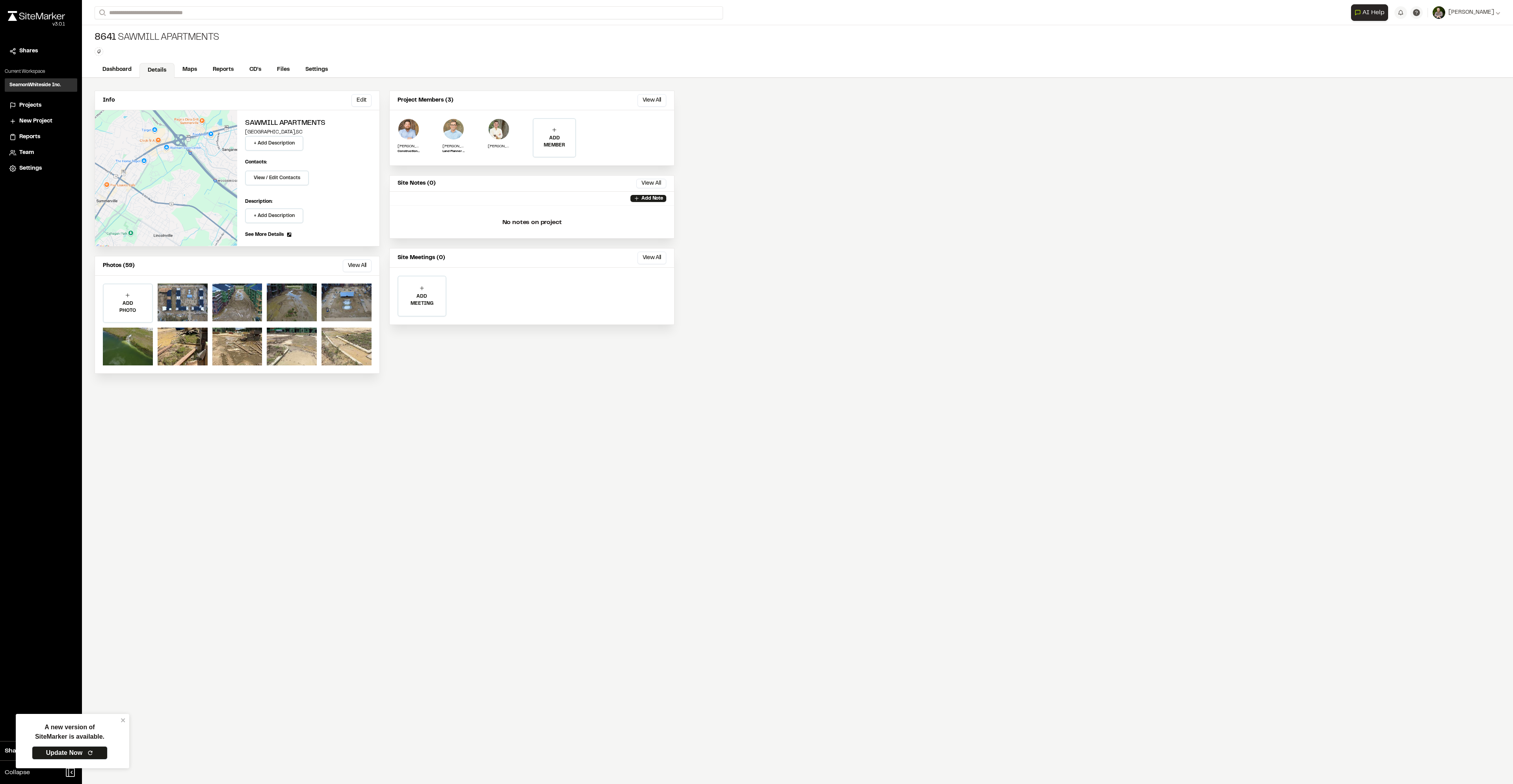
drag, startPoint x: 1296, startPoint y: 472, endPoint x: 1228, endPoint y: 444, distance: 73.5
click at [962, 472] on div "Info Edit Edit Sawmill Apartments [GEOGRAPHIC_DATA] , [GEOGRAPHIC_DATA] + Add D…" at bounding box center [798, 431] width 1431 height 706
click at [191, 313] on div at bounding box center [182, 303] width 50 height 38
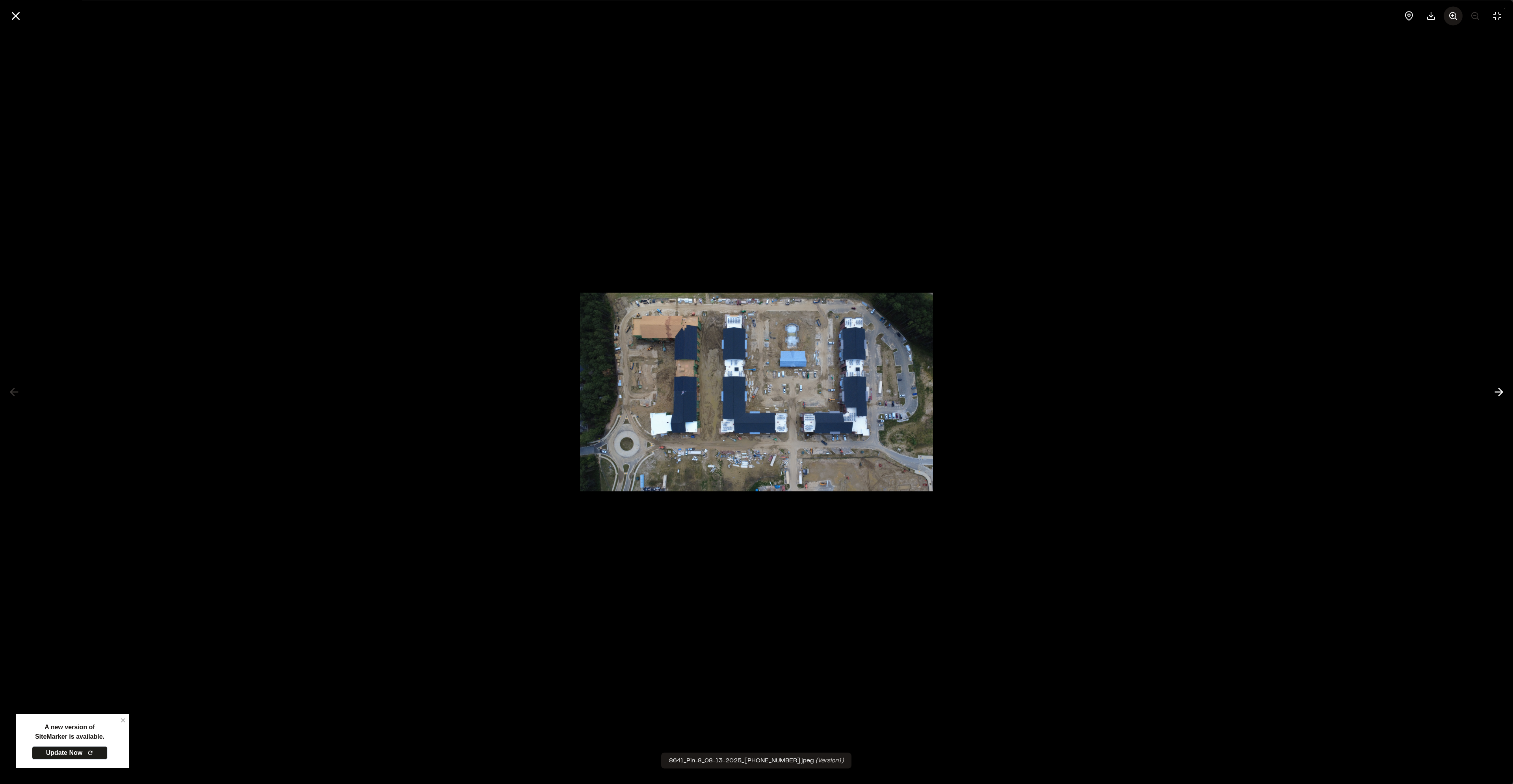
click at [962, 16] on button at bounding box center [1452, 15] width 19 height 19
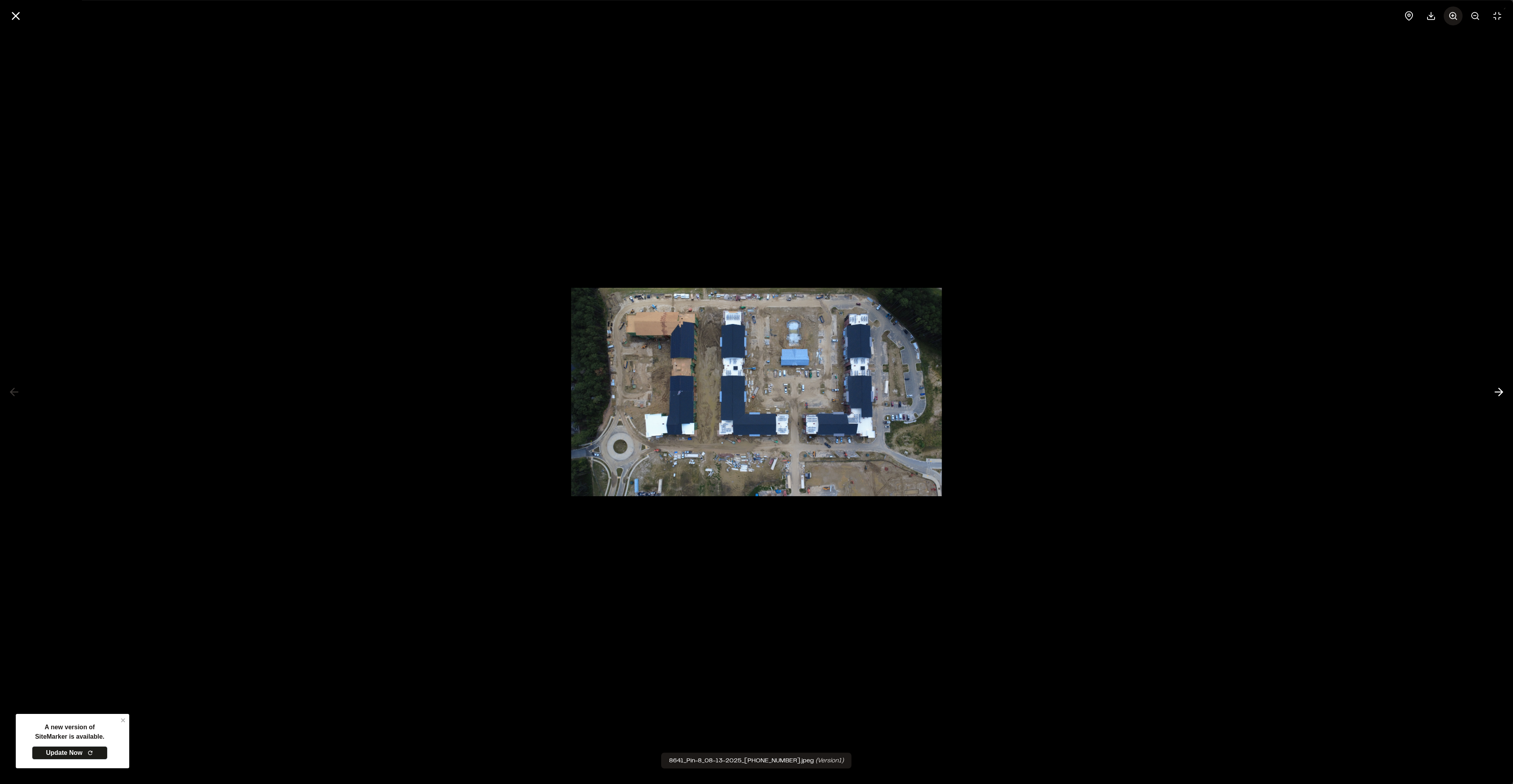
click at [962, 16] on button at bounding box center [1452, 15] width 19 height 19
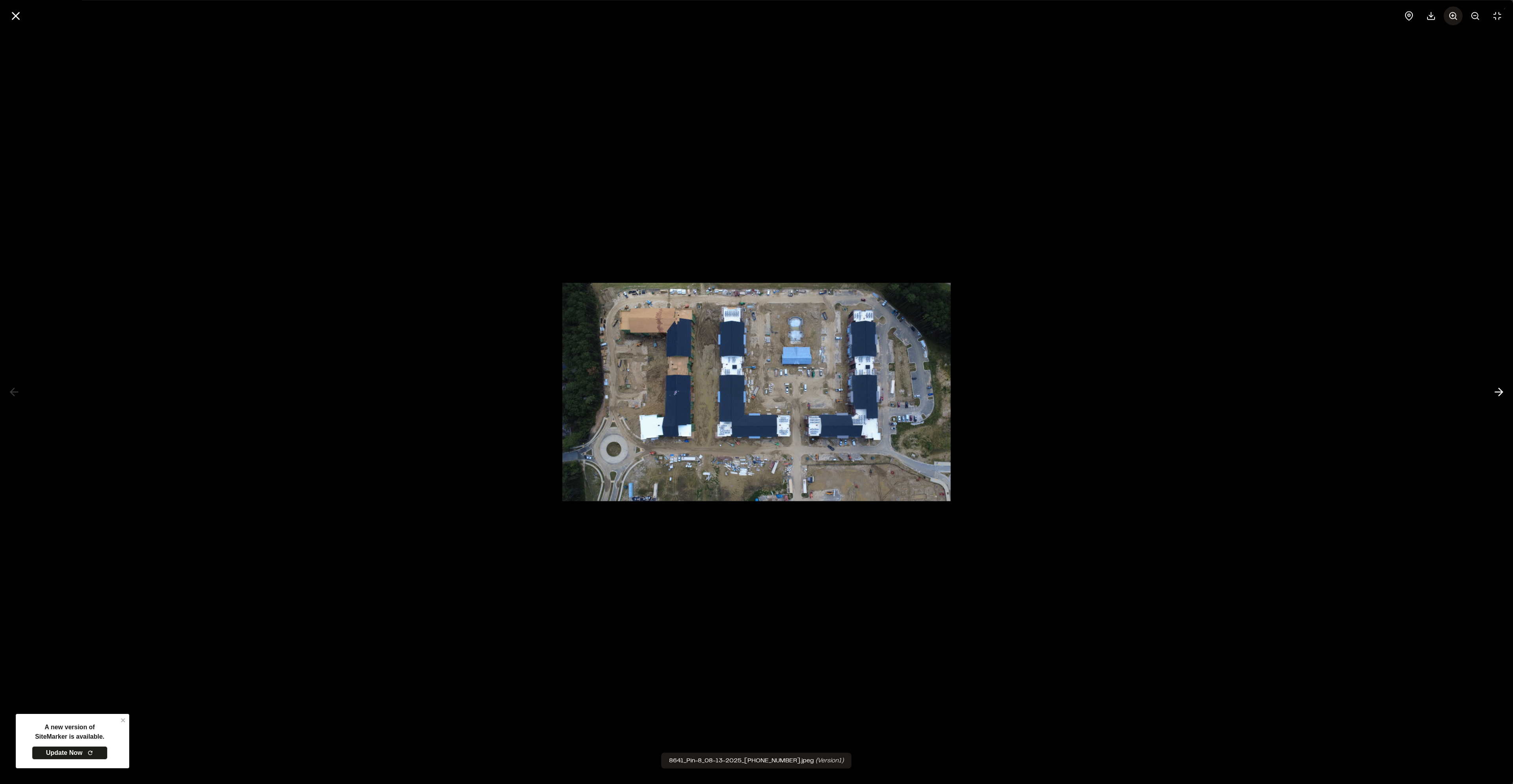
click at [962, 16] on icon at bounding box center [1452, 15] width 9 height 9
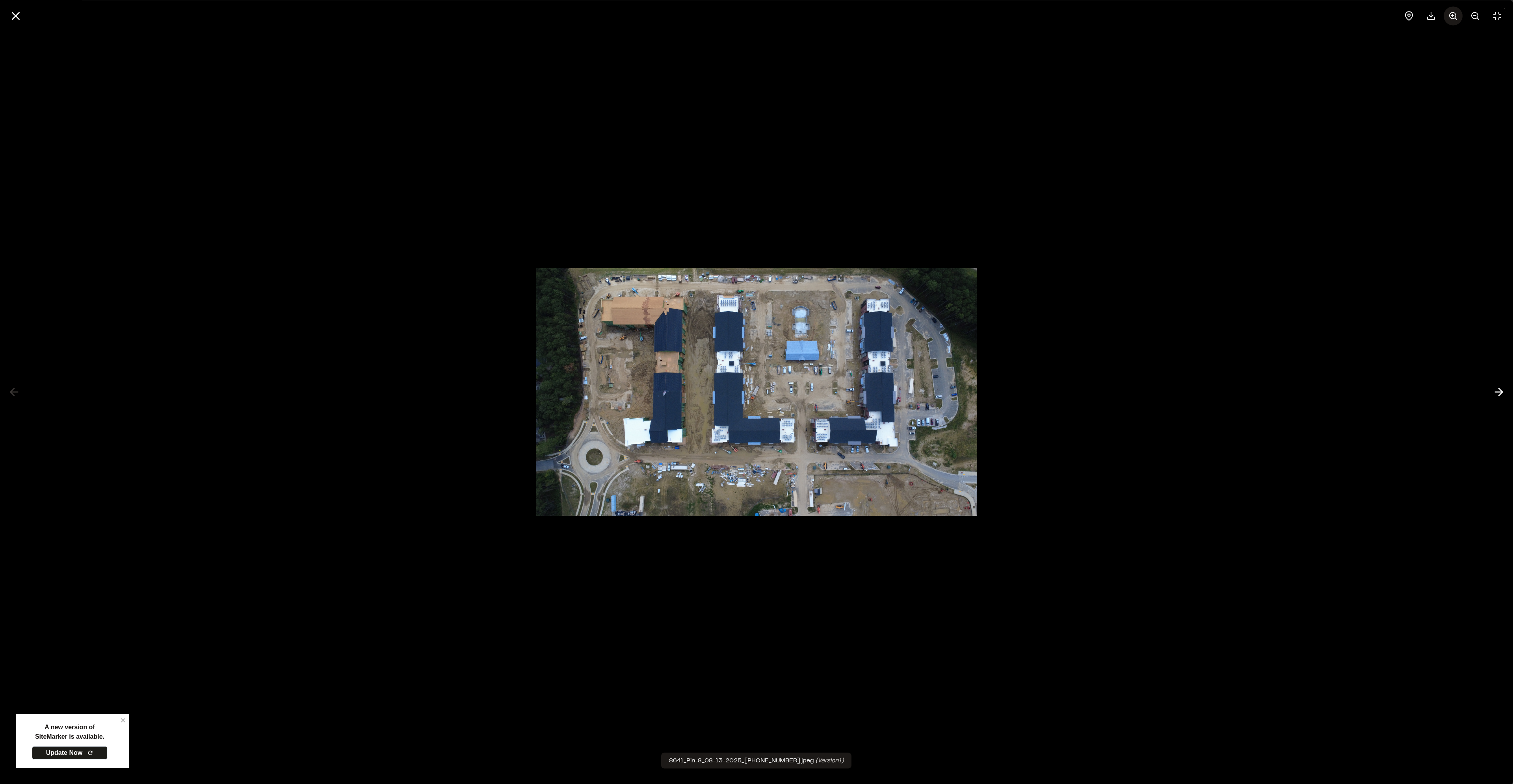
click at [962, 16] on icon at bounding box center [1452, 15] width 9 height 9
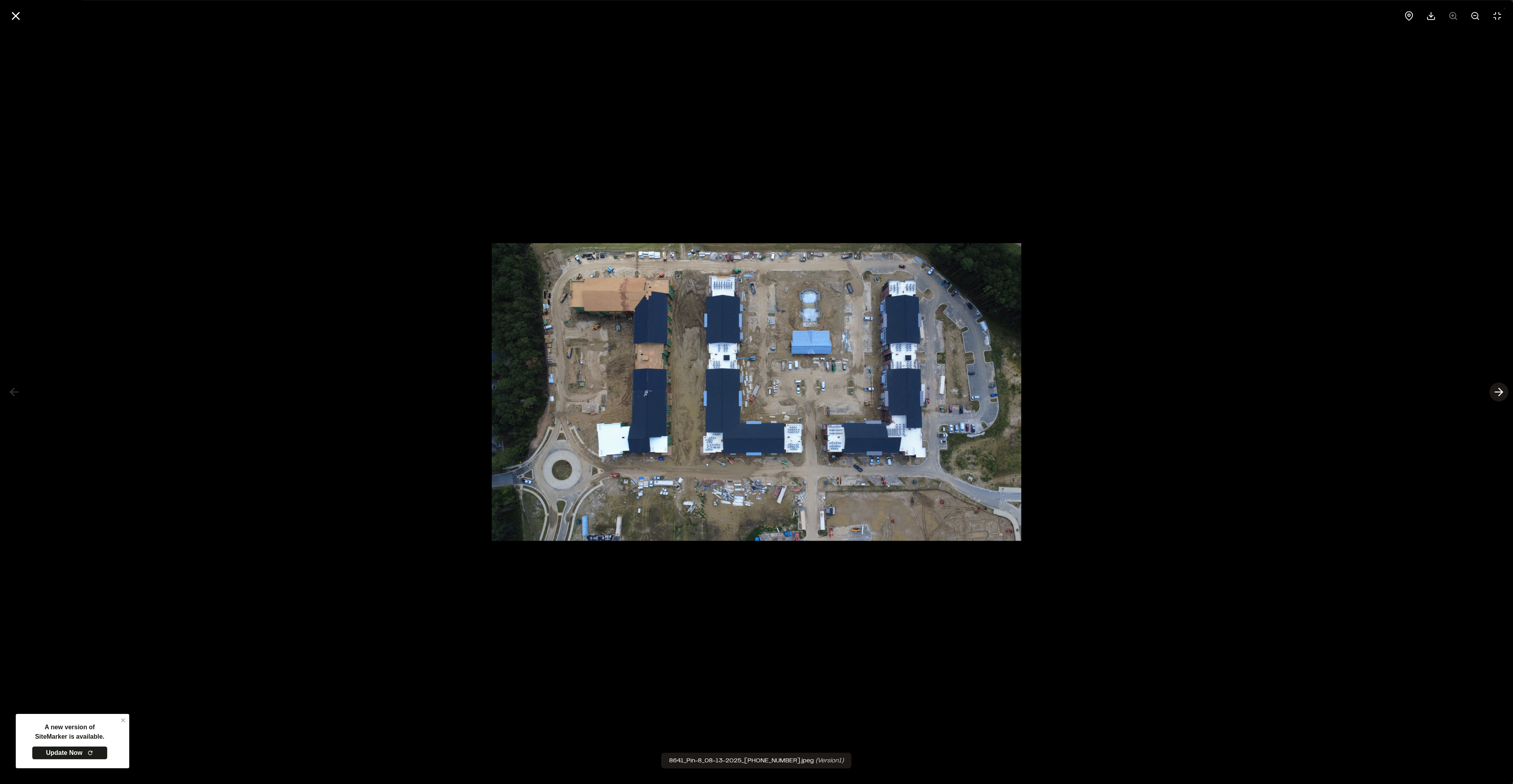
click at [962, 391] on polyline at bounding box center [1500, 392] width 4 height 7
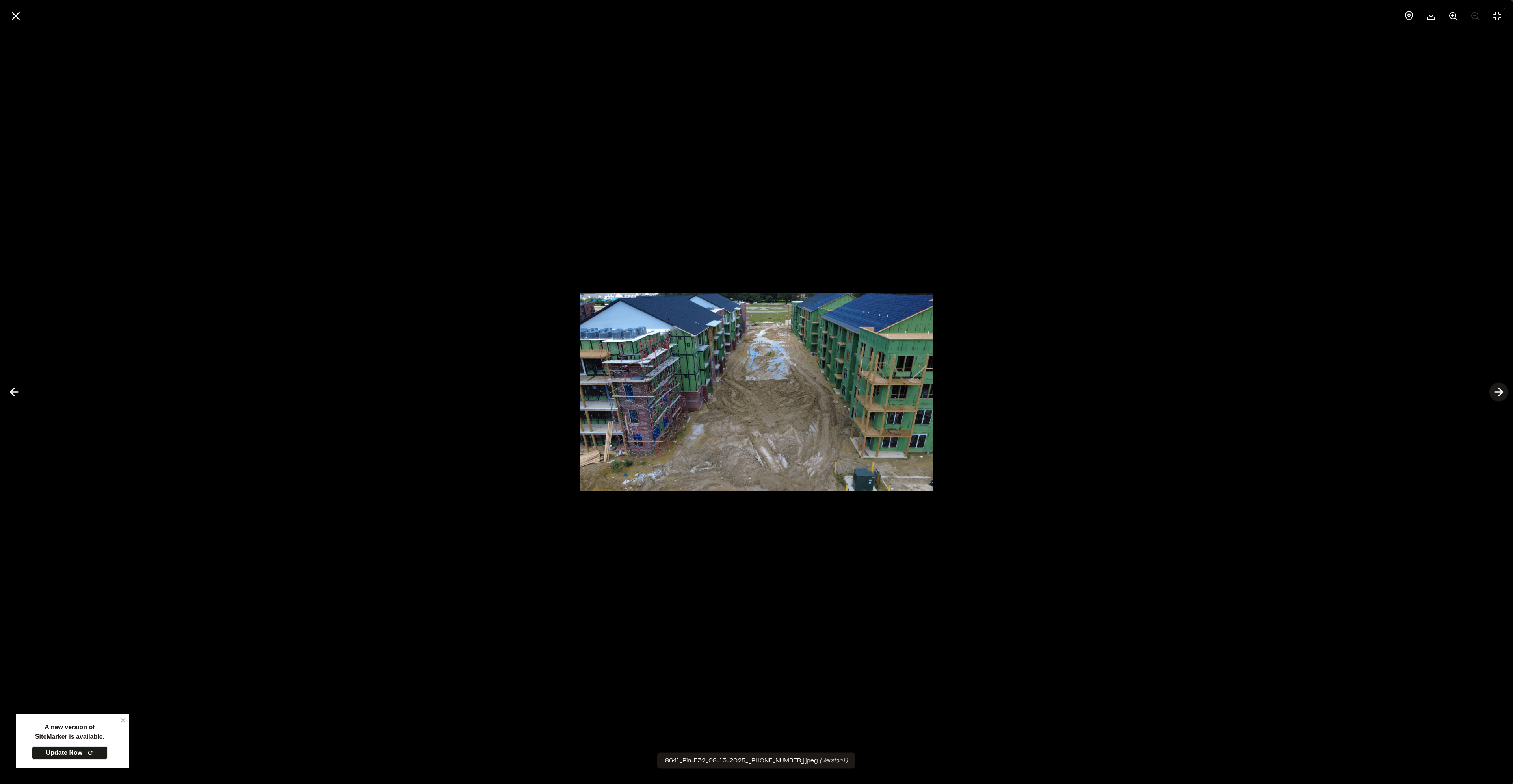
click at [962, 391] on polyline at bounding box center [1500, 392] width 4 height 7
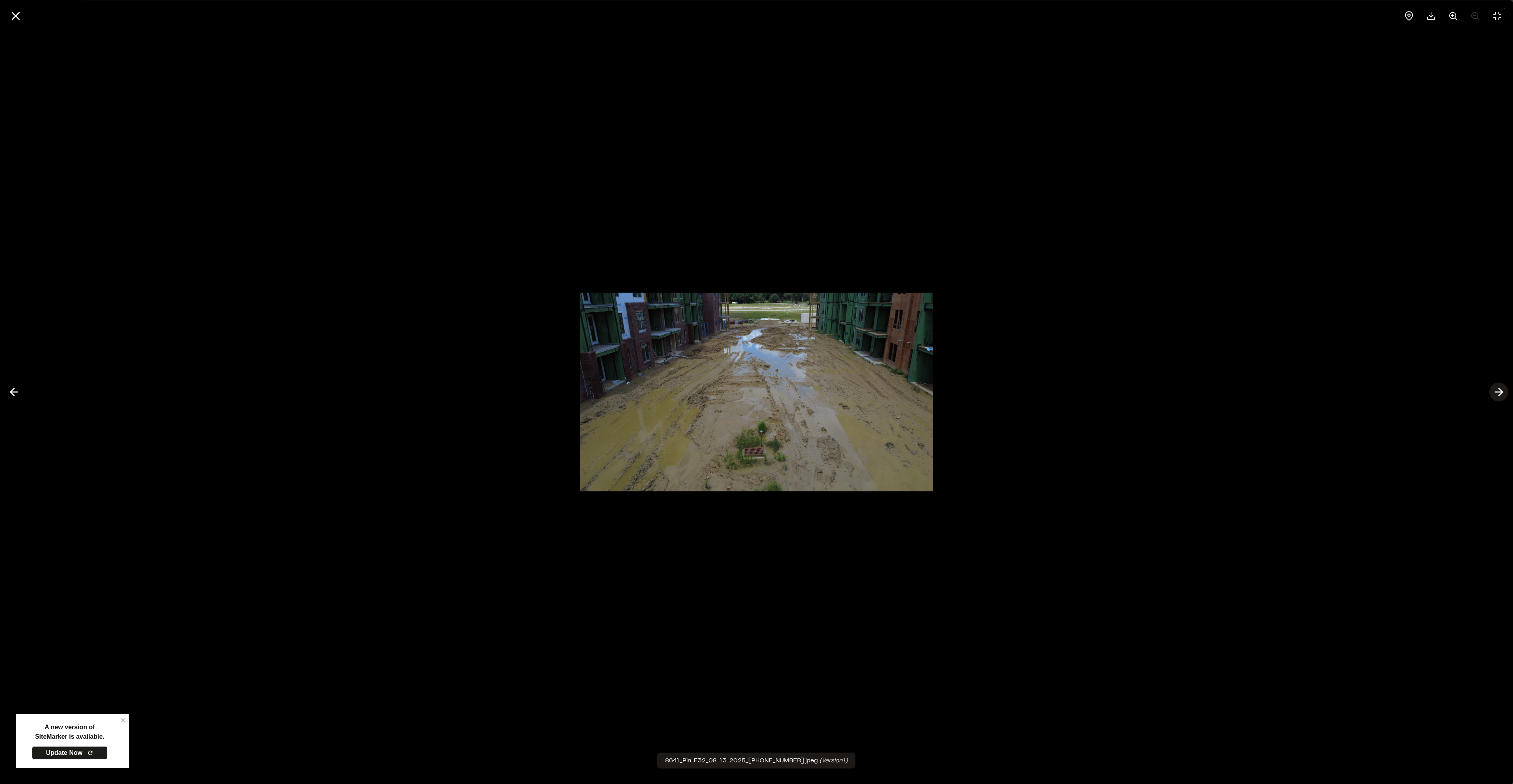
click at [962, 391] on polyline at bounding box center [1500, 392] width 4 height 7
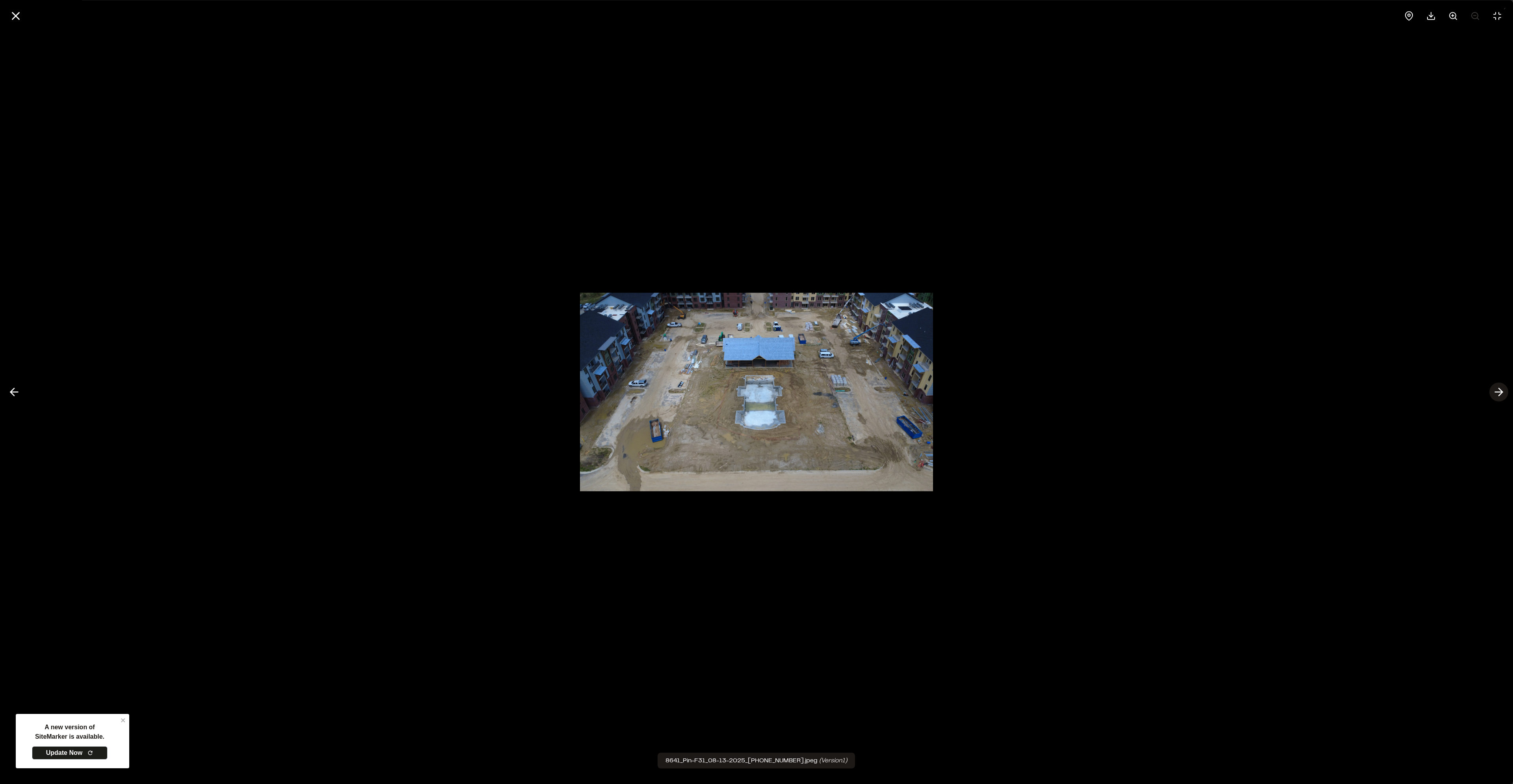
click at [962, 391] on polyline at bounding box center [1500, 392] width 4 height 7
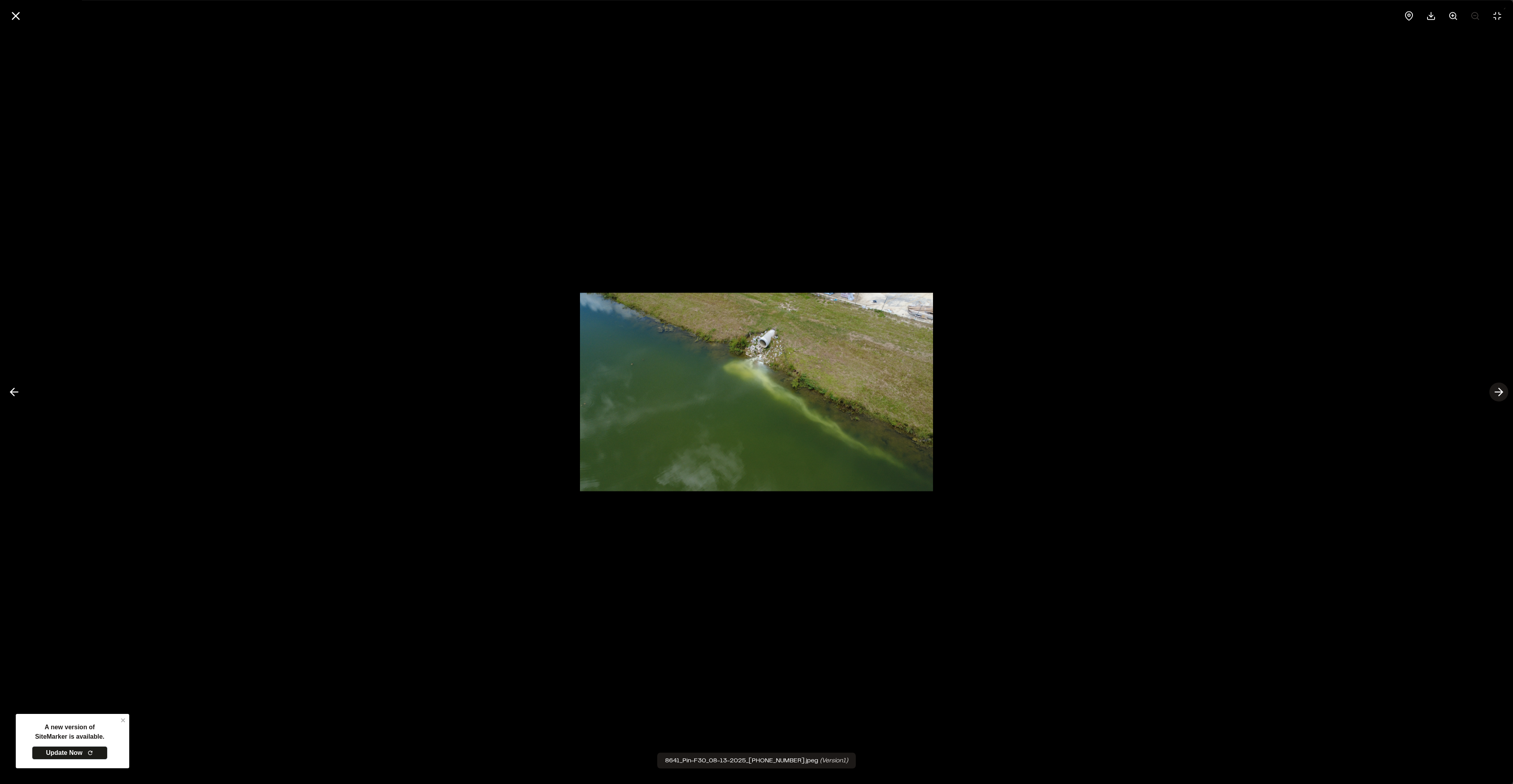
click at [962, 391] on polyline at bounding box center [1500, 392] width 4 height 7
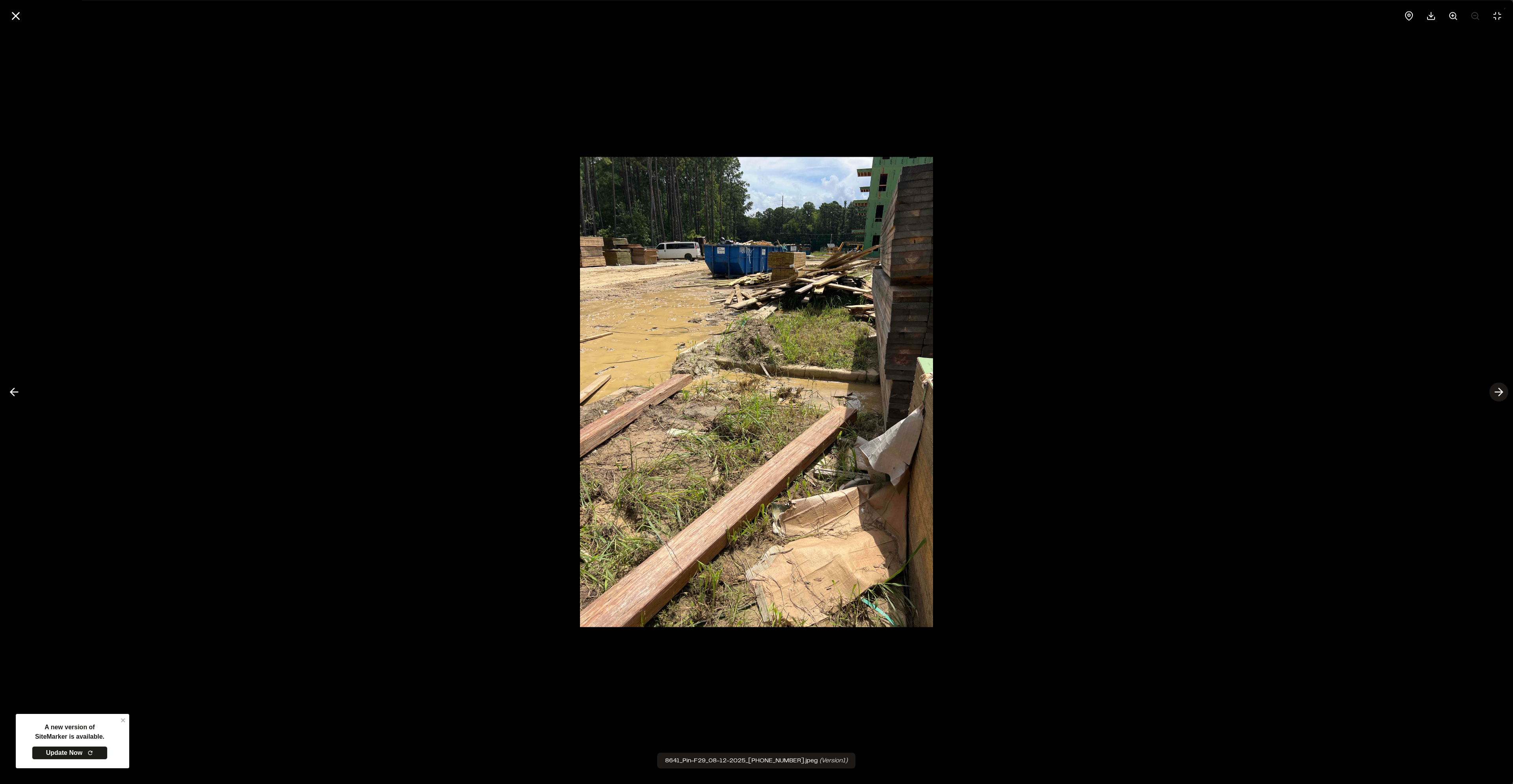
click at [962, 388] on icon at bounding box center [1499, 392] width 13 height 14
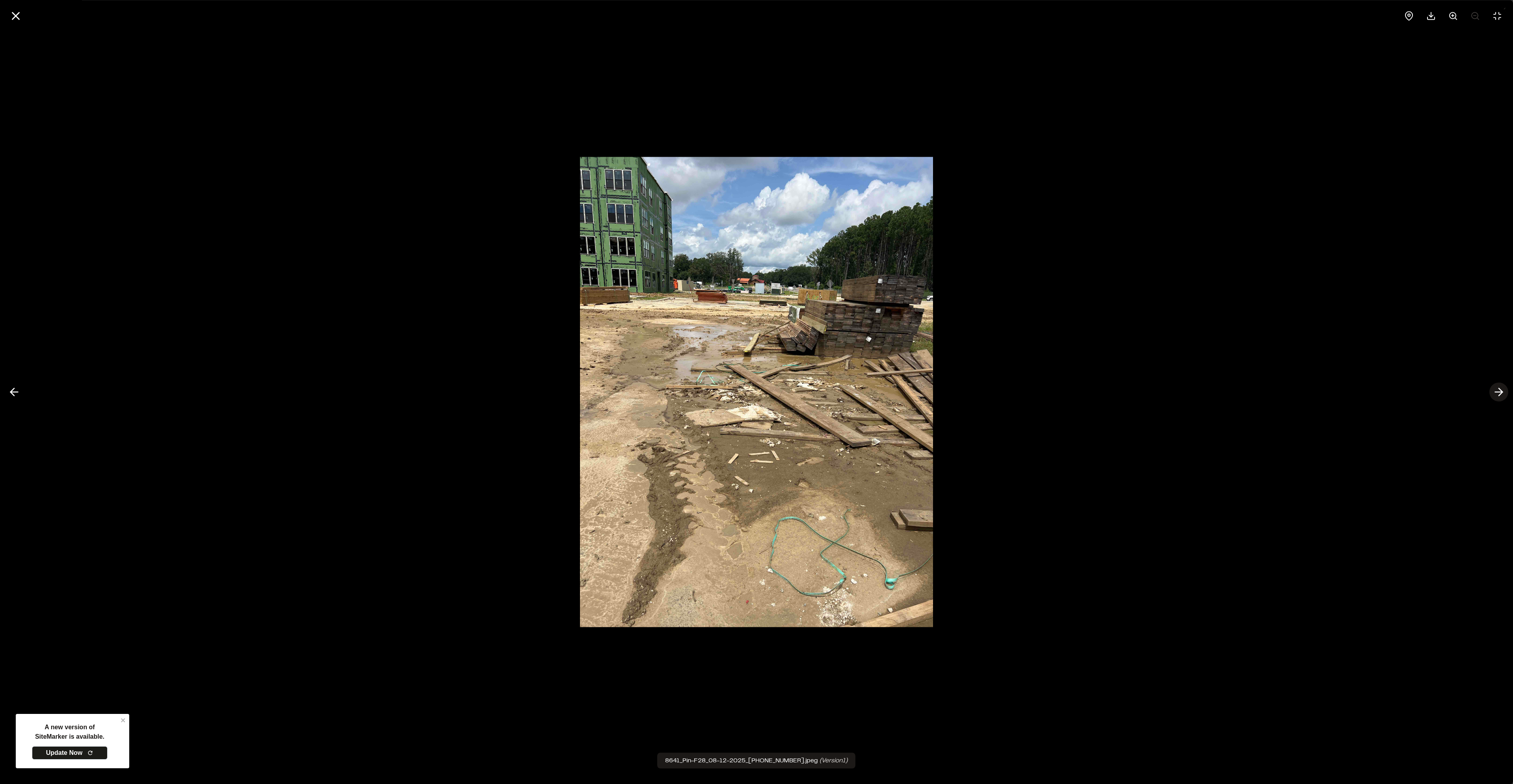
click at [962, 391] on polyline at bounding box center [1500, 392] width 4 height 7
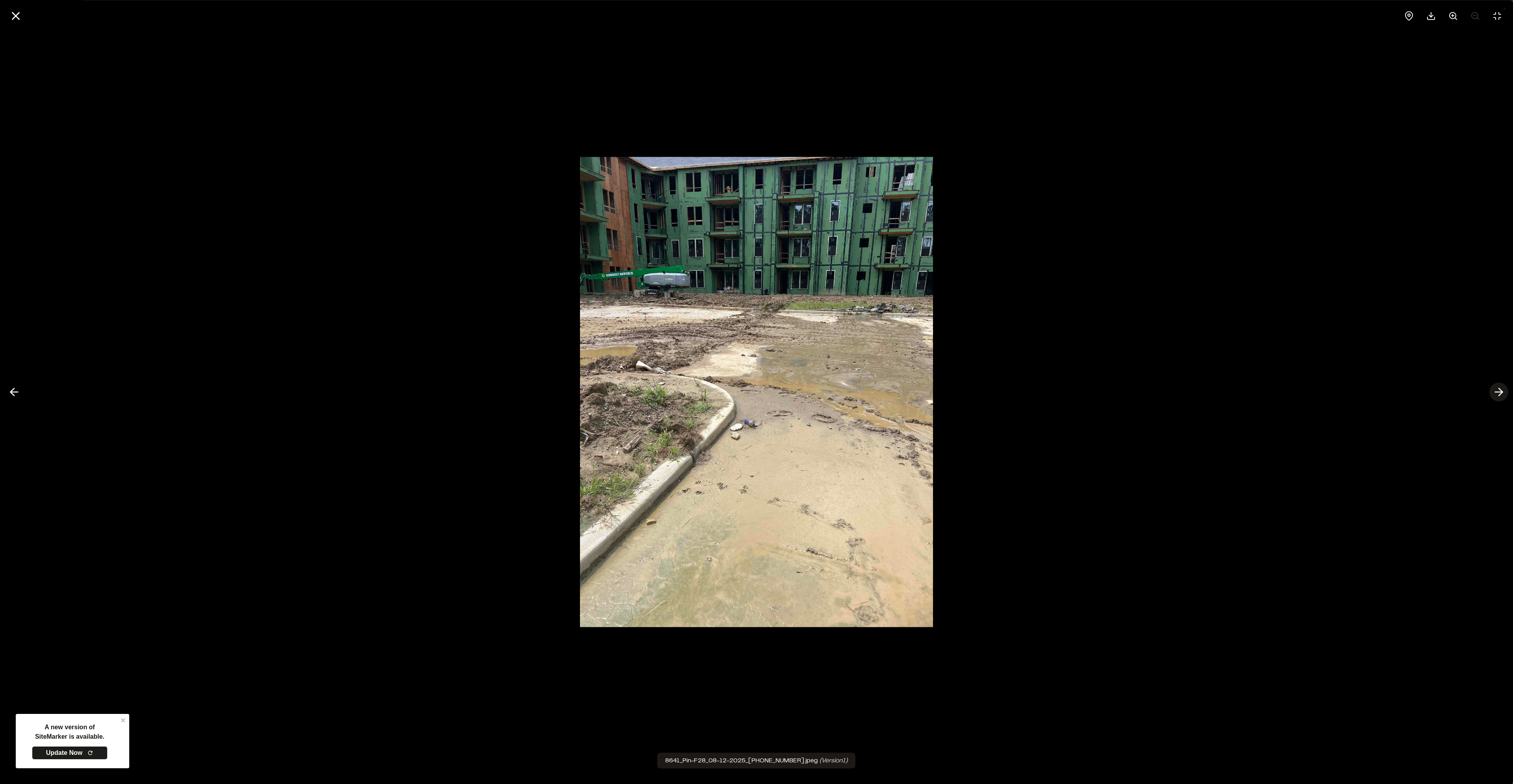
click at [962, 391] on polyline at bounding box center [1500, 392] width 4 height 7
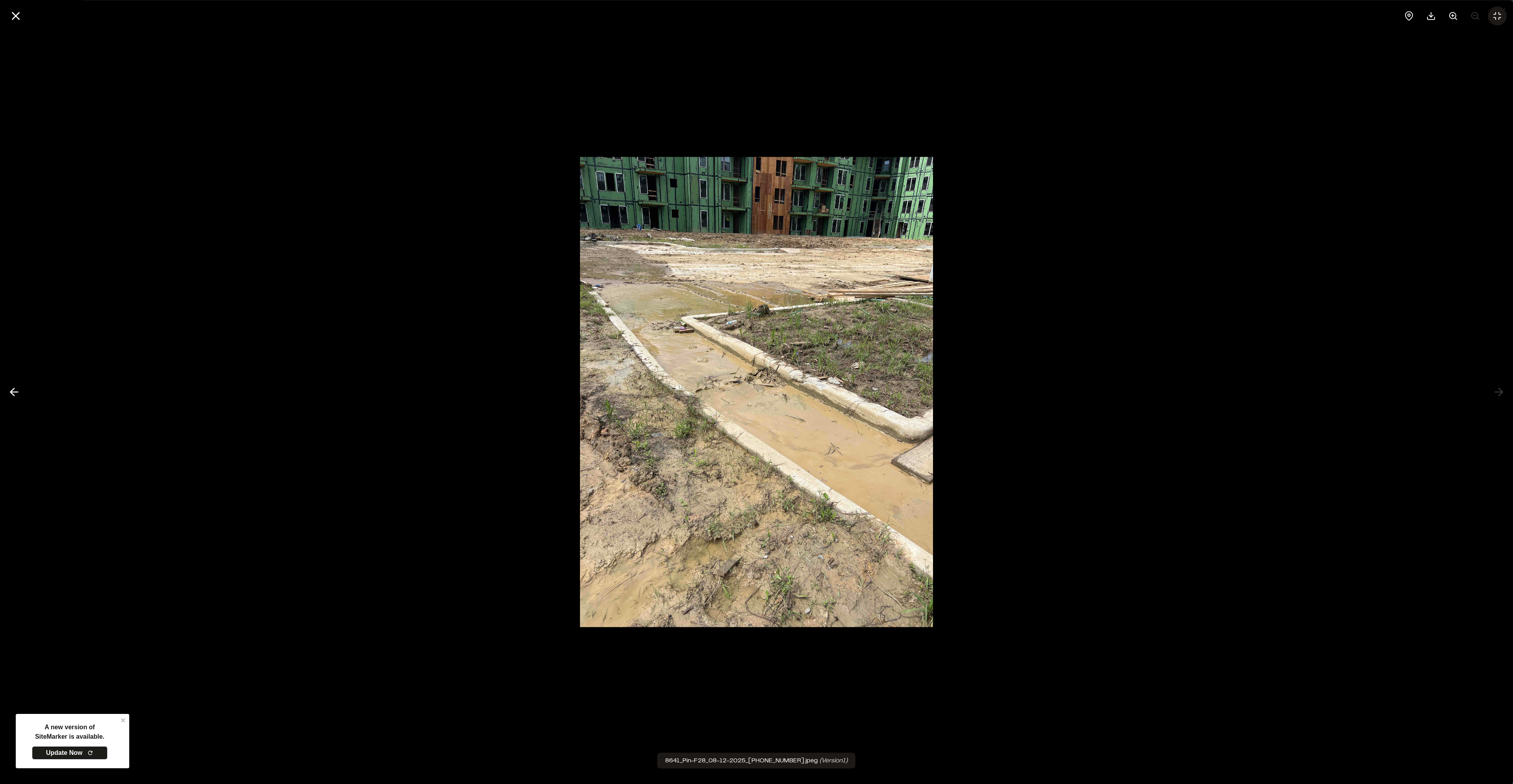
click at [962, 24] on button at bounding box center [1497, 15] width 19 height 19
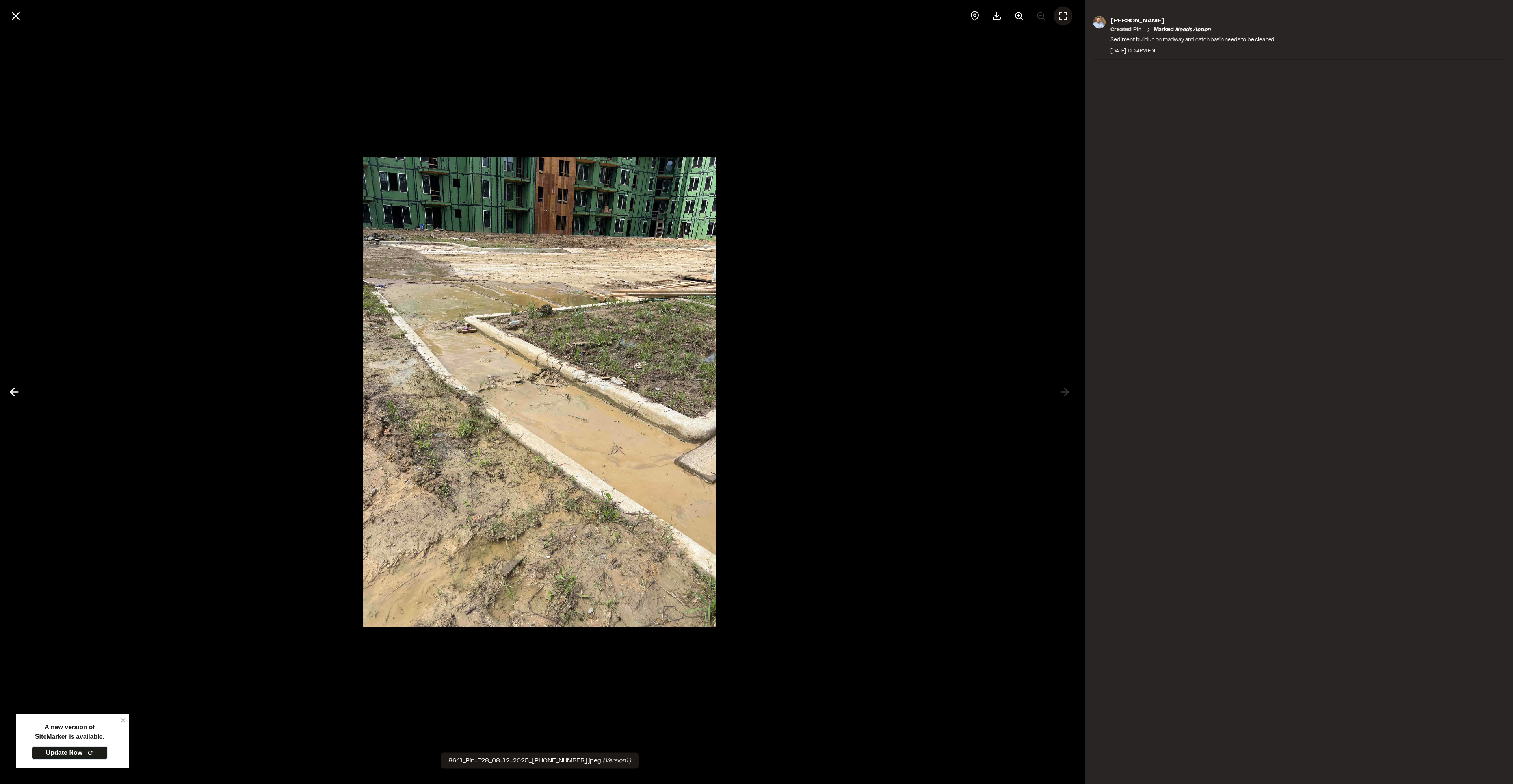
click at [962, 22] on button at bounding box center [1062, 15] width 19 height 19
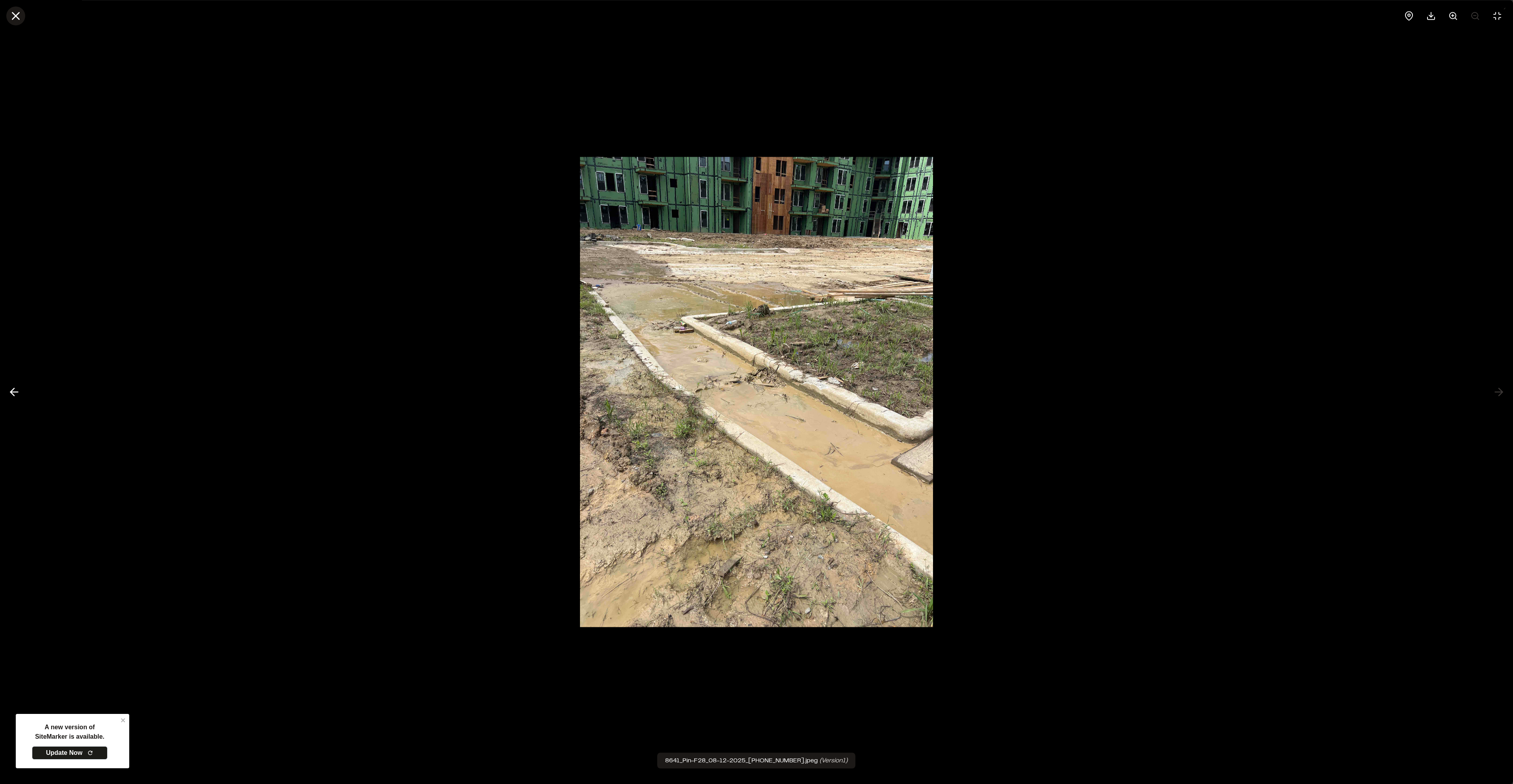
click at [24, 17] on button at bounding box center [15, 15] width 19 height 19
